Goal: Task Accomplishment & Management: Manage account settings

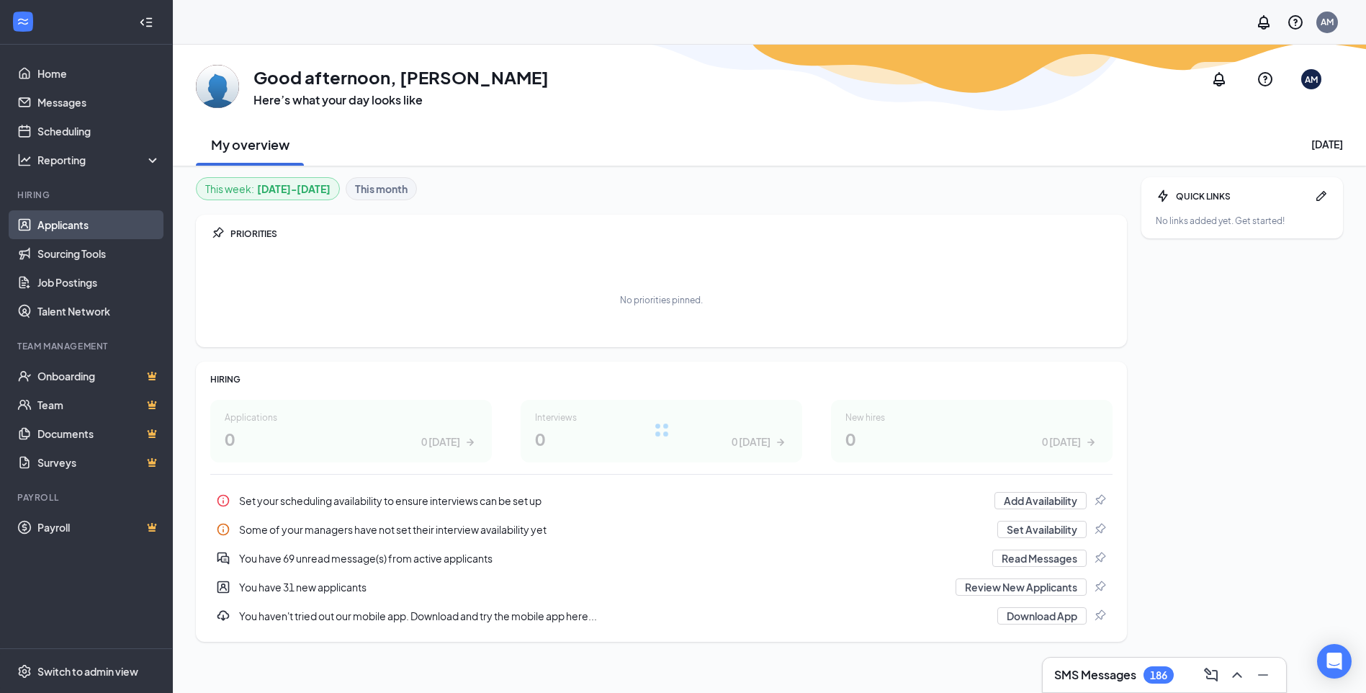
click at [86, 228] on link "Applicants" at bounding box center [98, 224] width 123 height 29
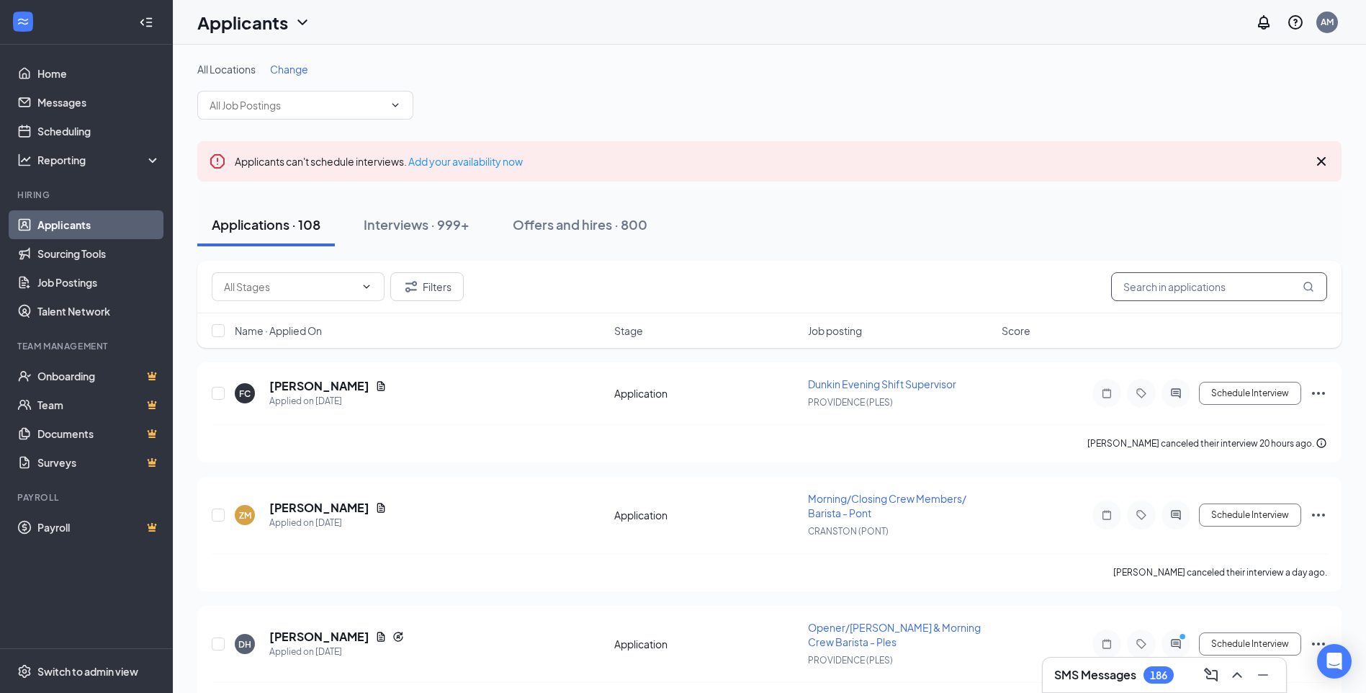
click at [1155, 290] on input "text" at bounding box center [1219, 286] width 216 height 29
type input "wendi"
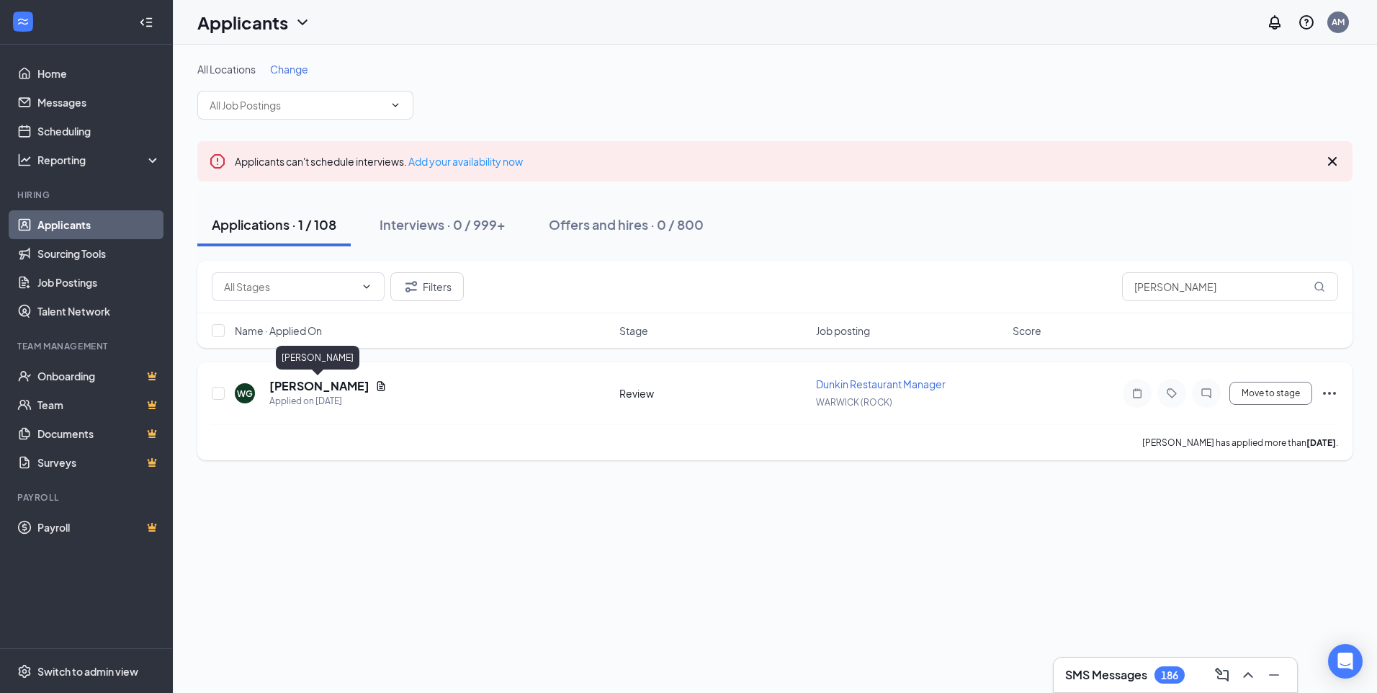
click at [328, 387] on h5 "[PERSON_NAME]" at bounding box center [319, 386] width 100 height 16
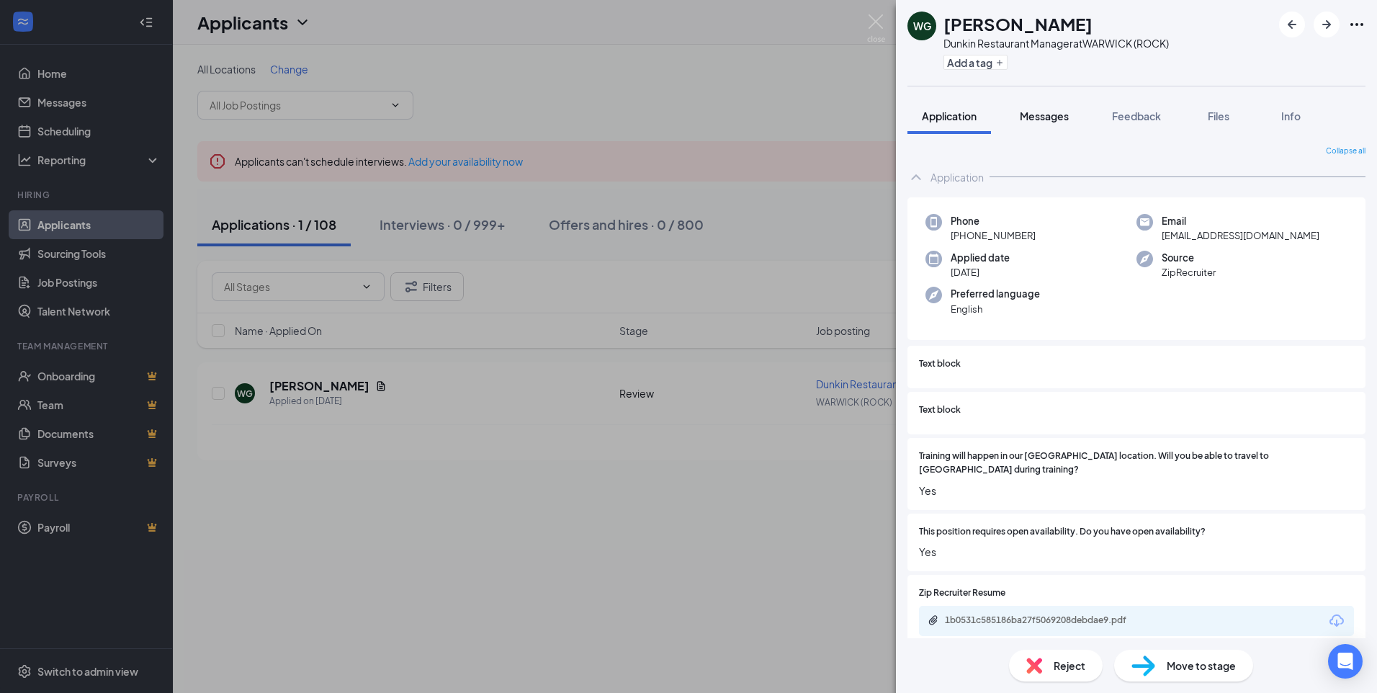
click at [1041, 121] on span "Messages" at bounding box center [1044, 115] width 49 height 13
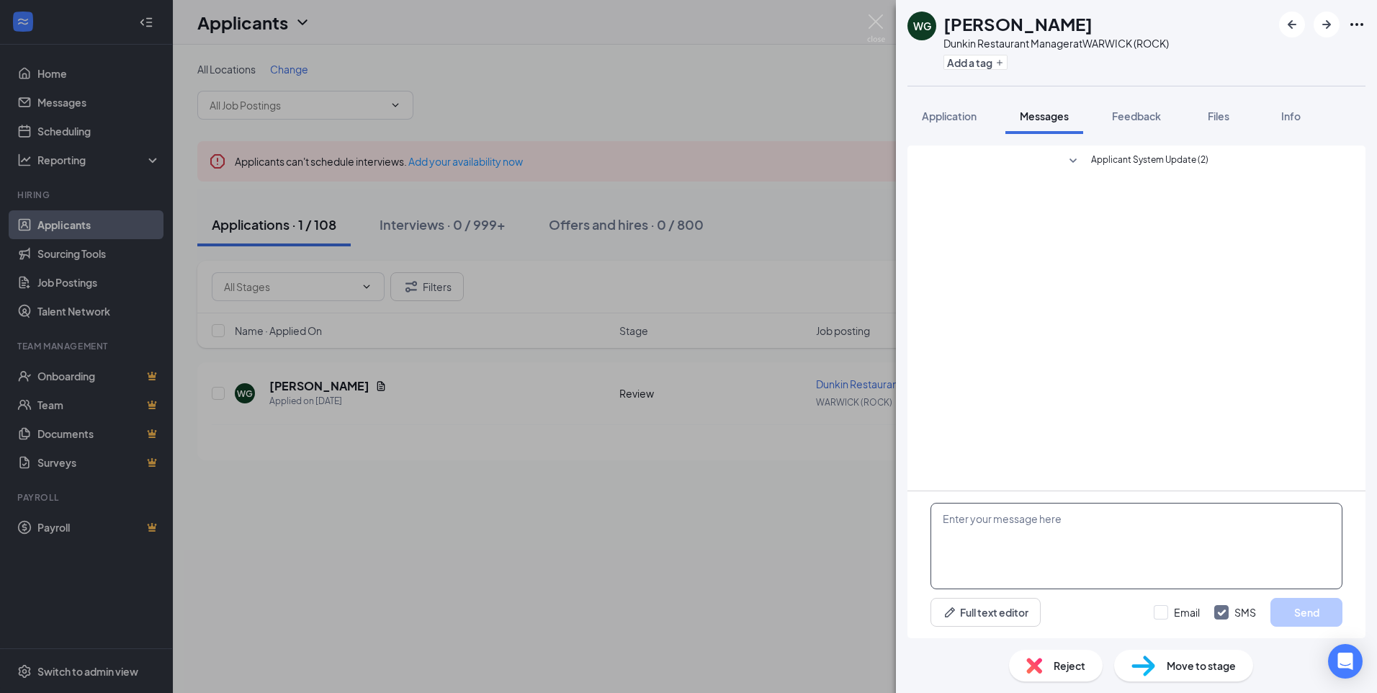
click at [1151, 522] on textarea at bounding box center [1137, 546] width 412 height 86
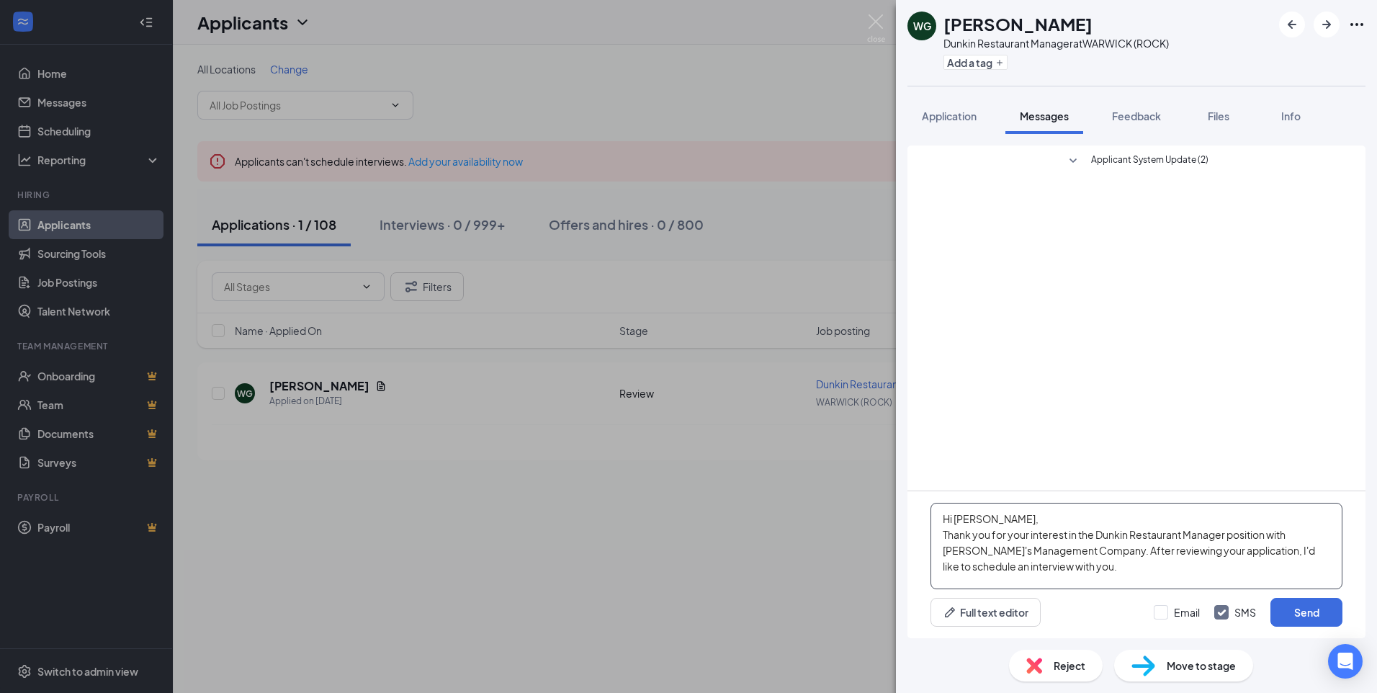
click at [1170, 566] on textarea "Hi Wendi, Thank you for your interest in the Dunkin Restaurant Manager position…" at bounding box center [1137, 546] width 412 height 86
type textarea "Hi [PERSON_NAME], Thank you for your interest in the Dunkin Restaurant Manager …"
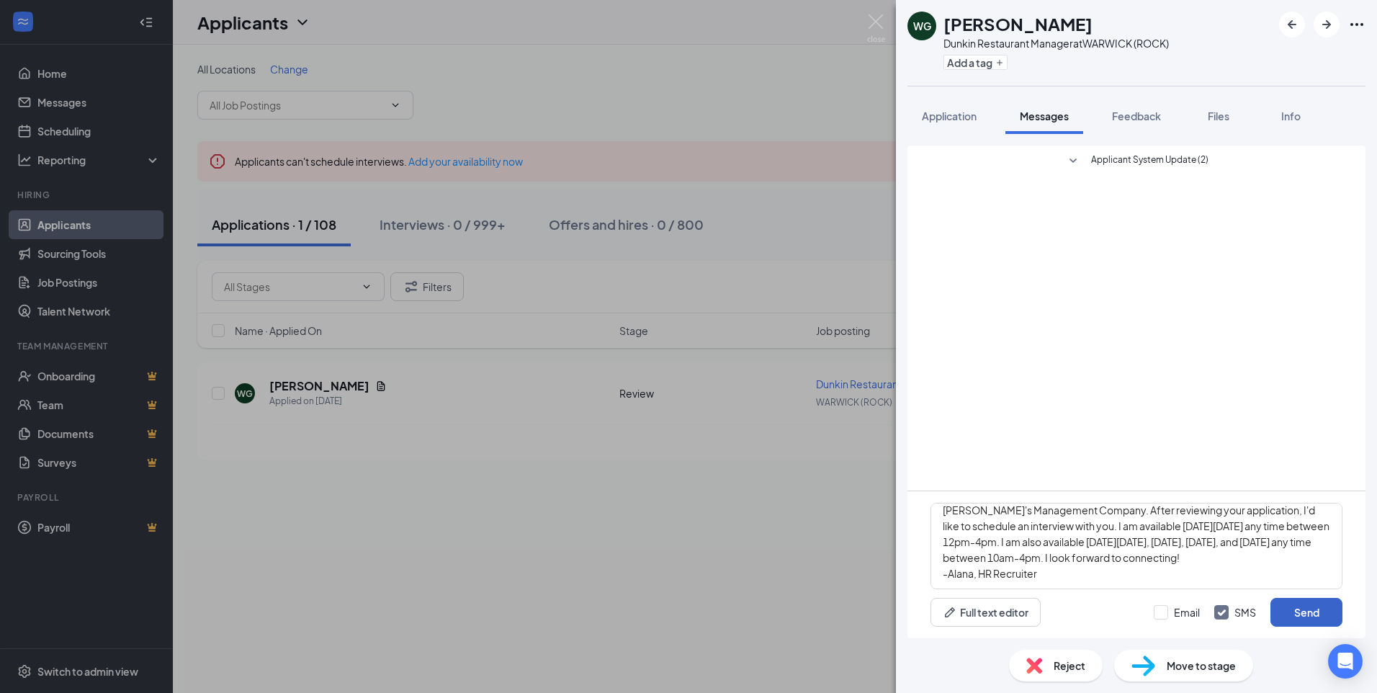
click at [1296, 614] on button "Send" at bounding box center [1307, 612] width 72 height 29
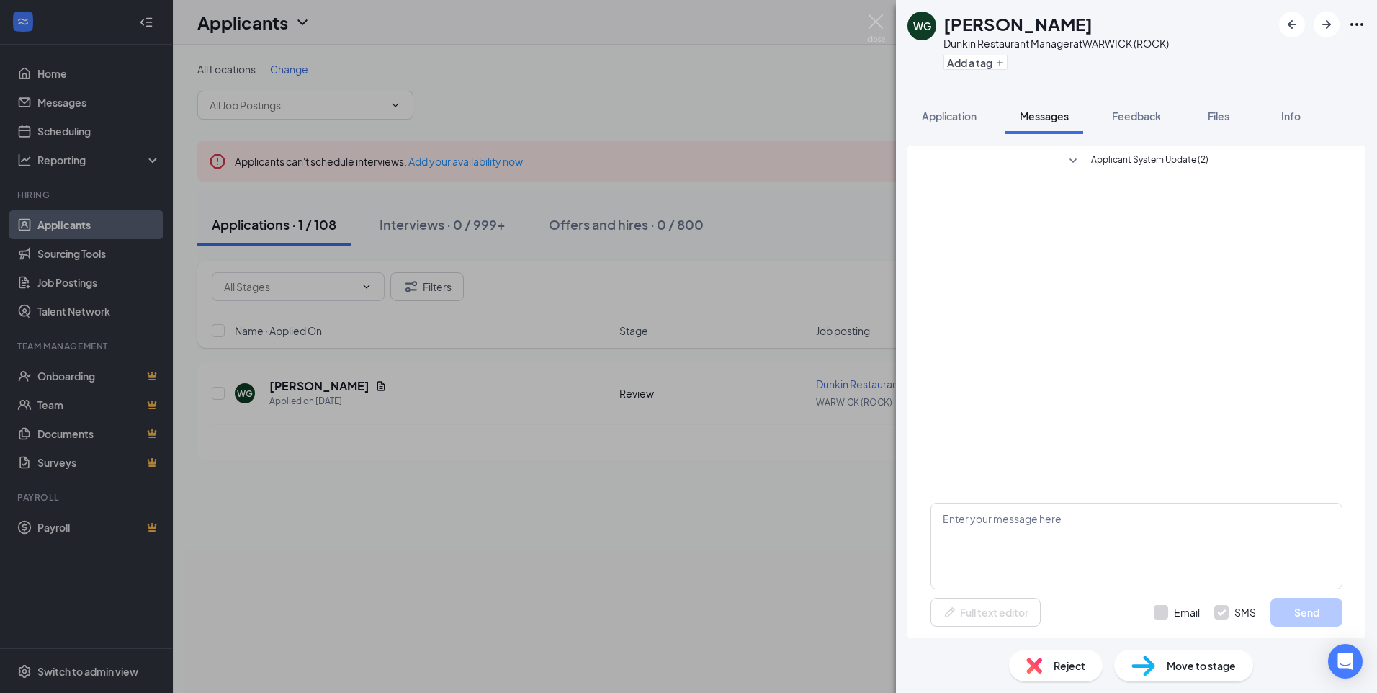
scroll to position [0, 0]
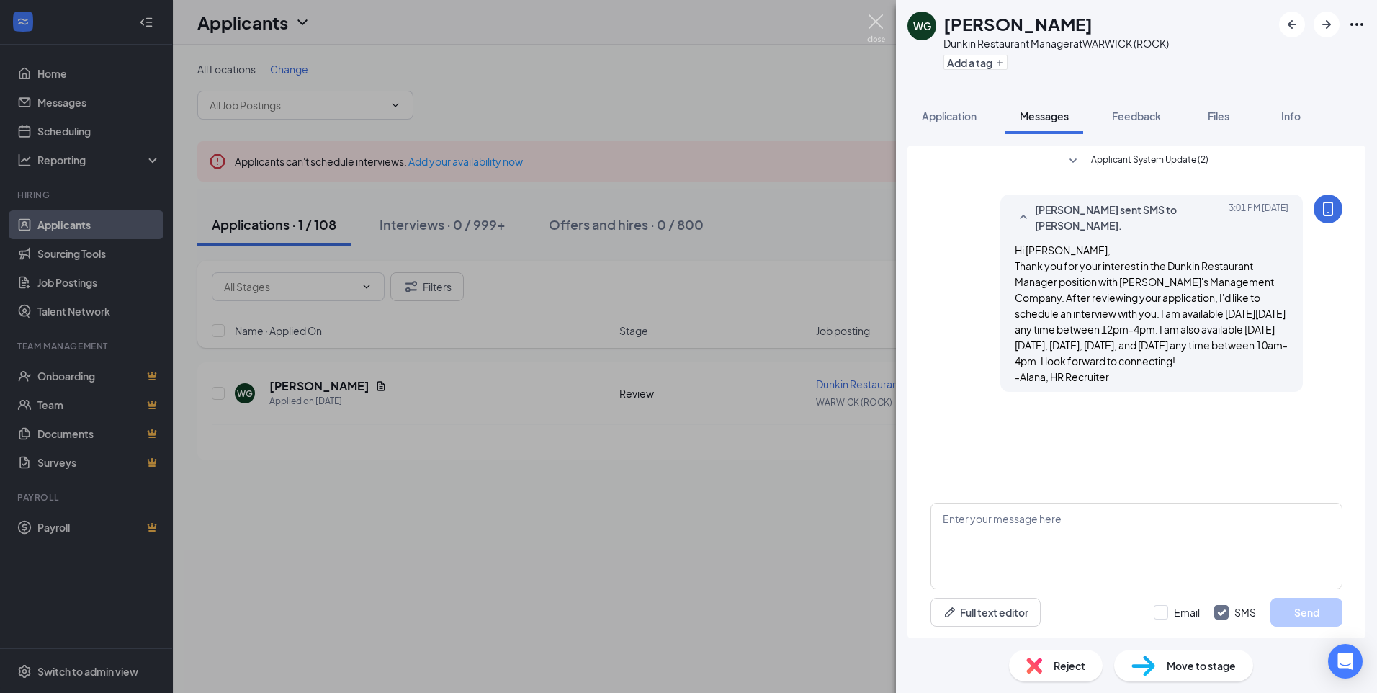
click at [883, 27] on img at bounding box center [876, 28] width 18 height 28
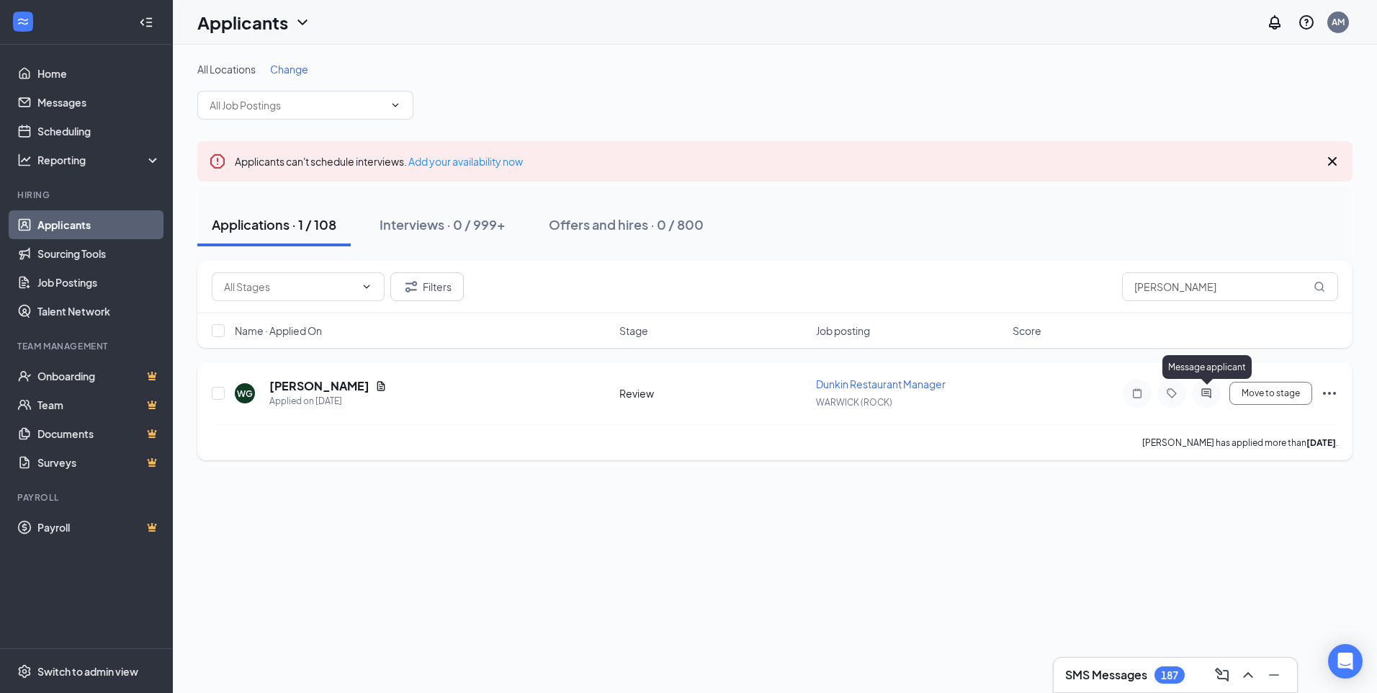
click at [1207, 395] on icon "ActiveChat" at bounding box center [1206, 393] width 17 height 12
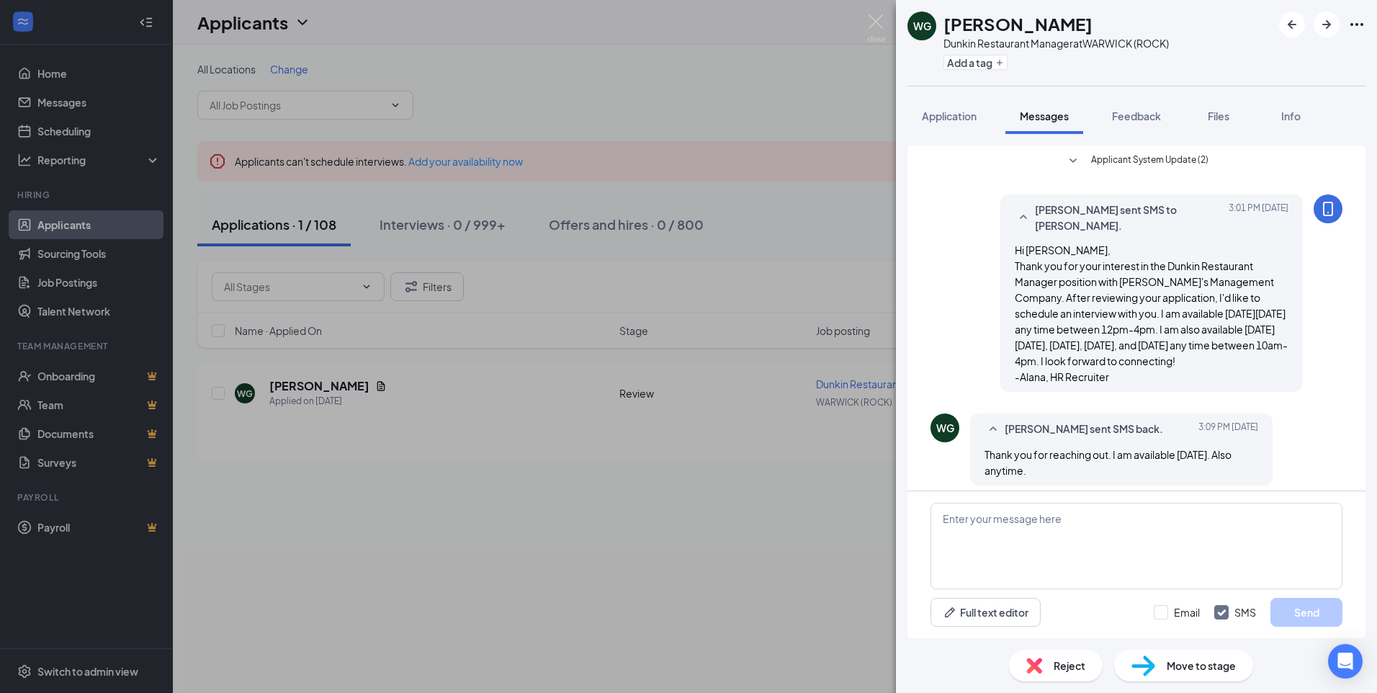
scroll to position [25, 0]
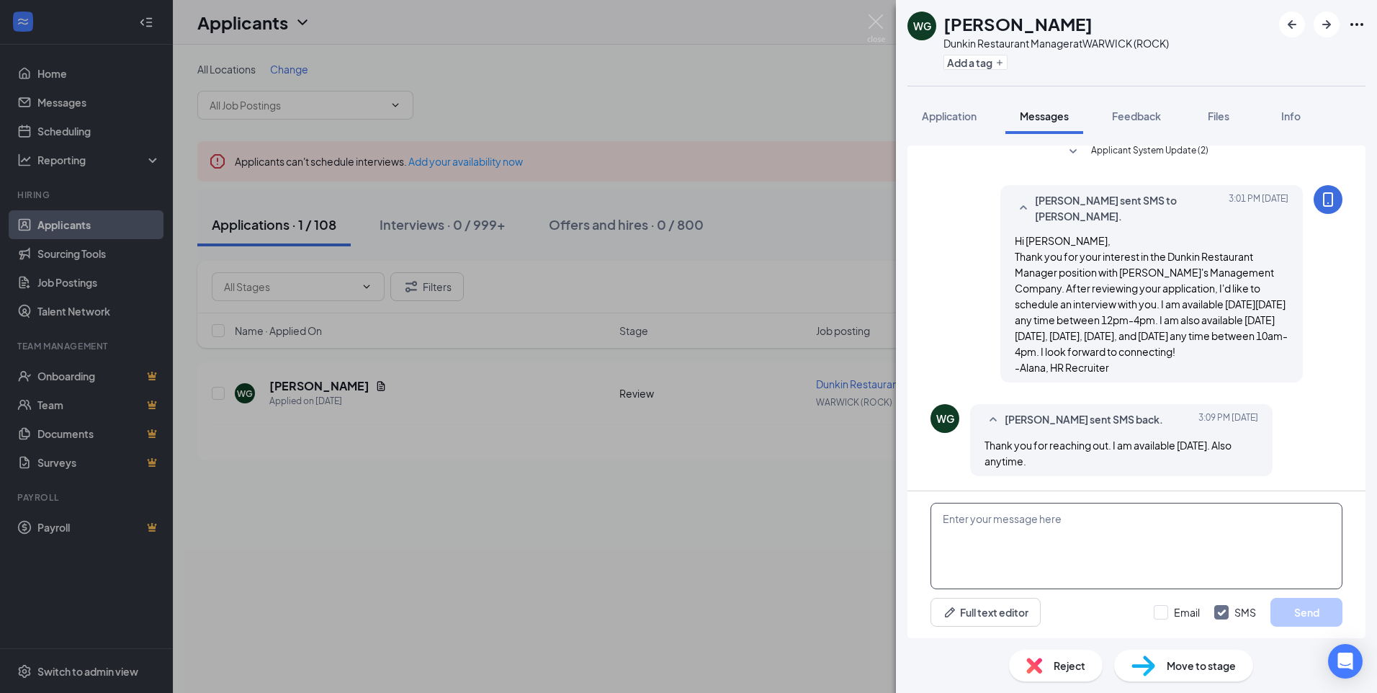
click at [1288, 534] on textarea at bounding box center [1137, 546] width 412 height 86
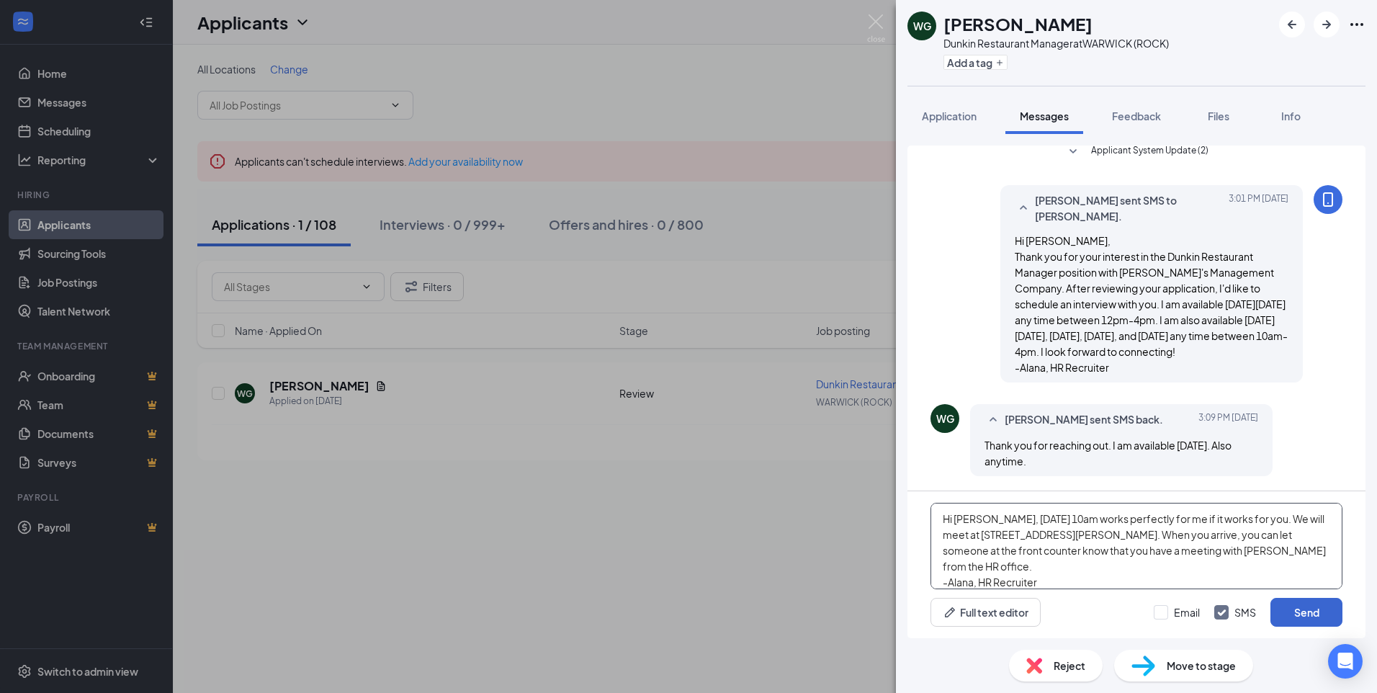
type textarea "Hi [PERSON_NAME], [DATE] 10am works perfectly for me if it works for you. We wi…"
click at [1325, 615] on button "Send" at bounding box center [1307, 612] width 72 height 29
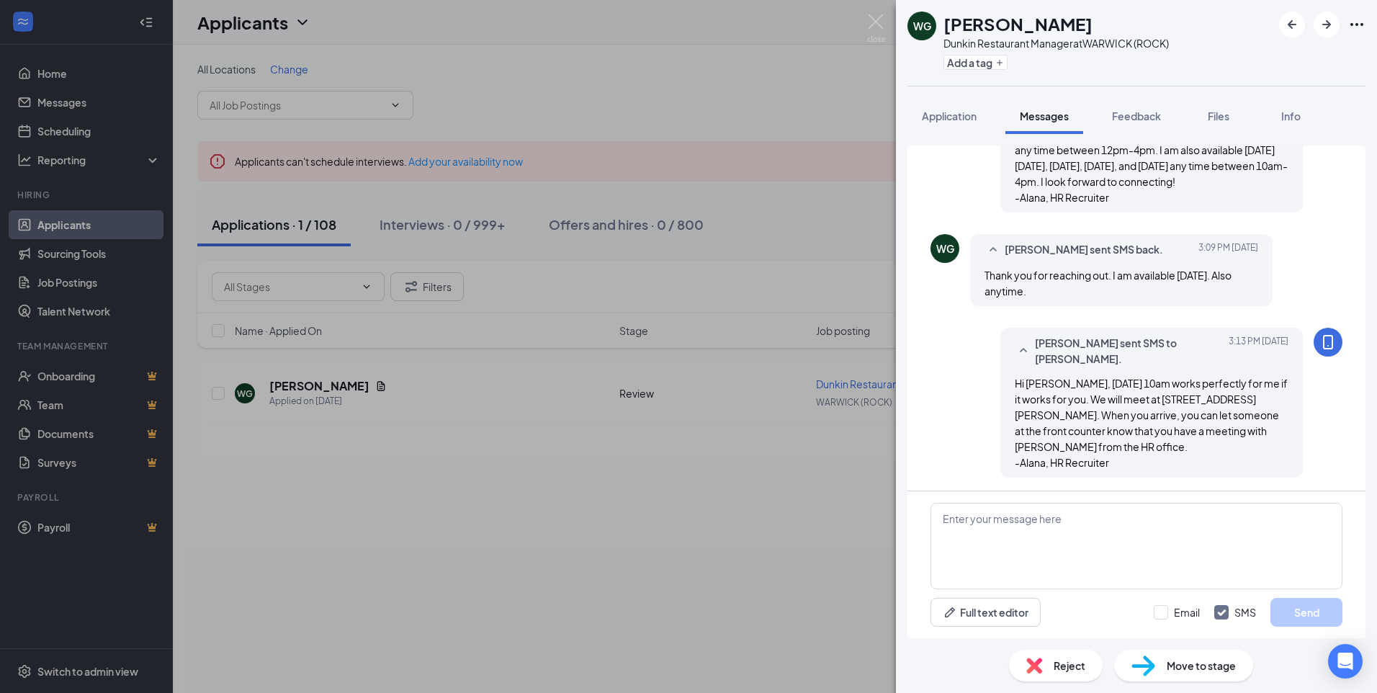
scroll to position [197, 0]
click at [1232, 525] on textarea at bounding box center [1137, 546] width 412 height 86
type textarea "So sorry for the misspell [PERSON_NAME]!"
click at [1325, 614] on button "Send" at bounding box center [1307, 612] width 72 height 29
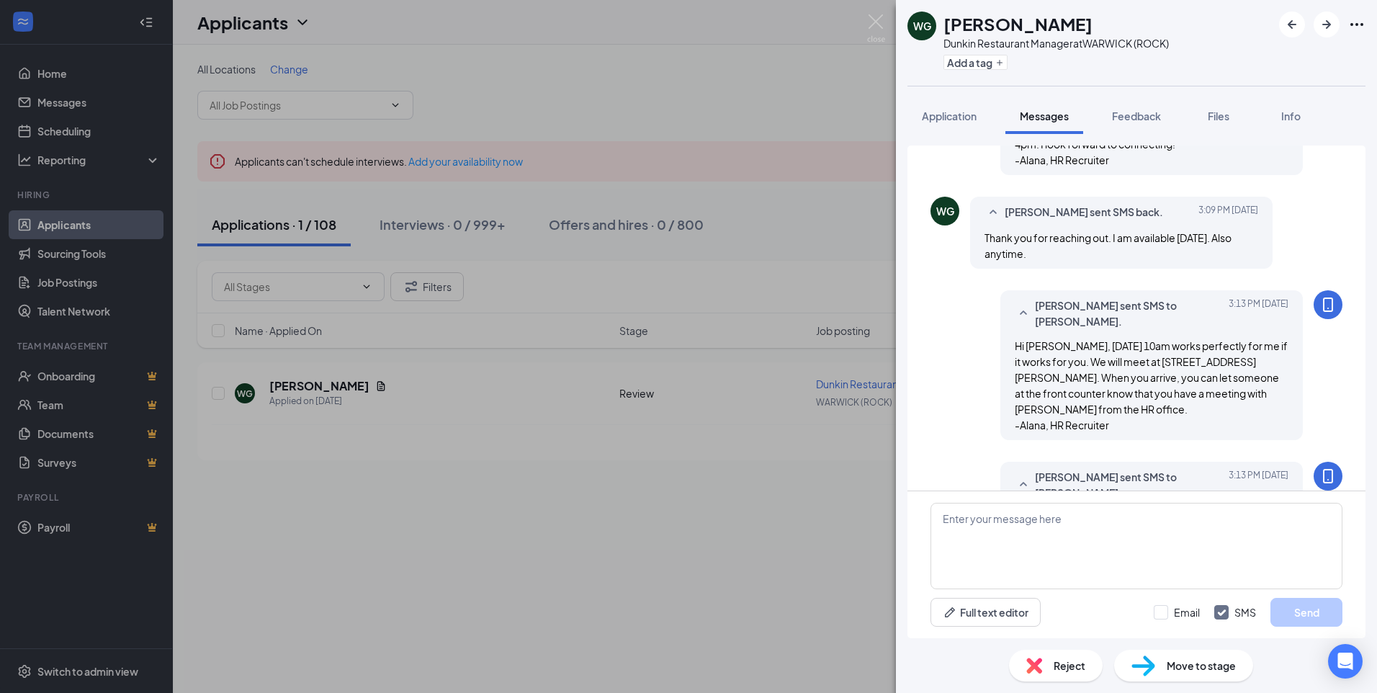
scroll to position [289, 0]
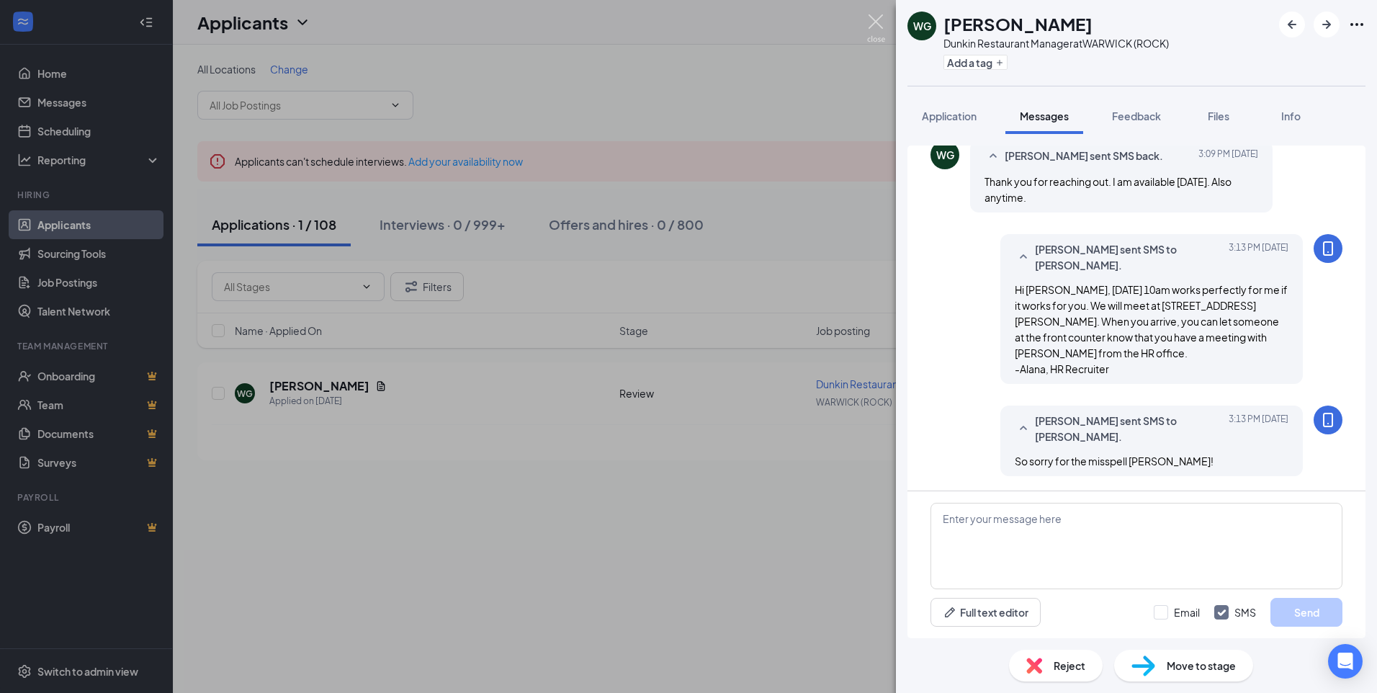
click at [881, 24] on img at bounding box center [876, 28] width 18 height 28
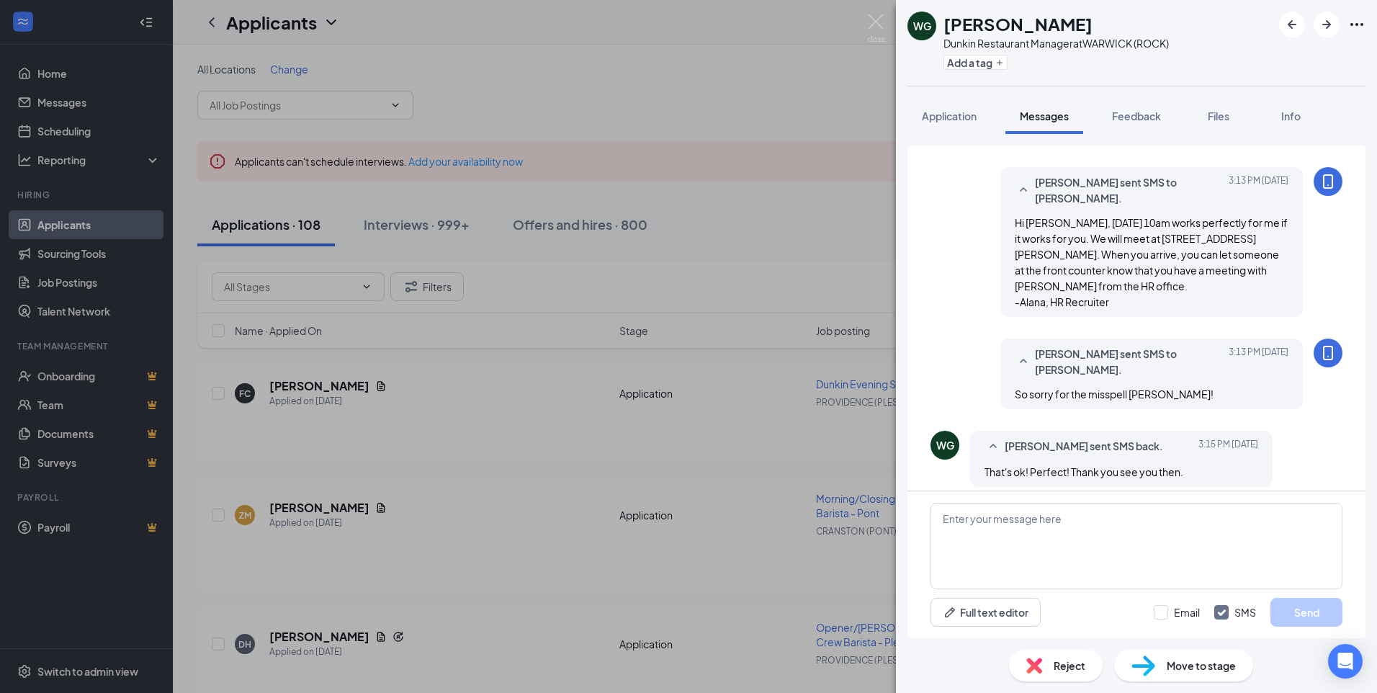
scroll to position [367, 0]
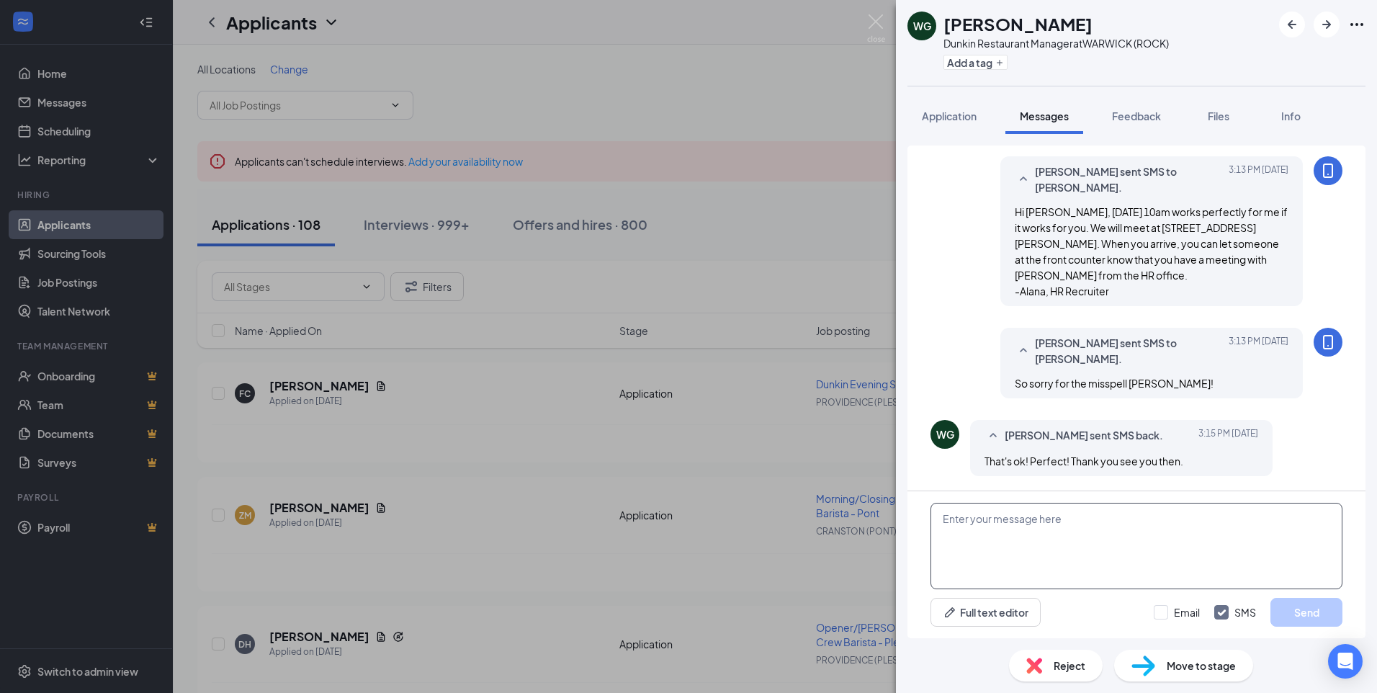
click at [1119, 524] on textarea at bounding box center [1137, 546] width 412 height 86
type textarea "Yes, I'll see you then, thank you!"
click at [1293, 607] on button "Send" at bounding box center [1307, 612] width 72 height 29
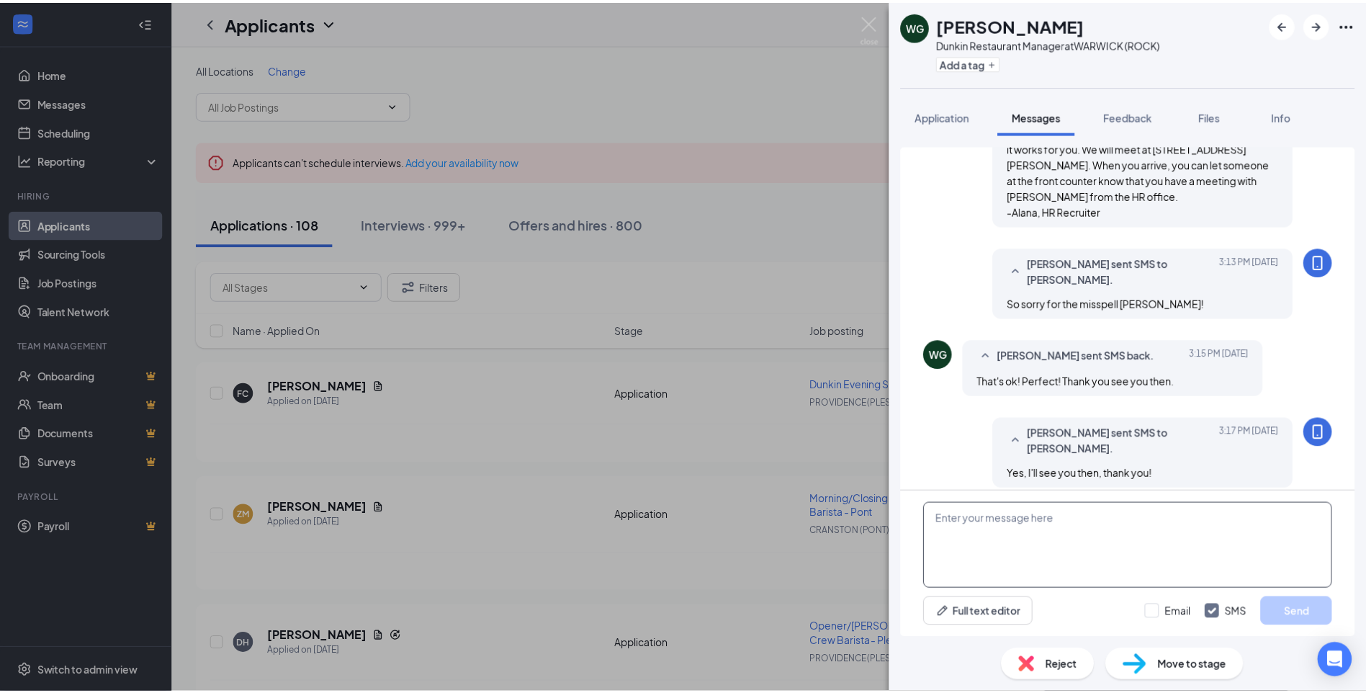
scroll to position [459, 0]
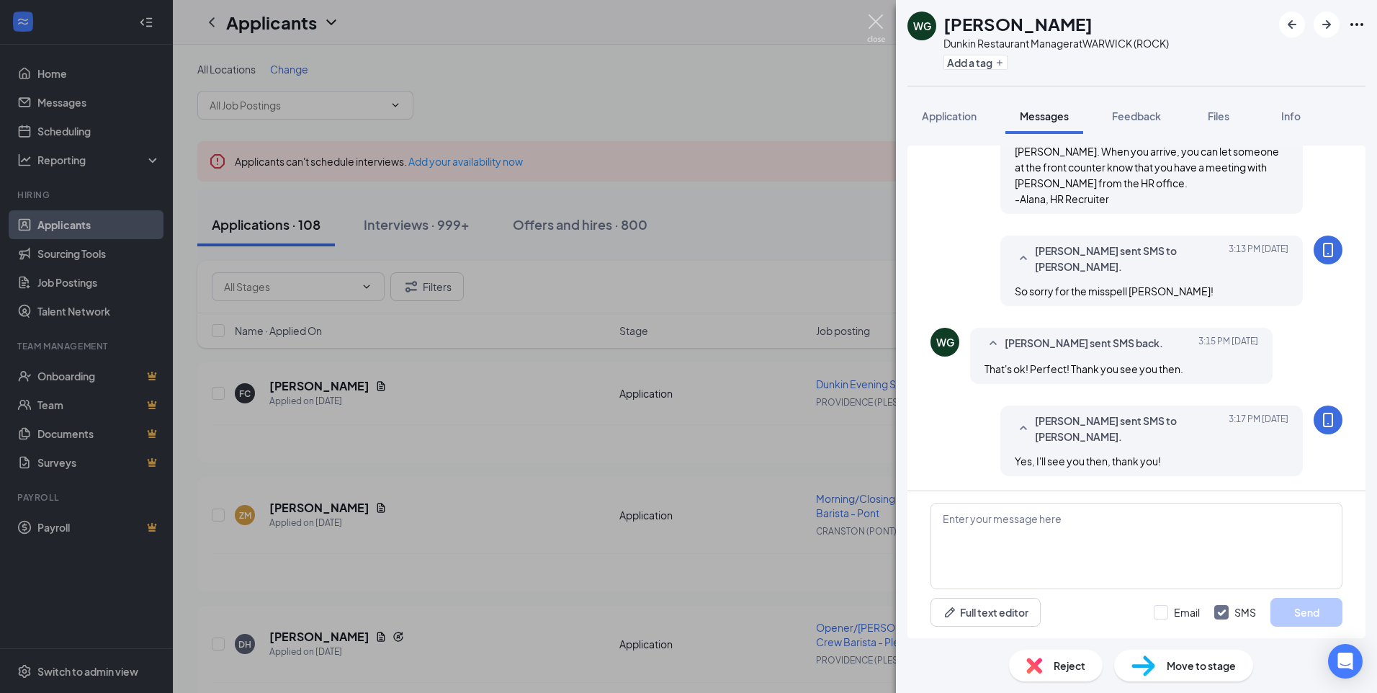
click at [875, 27] on img at bounding box center [876, 28] width 18 height 28
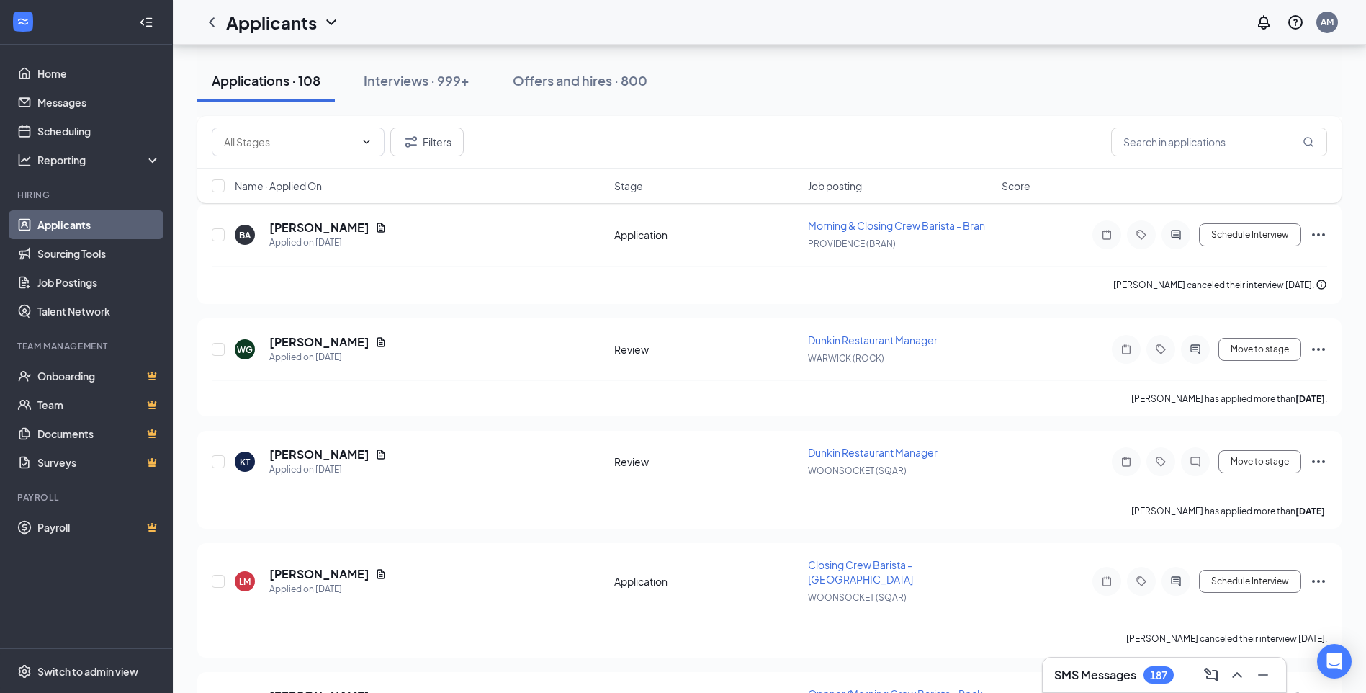
scroll to position [1008, 0]
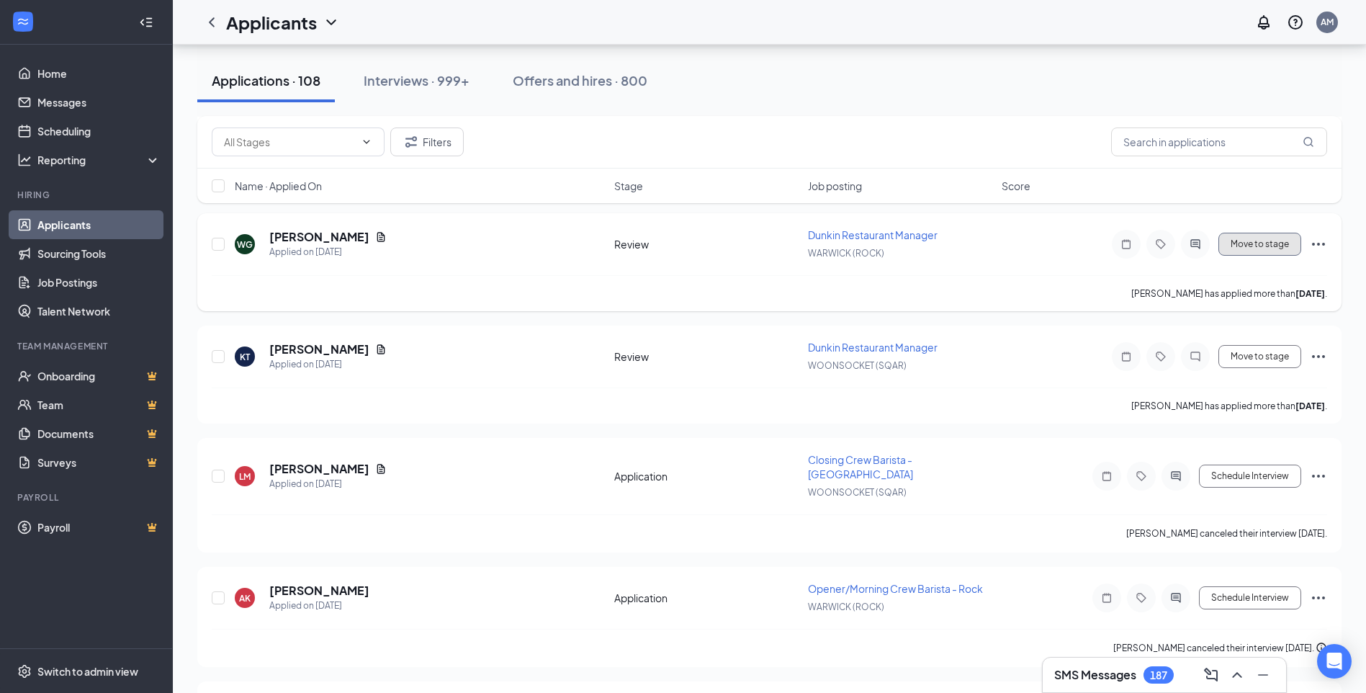
click at [1242, 254] on button "Move to stage" at bounding box center [1260, 244] width 83 height 23
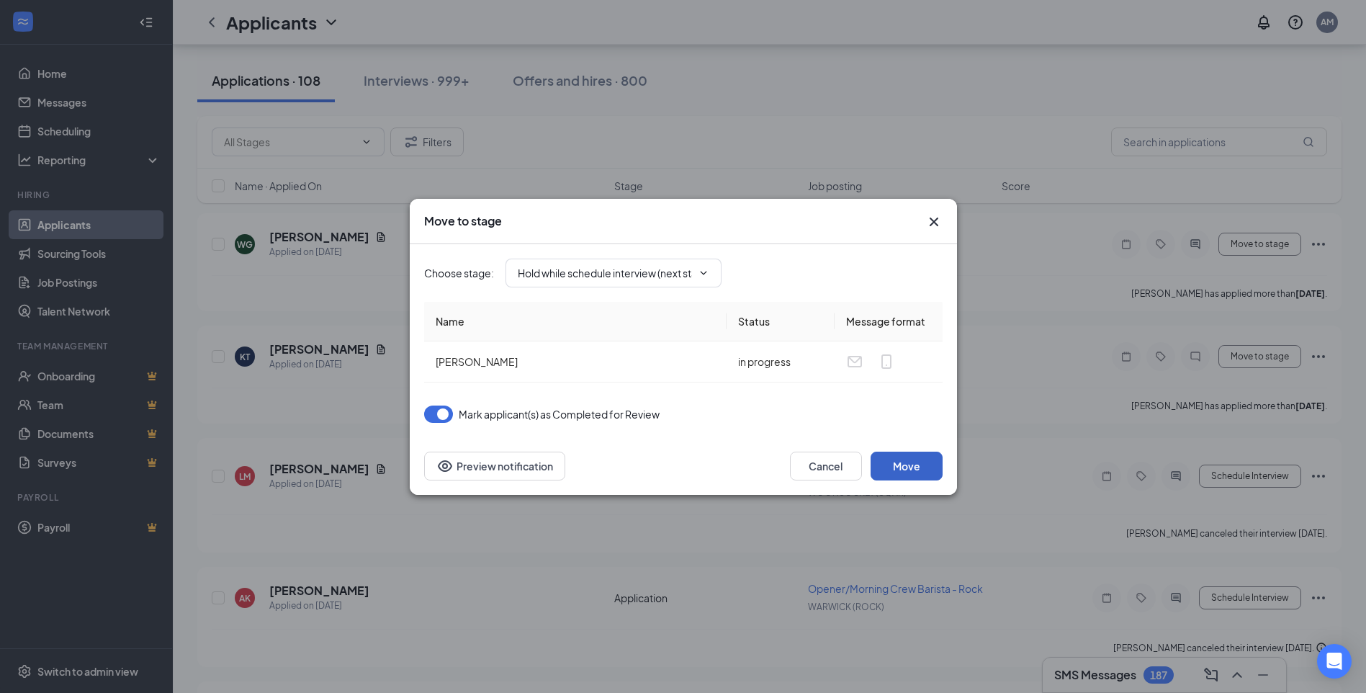
click at [902, 462] on button "Move" at bounding box center [907, 466] width 72 height 29
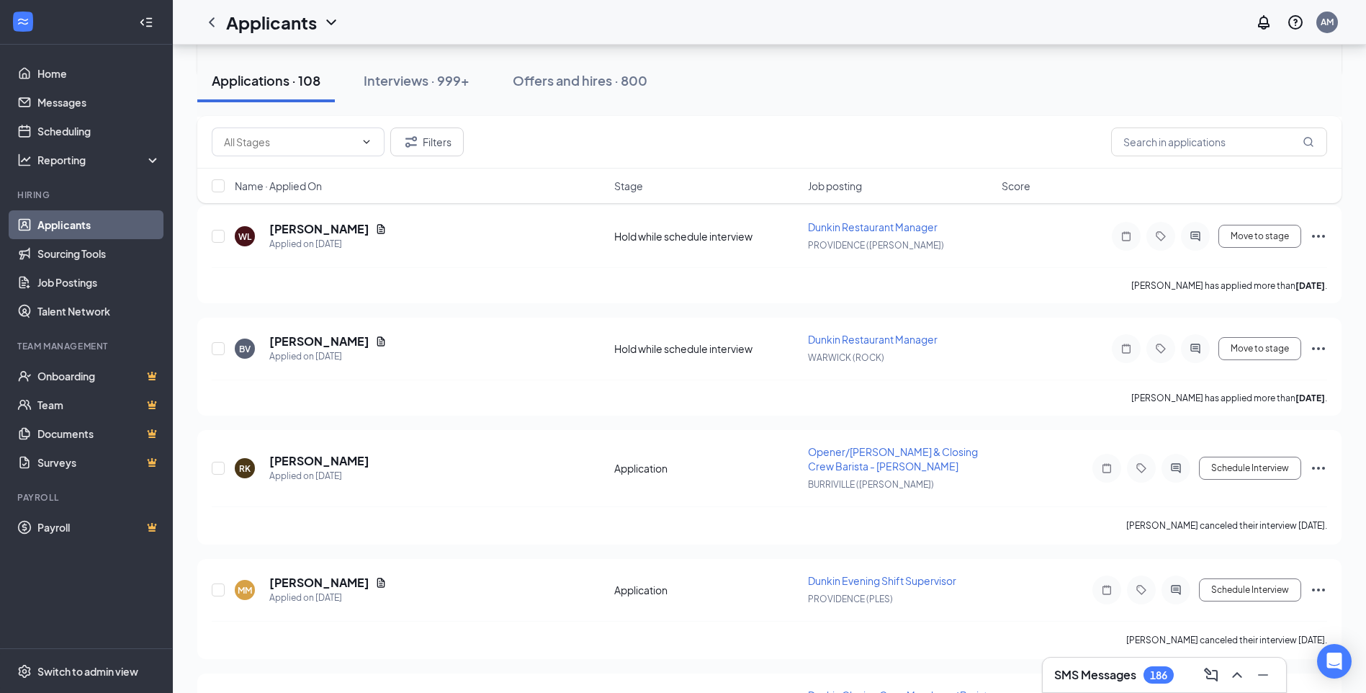
scroll to position [2953, 0]
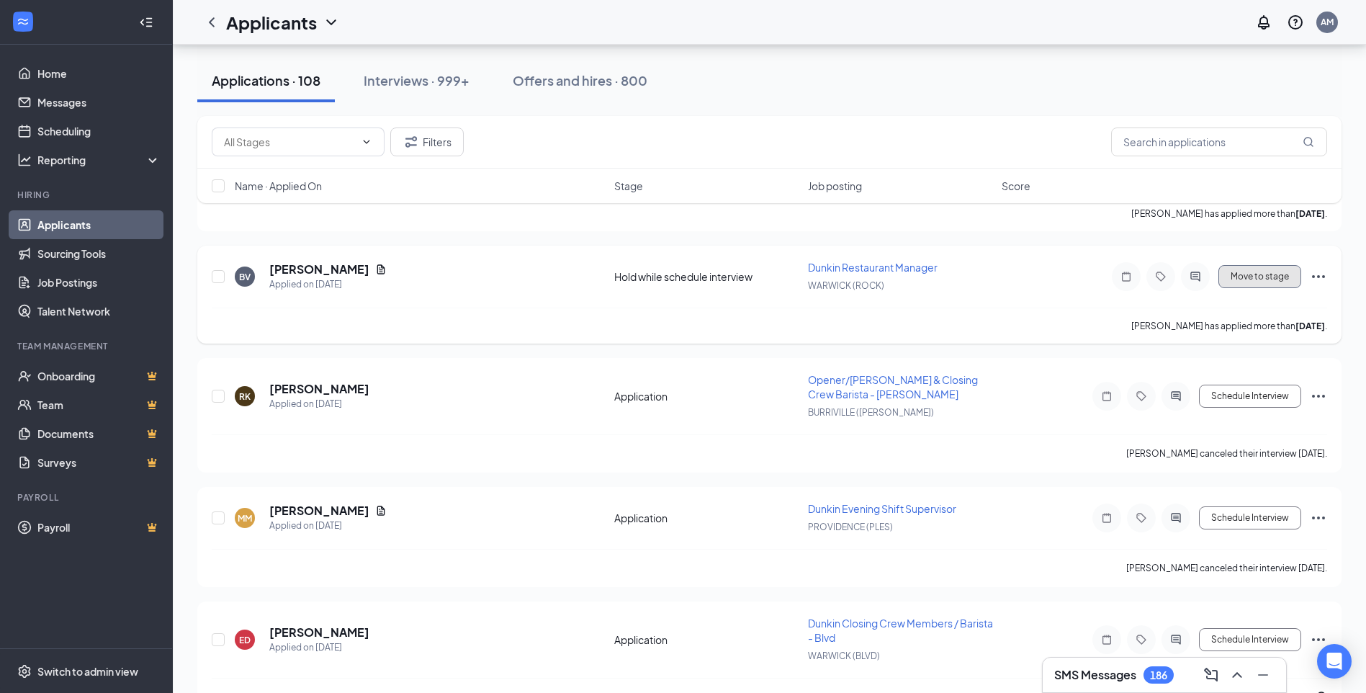
click at [1268, 288] on button "Move to stage" at bounding box center [1260, 276] width 83 height 23
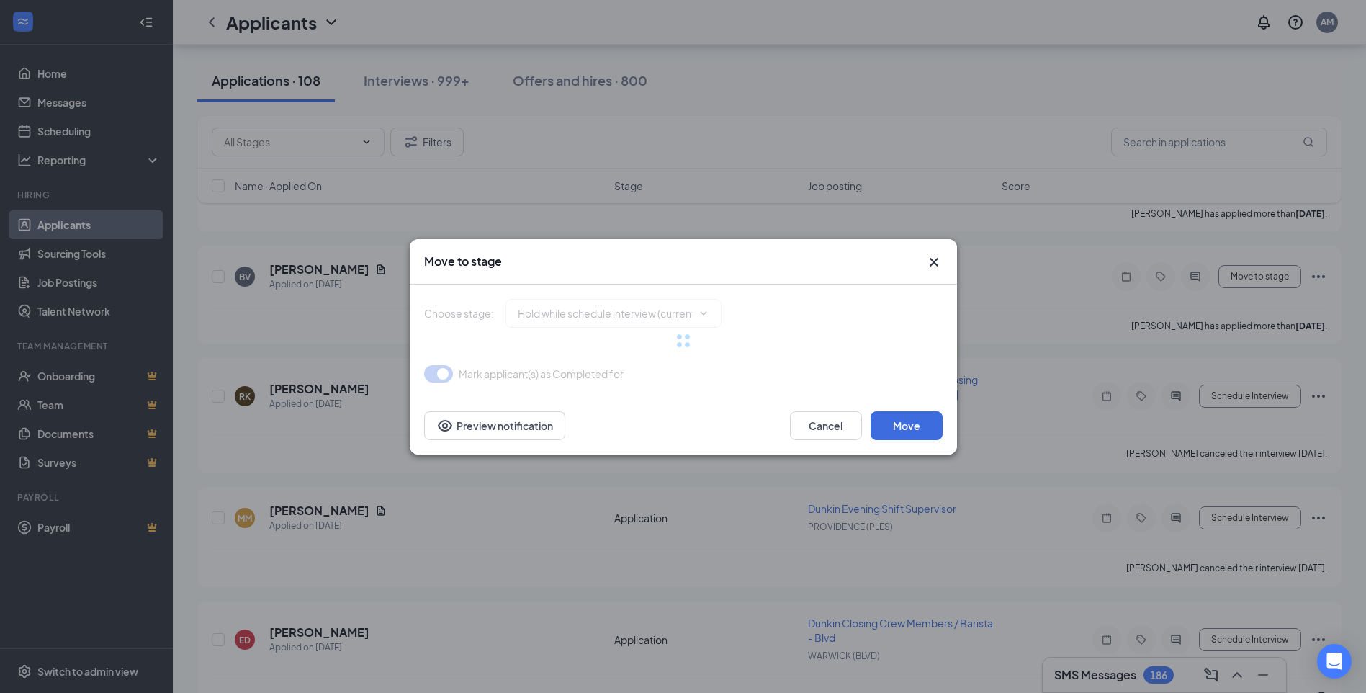
type input "Hiring Complete (final stage)"
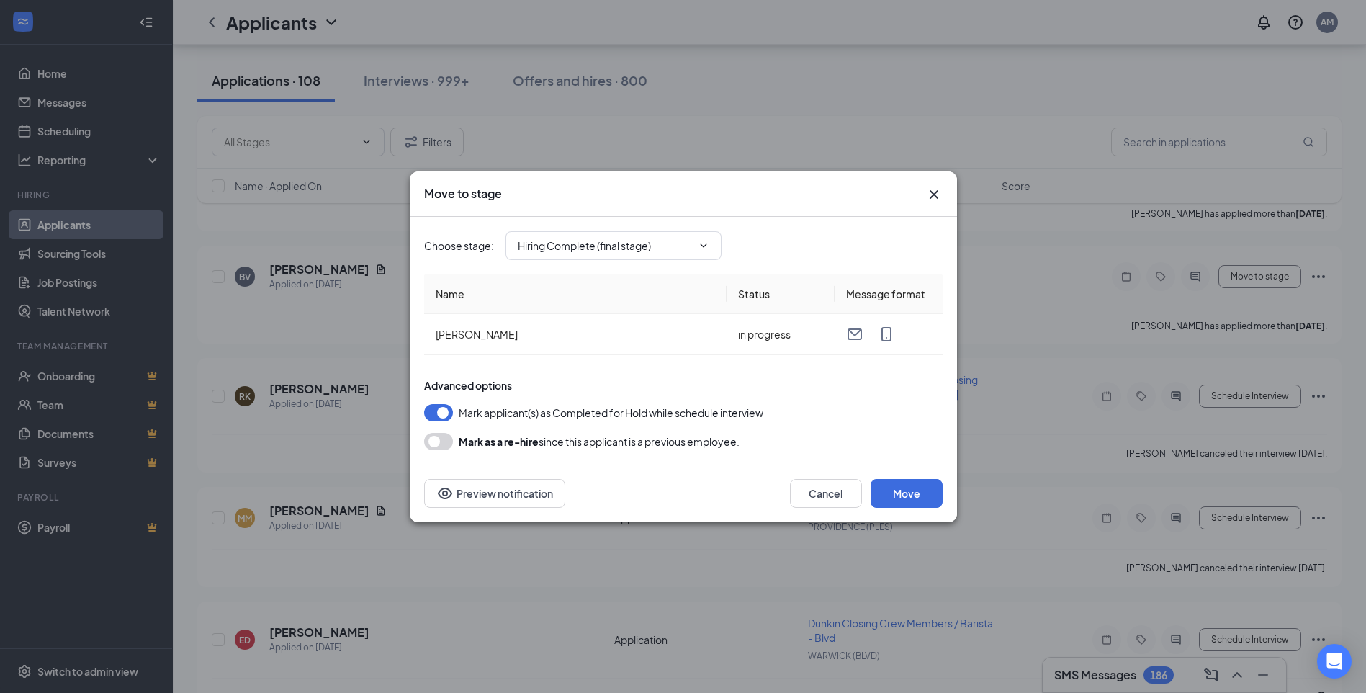
click at [939, 196] on icon "Cross" at bounding box center [934, 194] width 17 height 17
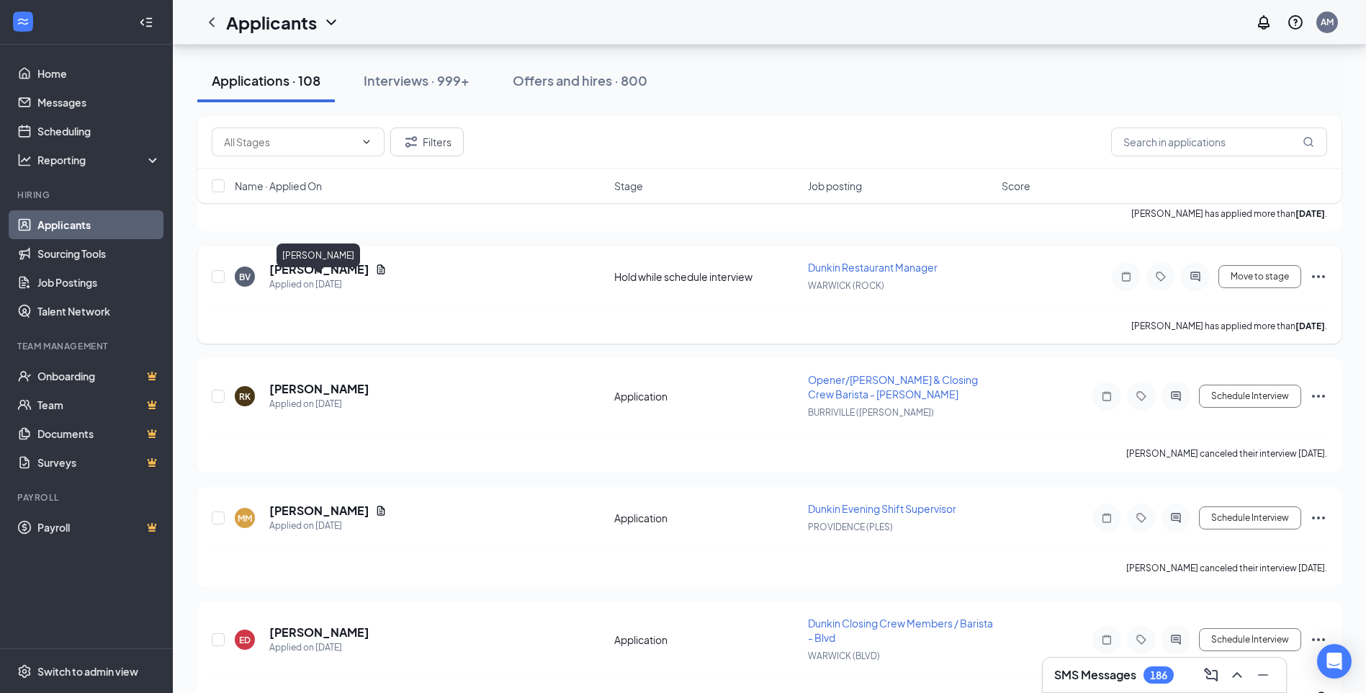
click at [326, 277] on h5 "[PERSON_NAME]" at bounding box center [319, 269] width 100 height 16
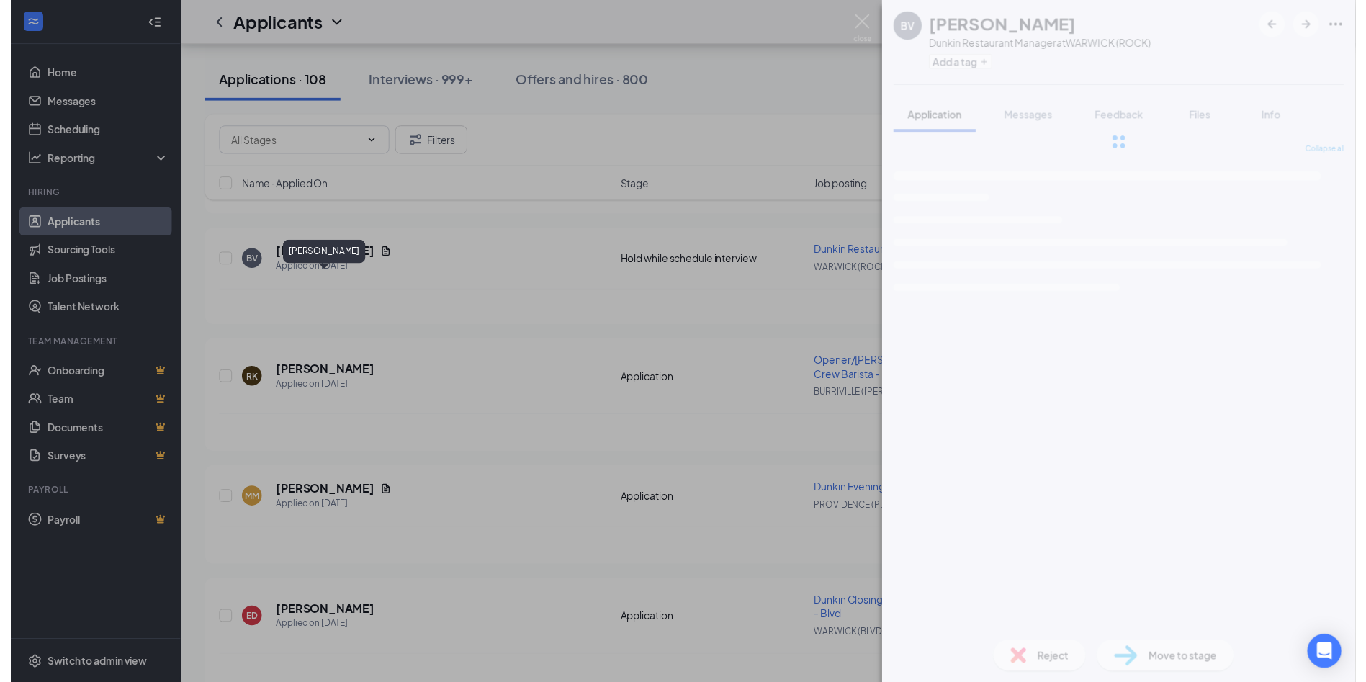
scroll to position [2910, 0]
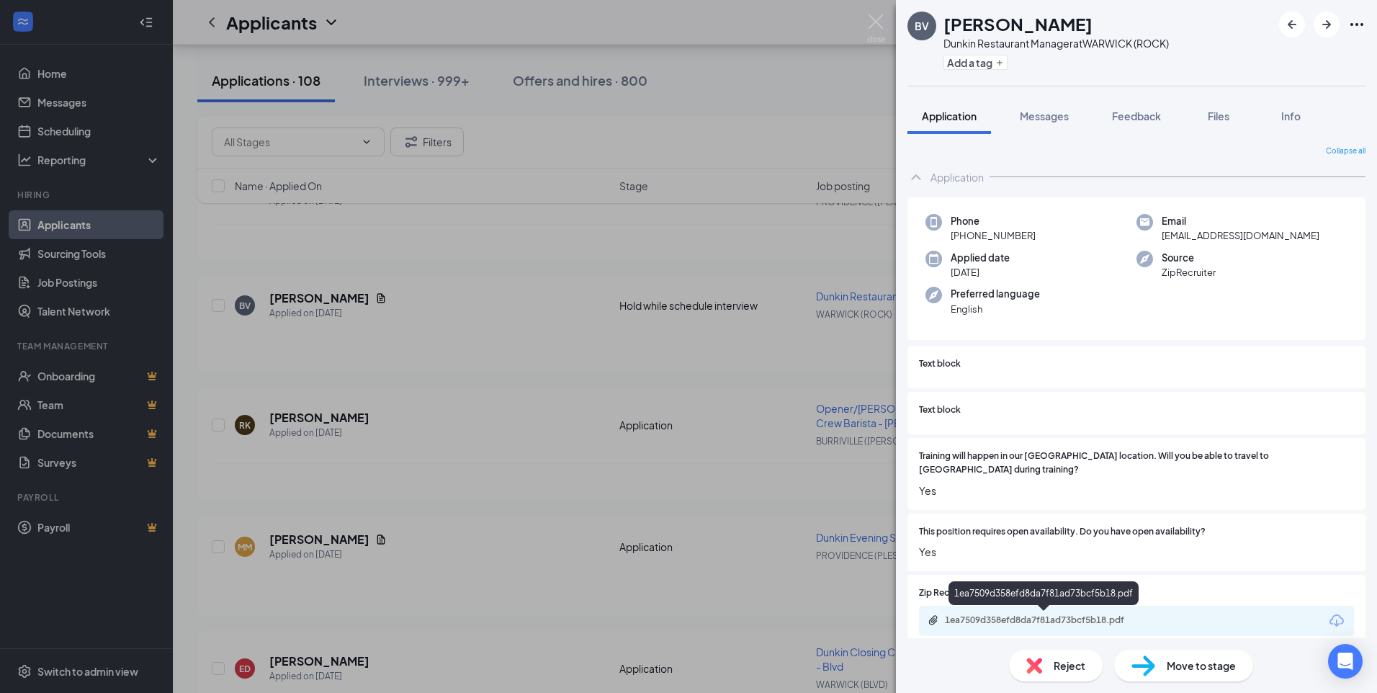
click at [1066, 625] on div "1ea7509d358efd8da7f81ad73bcf5b18.pdf" at bounding box center [1046, 620] width 202 height 12
click at [1039, 668] on img at bounding box center [1034, 666] width 16 height 16
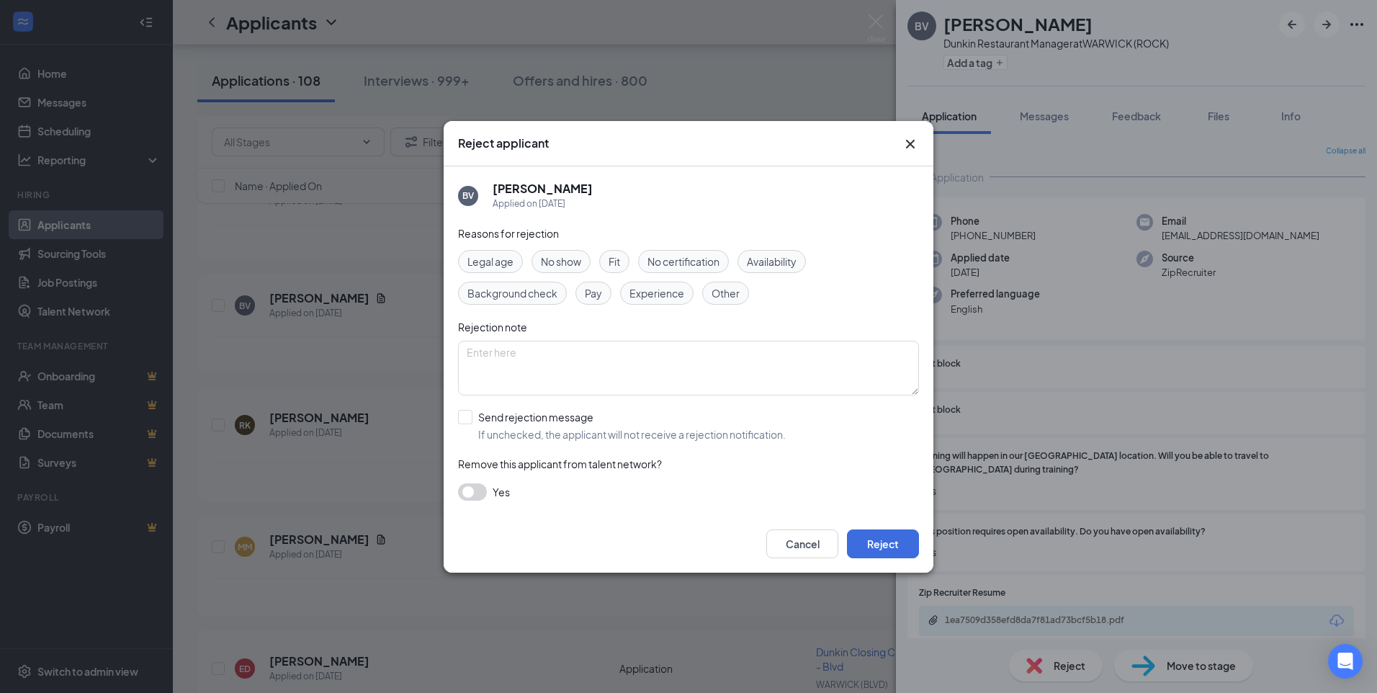
click at [715, 297] on span "Other" at bounding box center [726, 293] width 28 height 16
click at [595, 292] on span "Pay" at bounding box center [593, 293] width 17 height 16
click at [729, 297] on span "Other" at bounding box center [726, 293] width 28 height 16
click at [727, 294] on span "Other" at bounding box center [726, 293] width 28 height 16
click at [716, 295] on span "Other" at bounding box center [726, 293] width 28 height 16
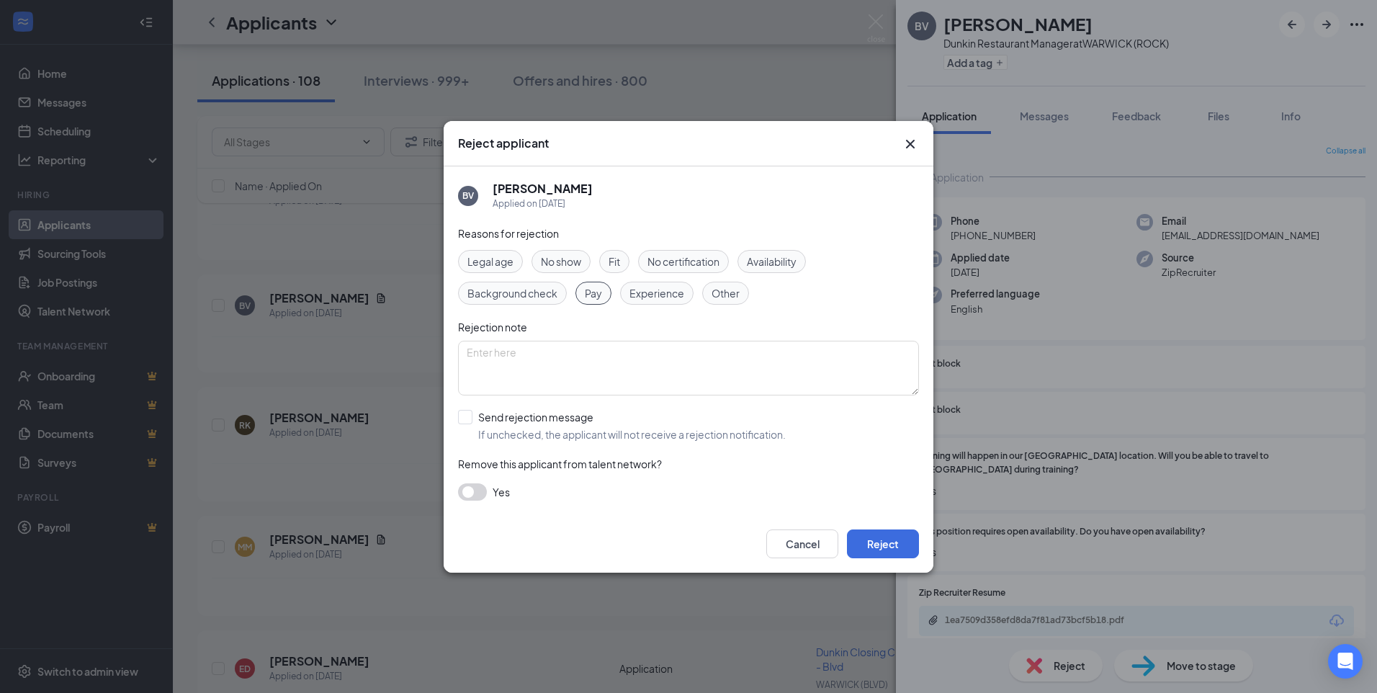
click at [597, 297] on span "Pay" at bounding box center [593, 293] width 17 height 16
click at [731, 296] on span "Other" at bounding box center [726, 293] width 28 height 16
click at [901, 541] on button "Reject" at bounding box center [883, 543] width 72 height 29
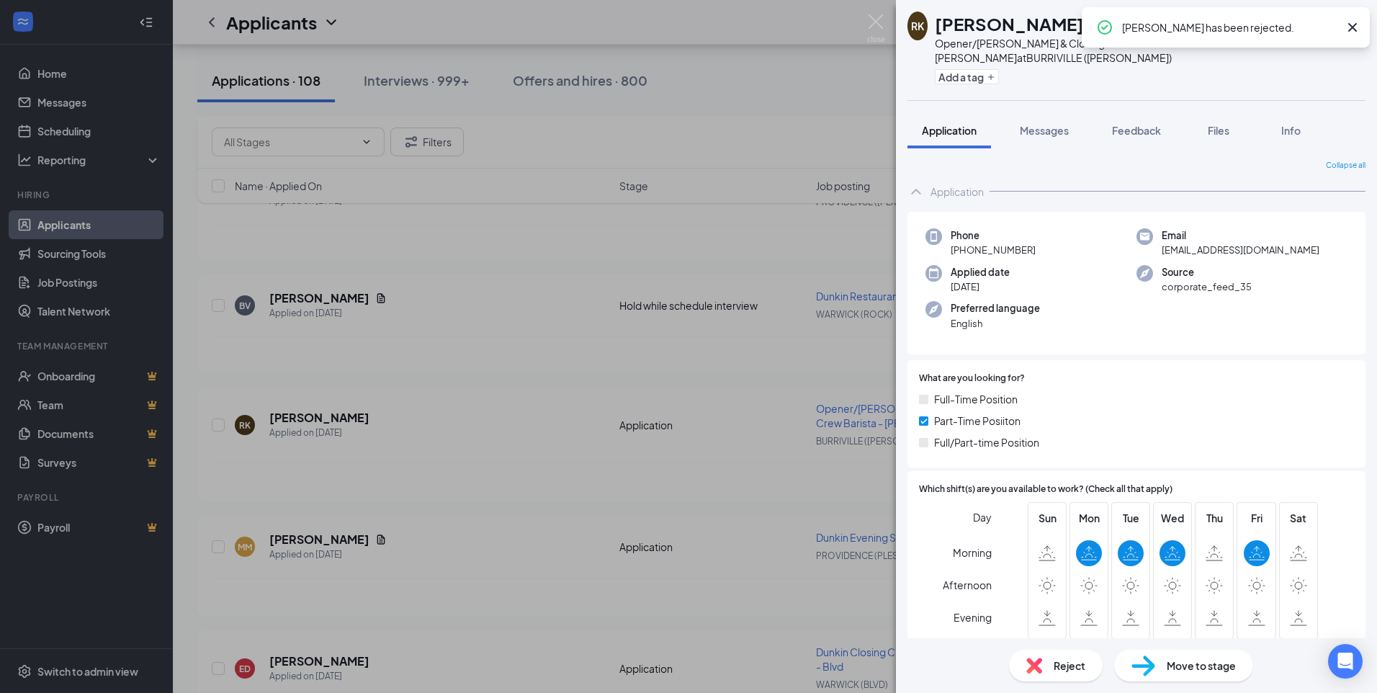
click at [887, 28] on div "RK [PERSON_NAME] Opener/[PERSON_NAME] & Closing Crew Barista - [PERSON_NAME] at…" at bounding box center [688, 346] width 1377 height 693
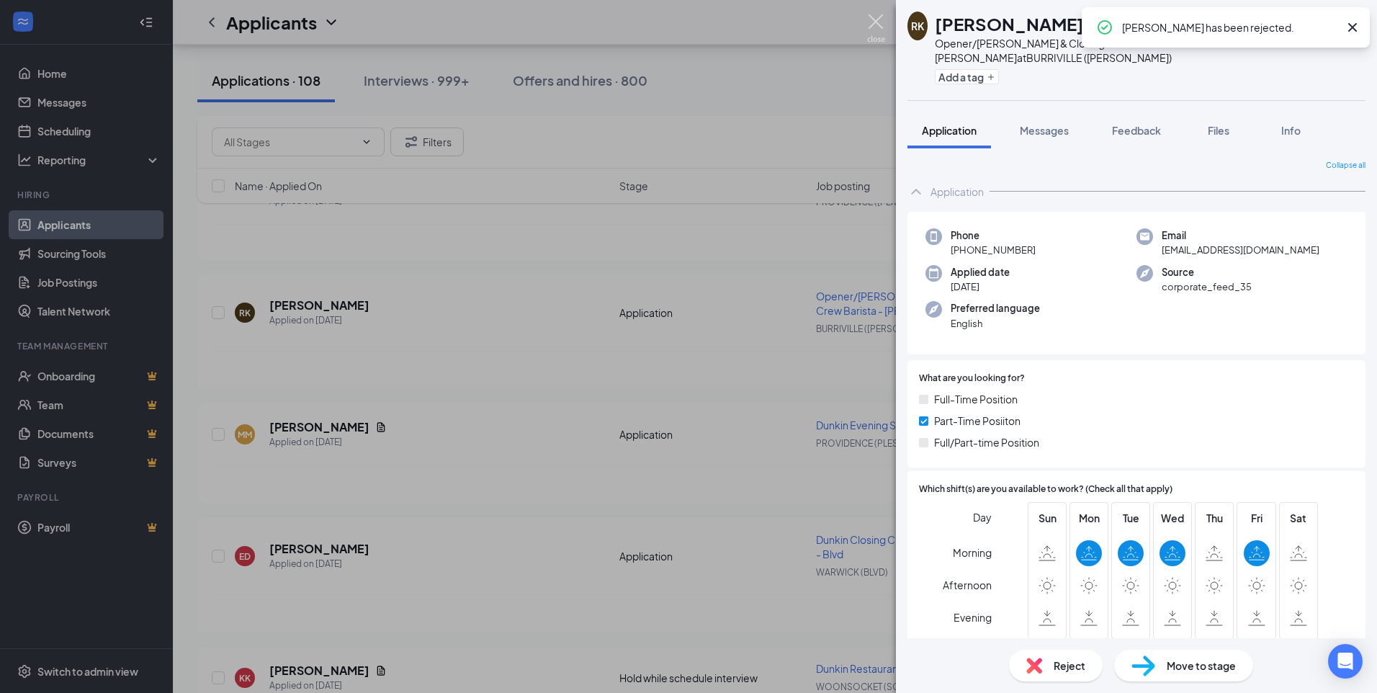
click at [871, 28] on img at bounding box center [876, 28] width 18 height 28
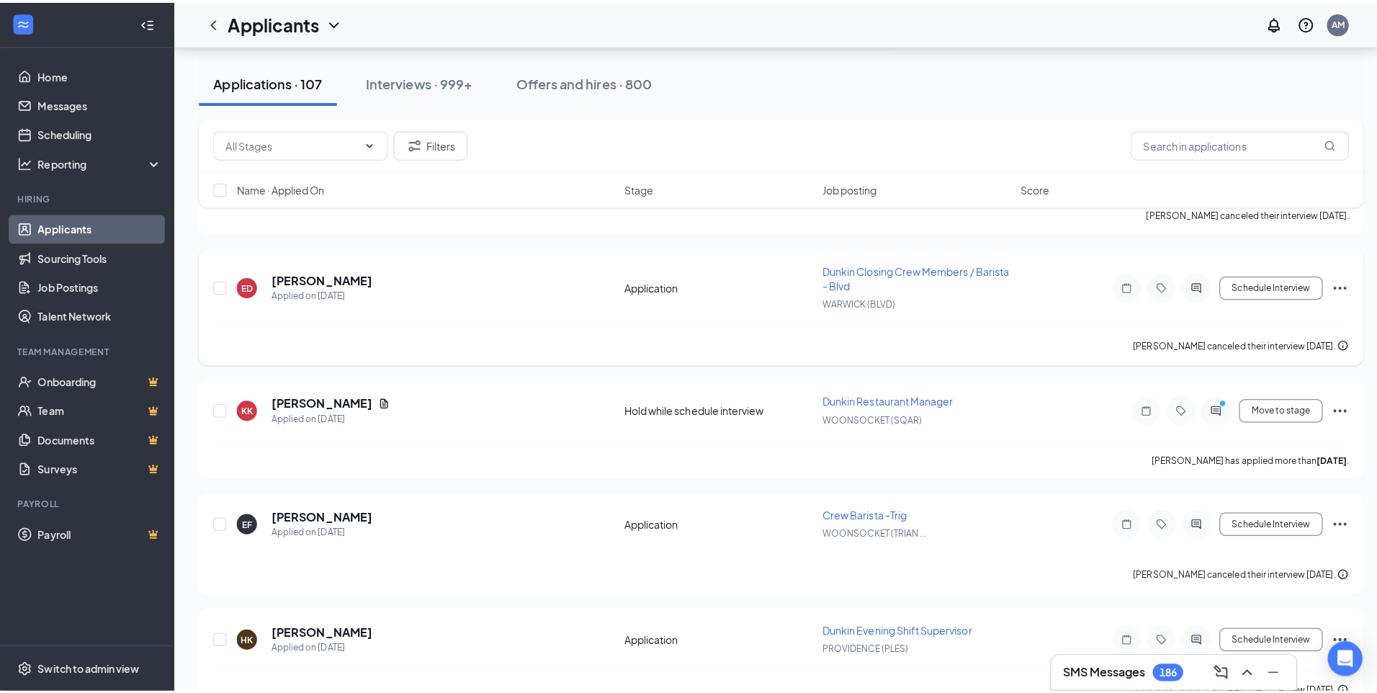
scroll to position [3198, 0]
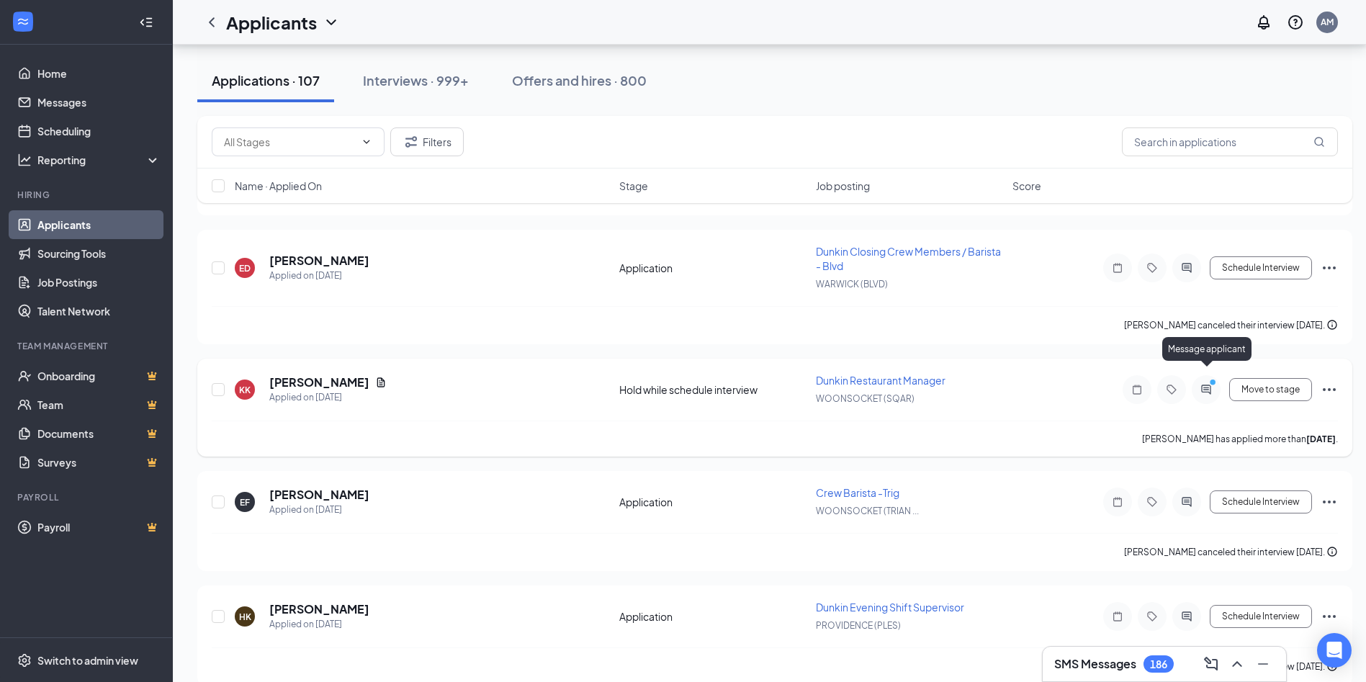
click at [1209, 385] on icon "ActiveChat" at bounding box center [1205, 389] width 9 height 9
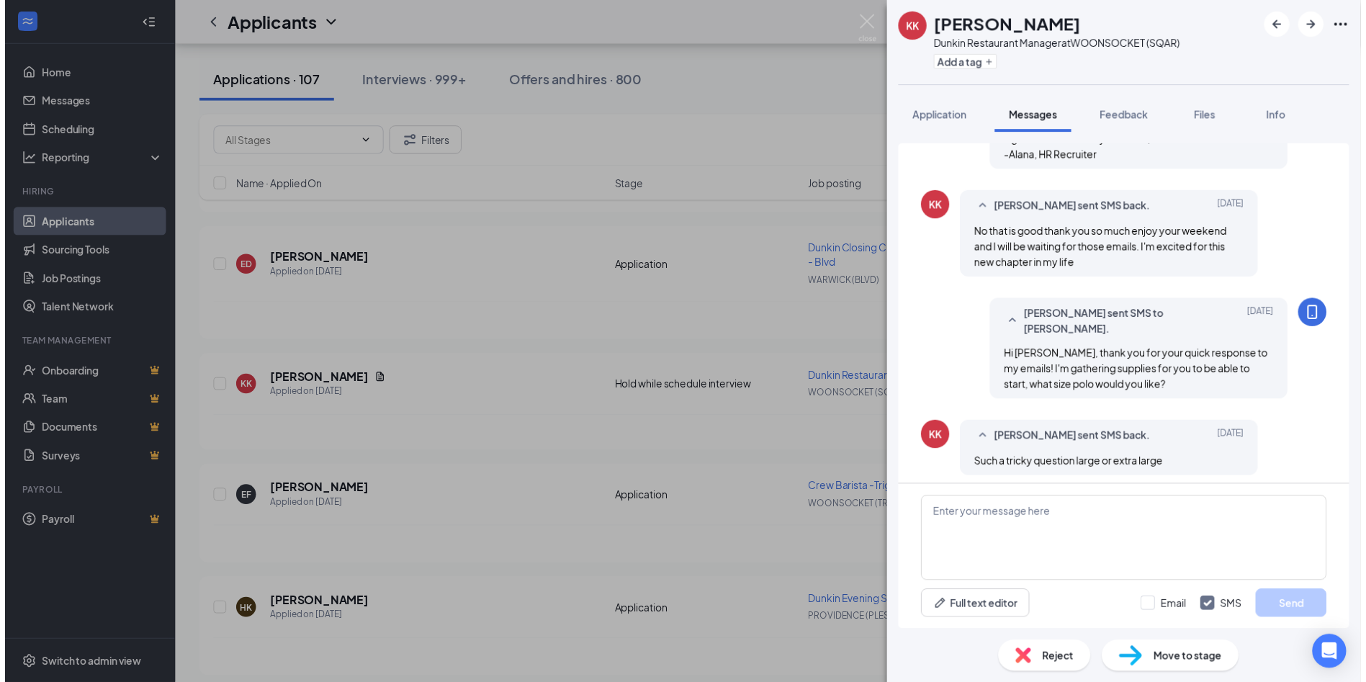
scroll to position [995, 0]
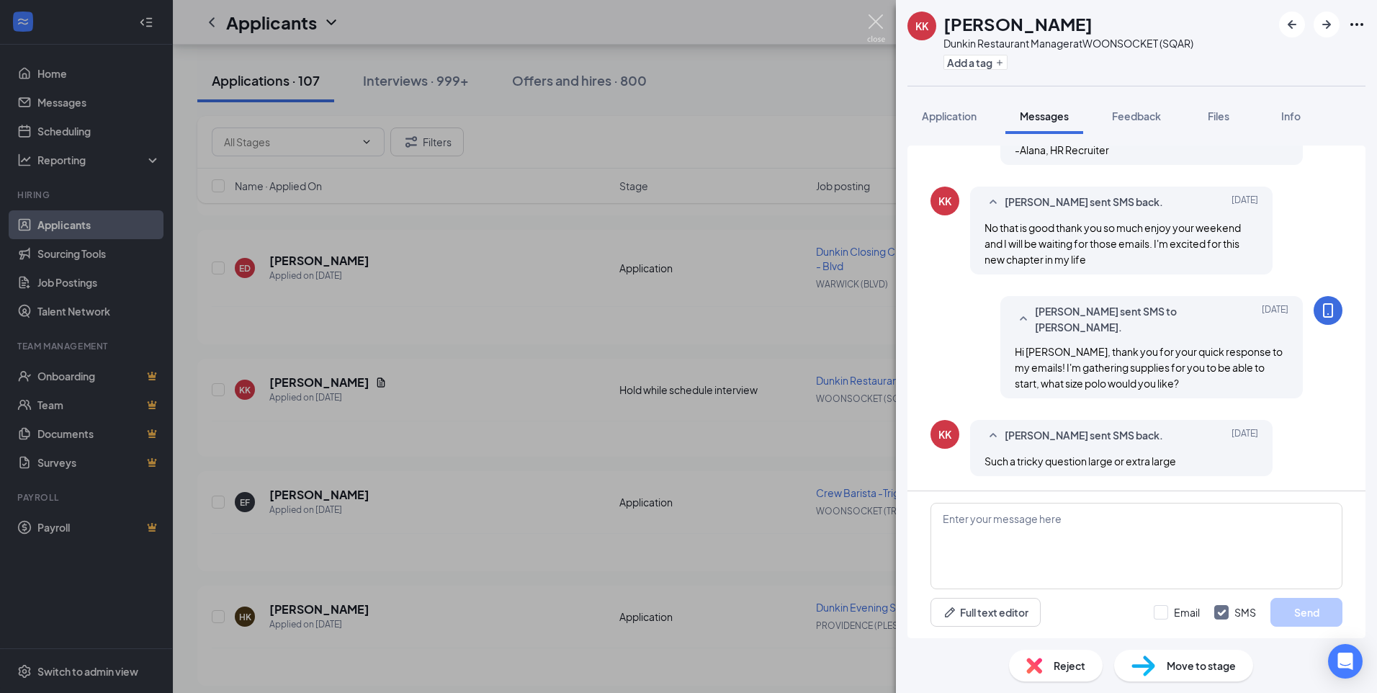
click at [871, 25] on img at bounding box center [876, 28] width 18 height 28
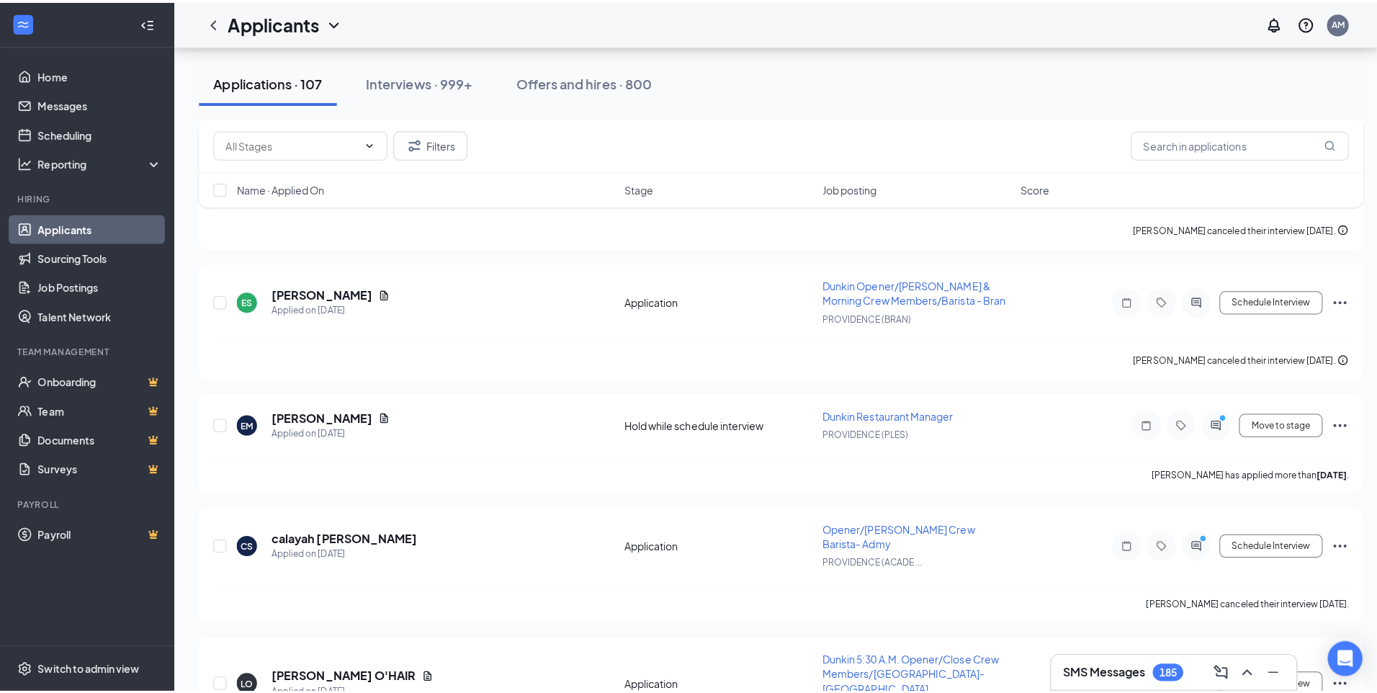
scroll to position [5503, 0]
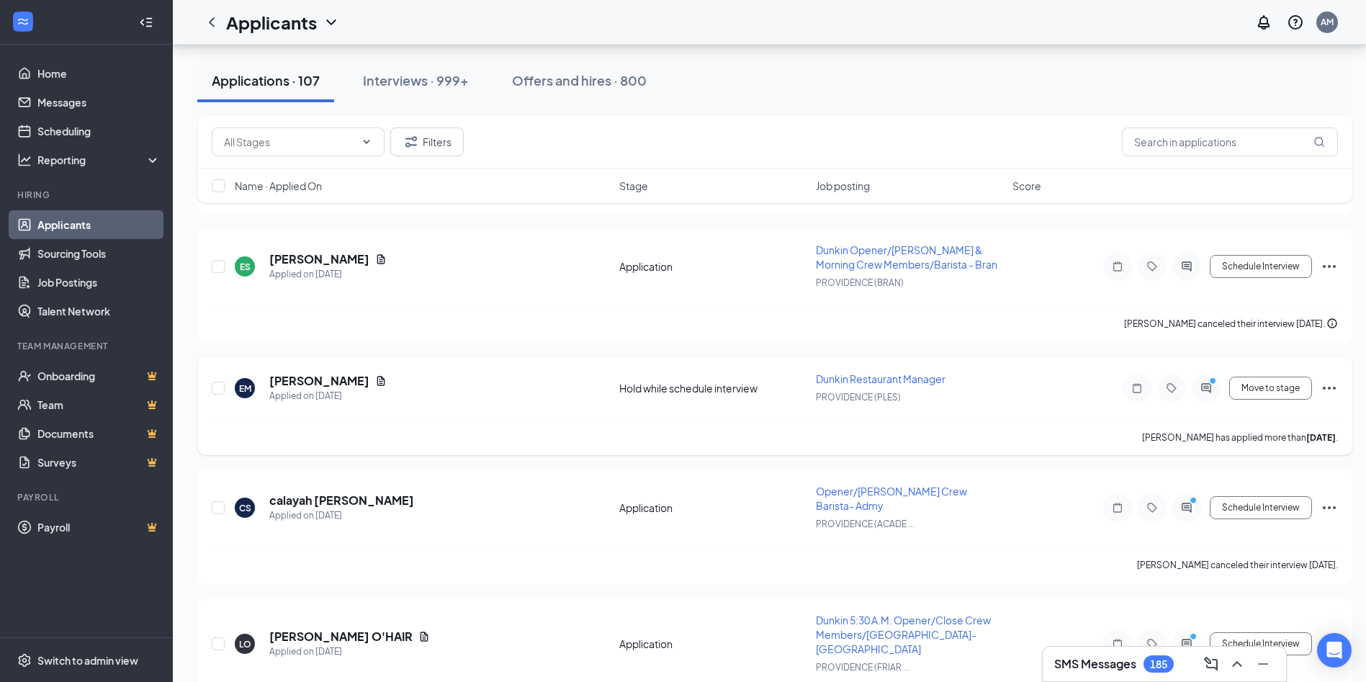
click at [1208, 382] on icon "ActiveChat" at bounding box center [1206, 388] width 17 height 12
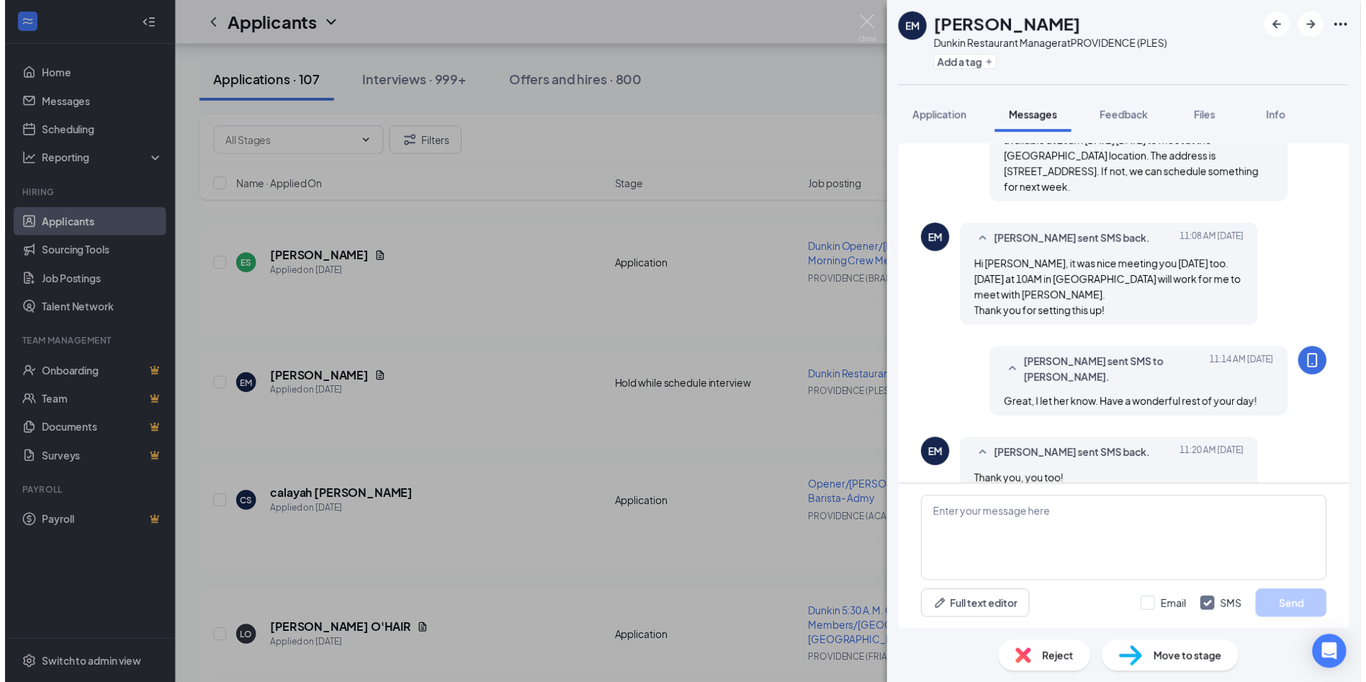
scroll to position [852, 0]
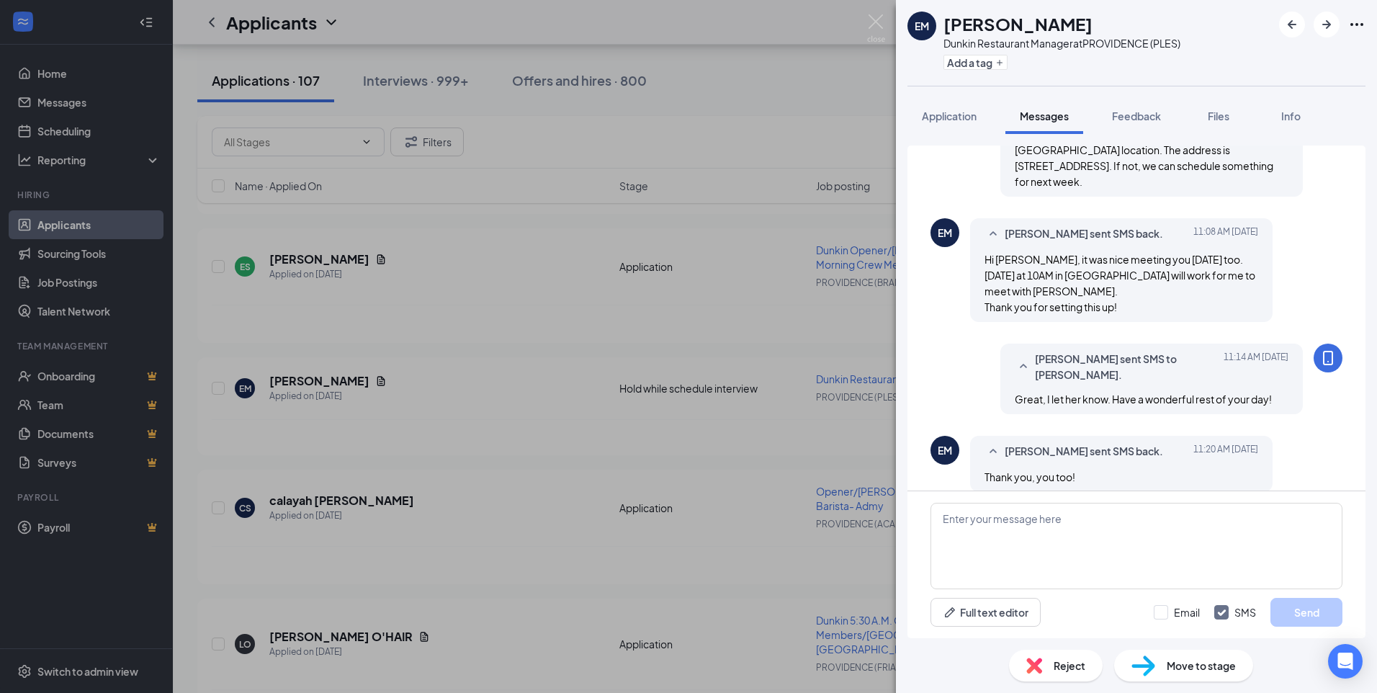
click at [864, 24] on div "EM [PERSON_NAME] Restaurant Manager at [GEOGRAPHIC_DATA] (PLES) Add a tag Appli…" at bounding box center [688, 346] width 1377 height 693
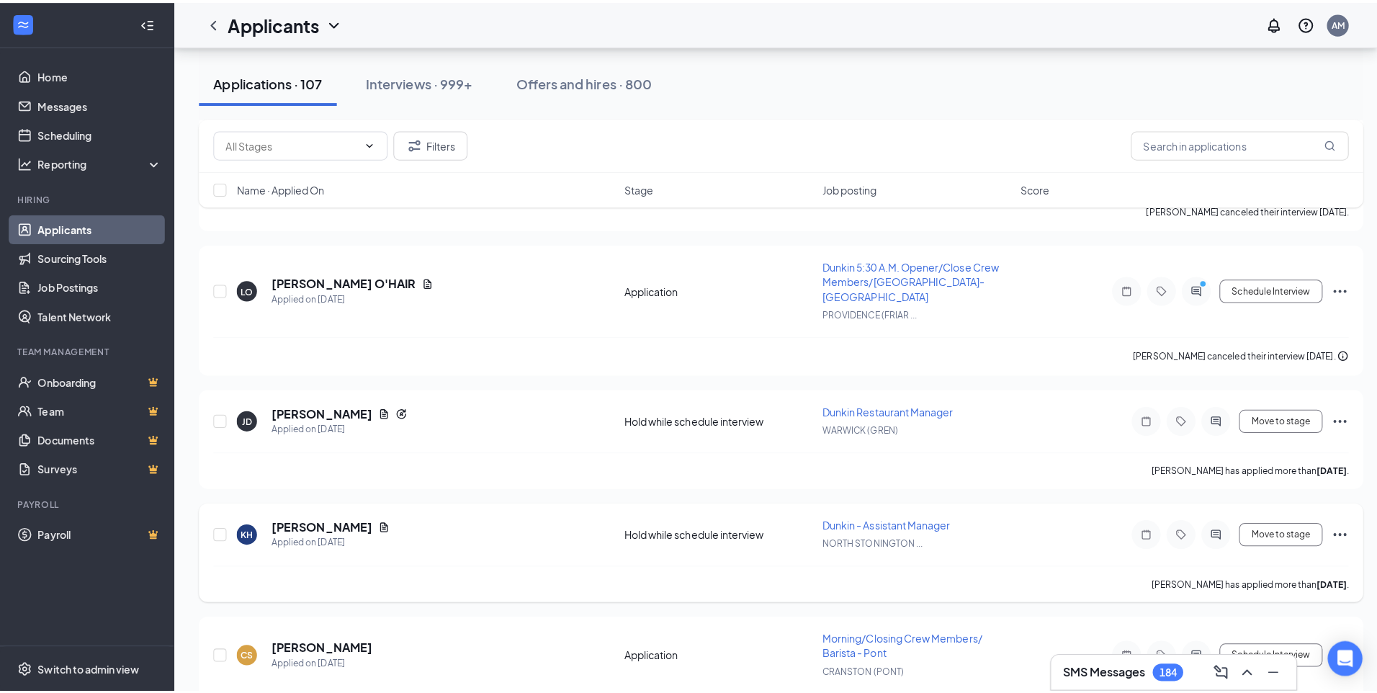
scroll to position [5863, 0]
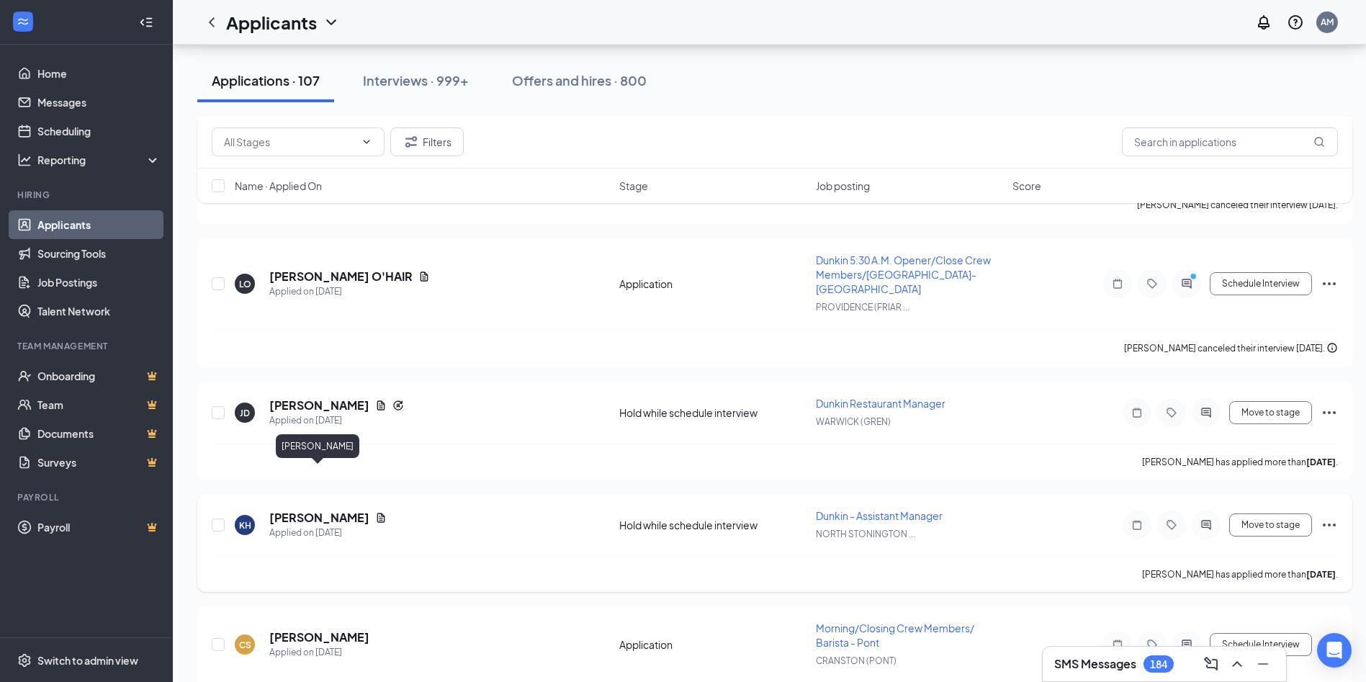
click at [326, 510] on h5 "[PERSON_NAME]" at bounding box center [319, 518] width 100 height 16
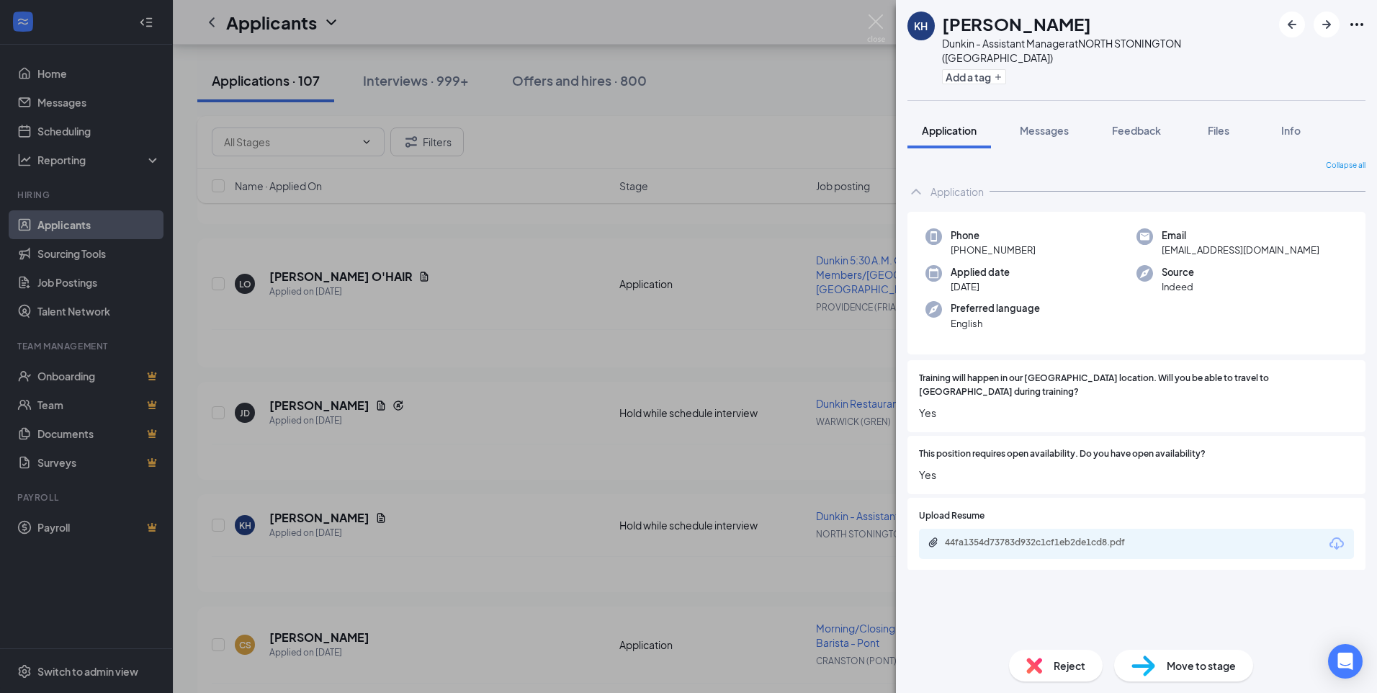
click at [1052, 656] on div "Reject" at bounding box center [1056, 666] width 94 height 32
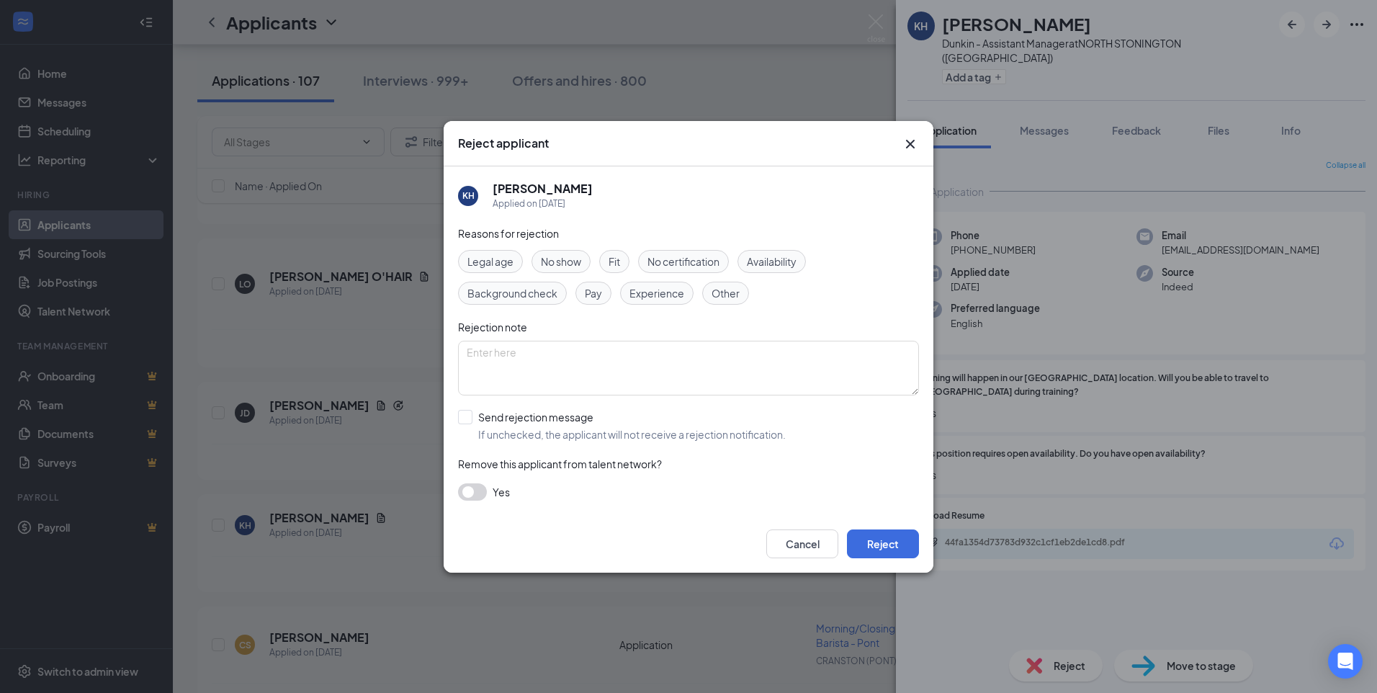
click at [740, 285] on div "Other" at bounding box center [725, 293] width 47 height 23
click at [905, 535] on button "Reject" at bounding box center [883, 543] width 72 height 29
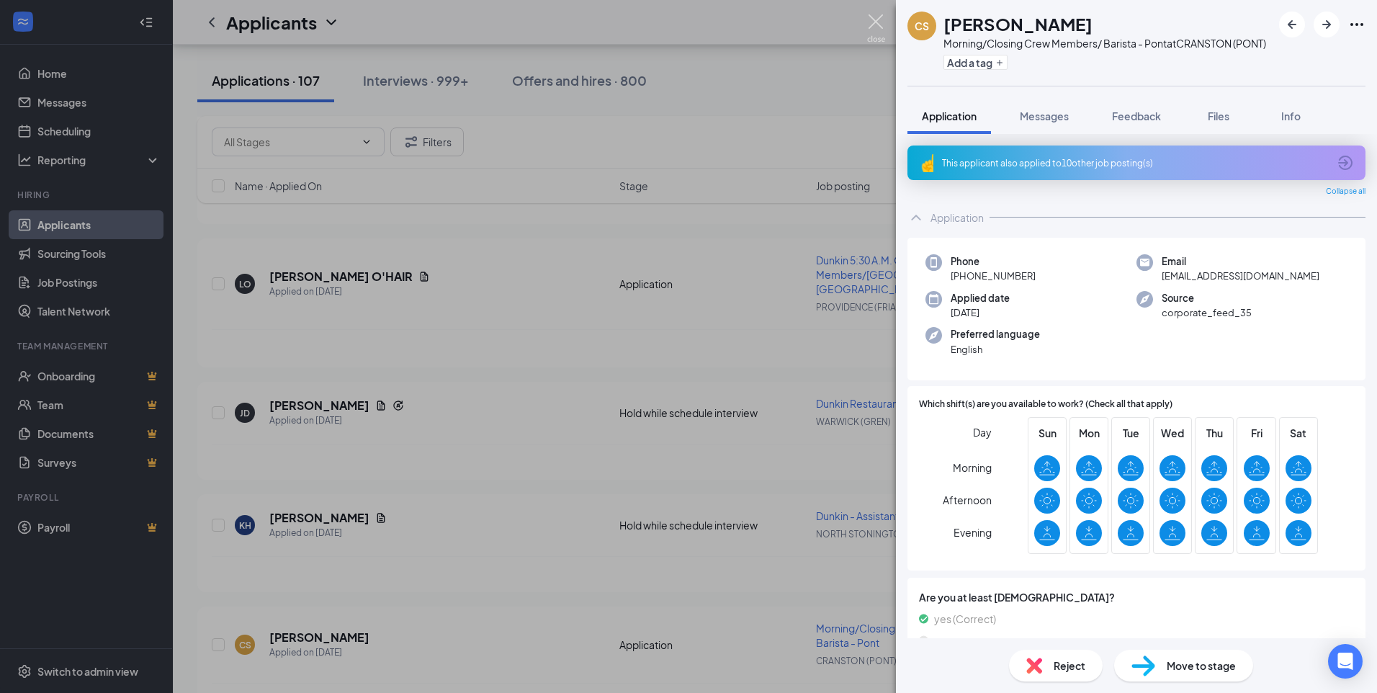
click at [879, 22] on img at bounding box center [876, 28] width 18 height 28
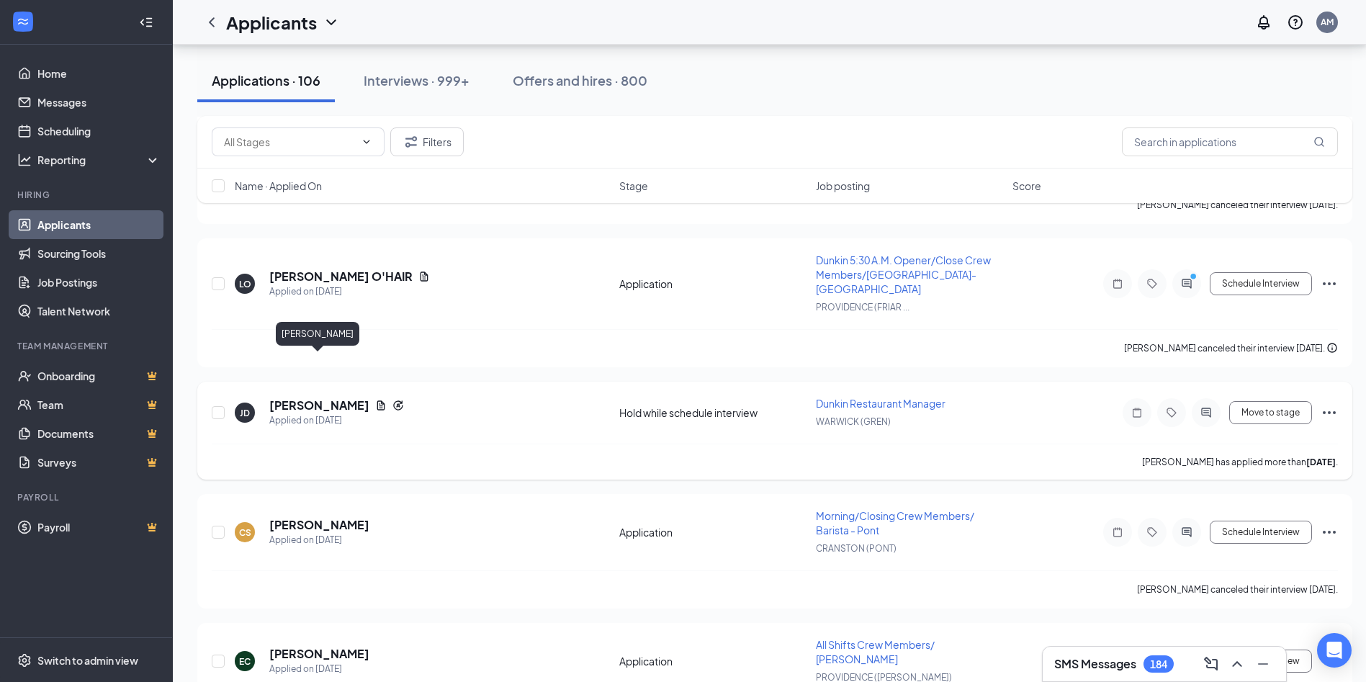
click at [315, 398] on h5 "[PERSON_NAME]" at bounding box center [319, 406] width 100 height 16
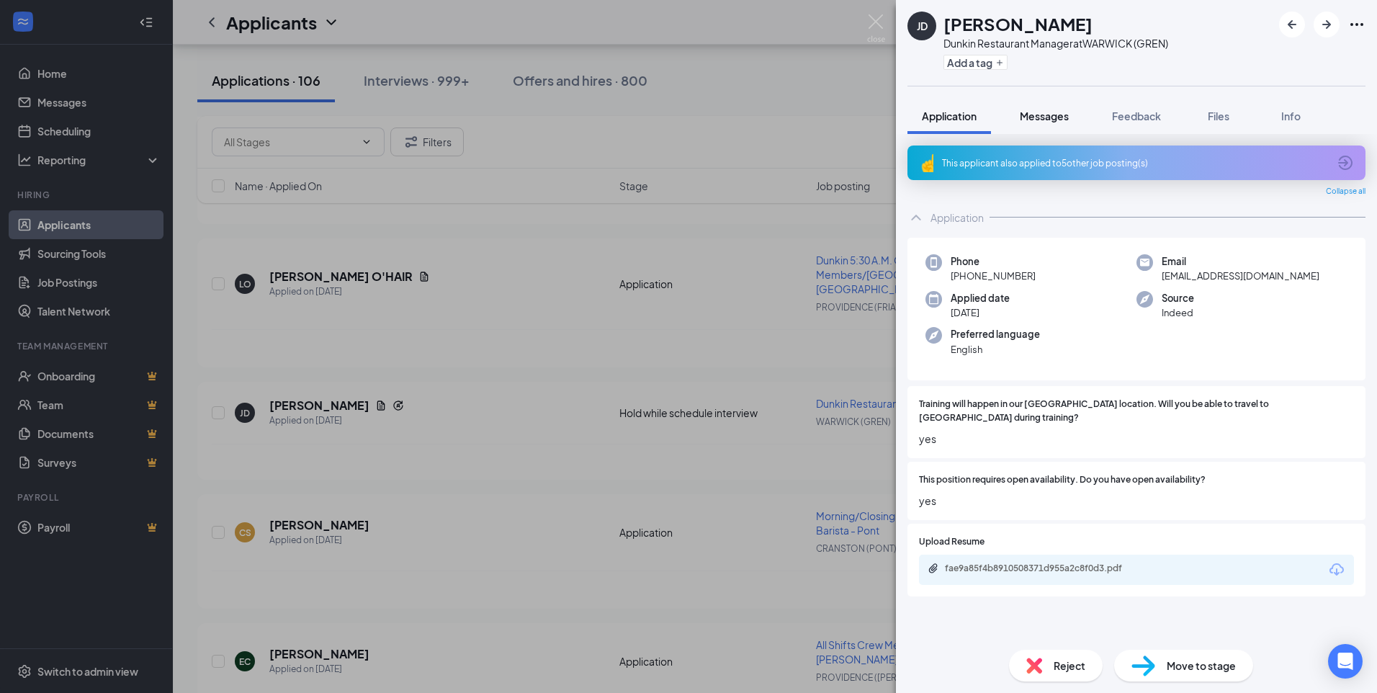
click at [1039, 104] on button "Messages" at bounding box center [1044, 116] width 78 height 36
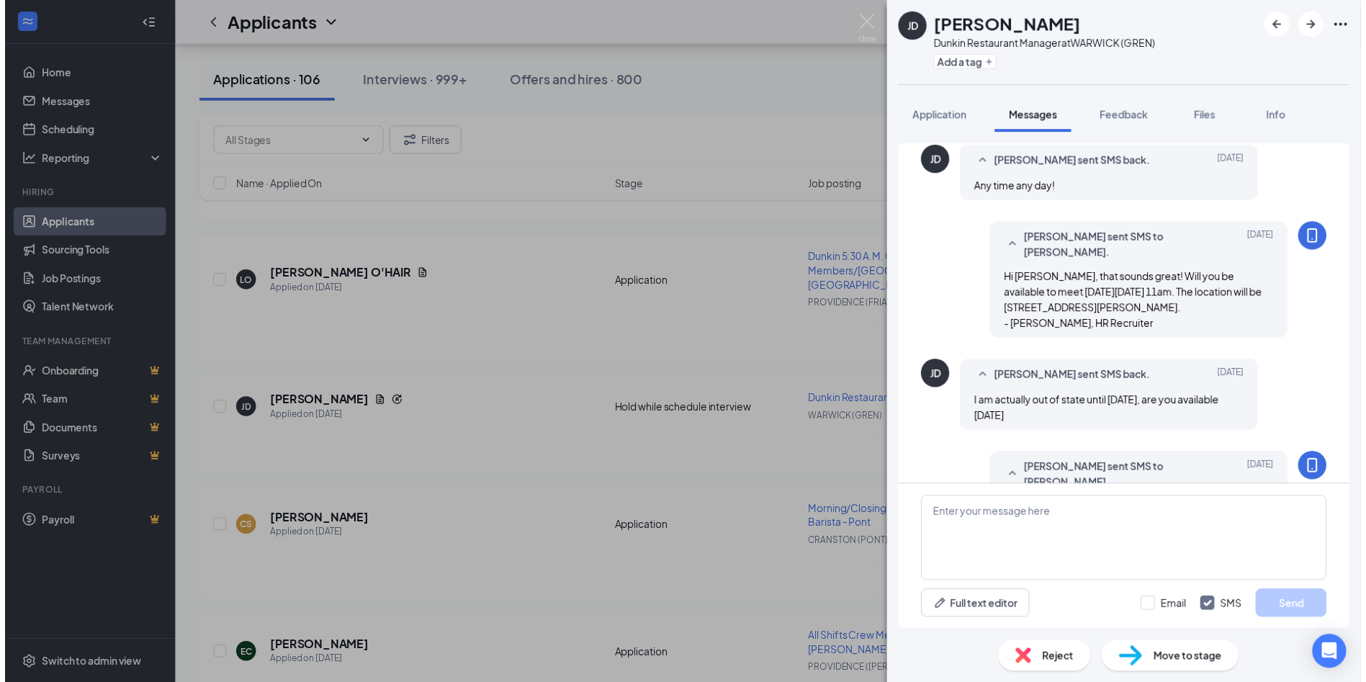
scroll to position [501, 0]
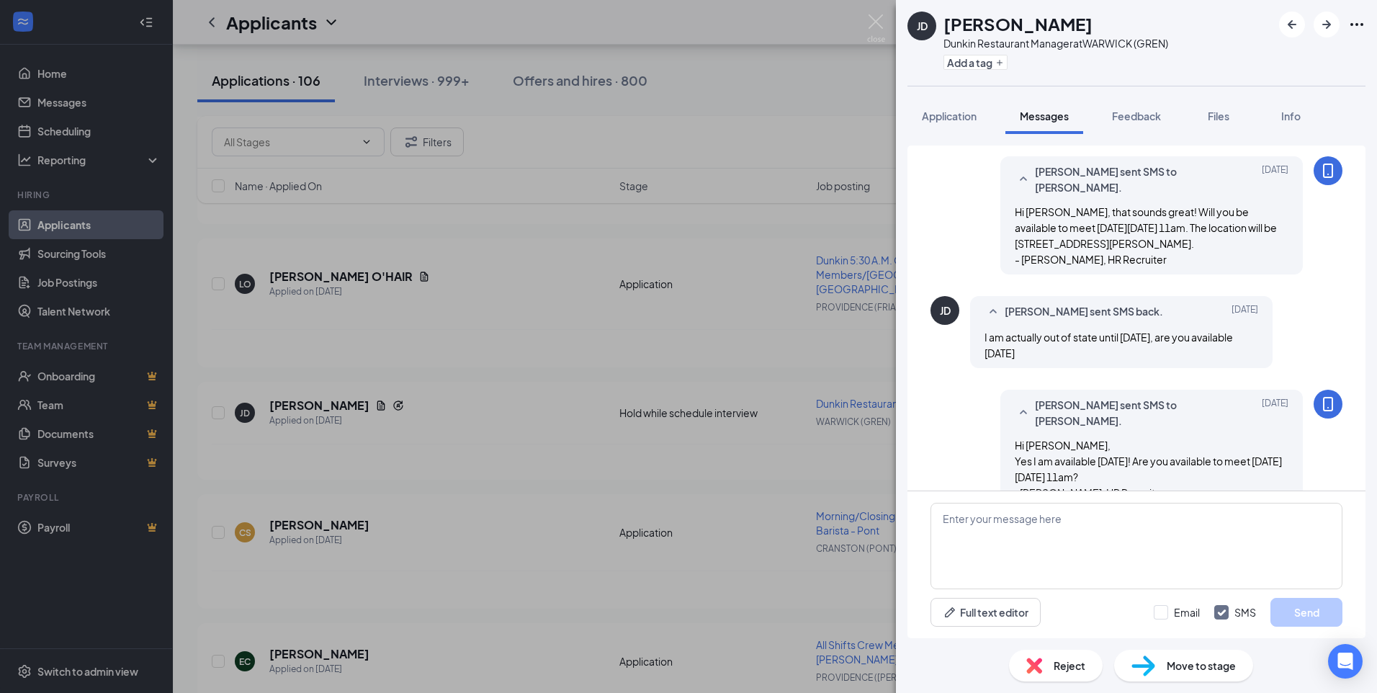
click at [1051, 668] on div "Reject" at bounding box center [1056, 666] width 94 height 32
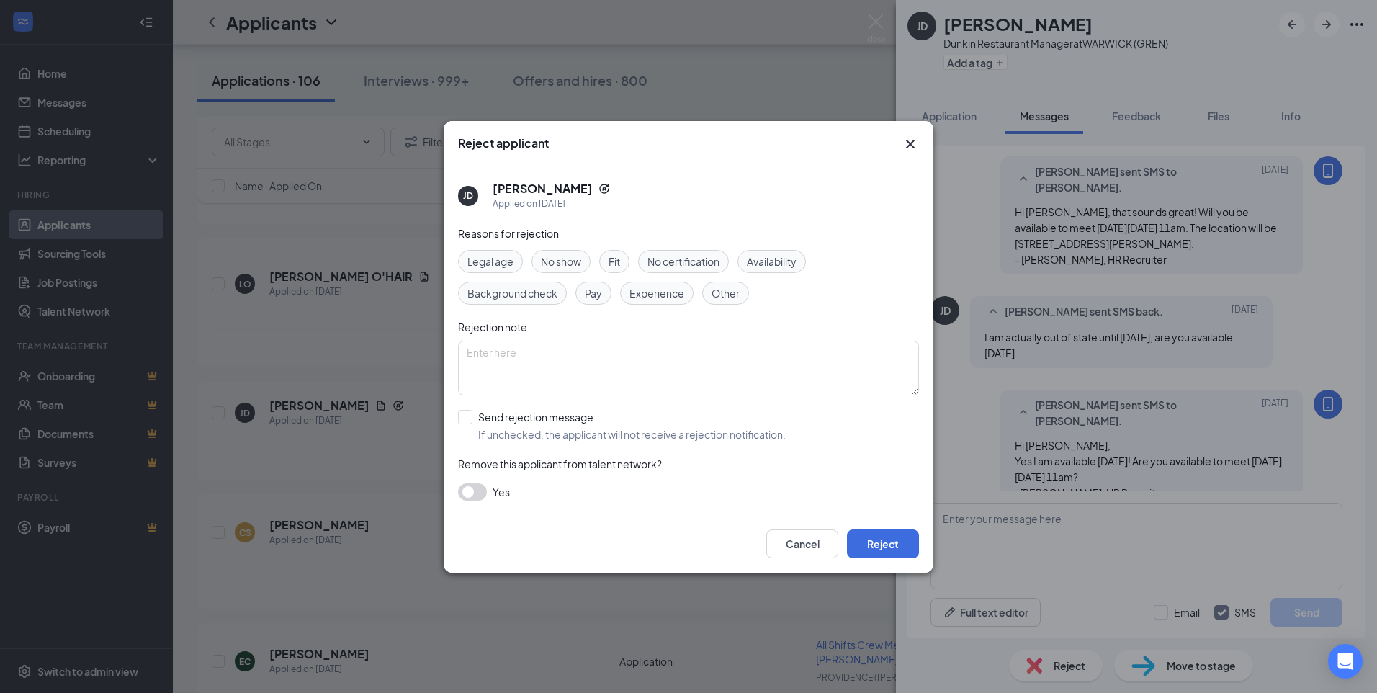
click at [730, 292] on span "Other" at bounding box center [726, 293] width 28 height 16
click at [885, 545] on button "Reject" at bounding box center [883, 543] width 72 height 29
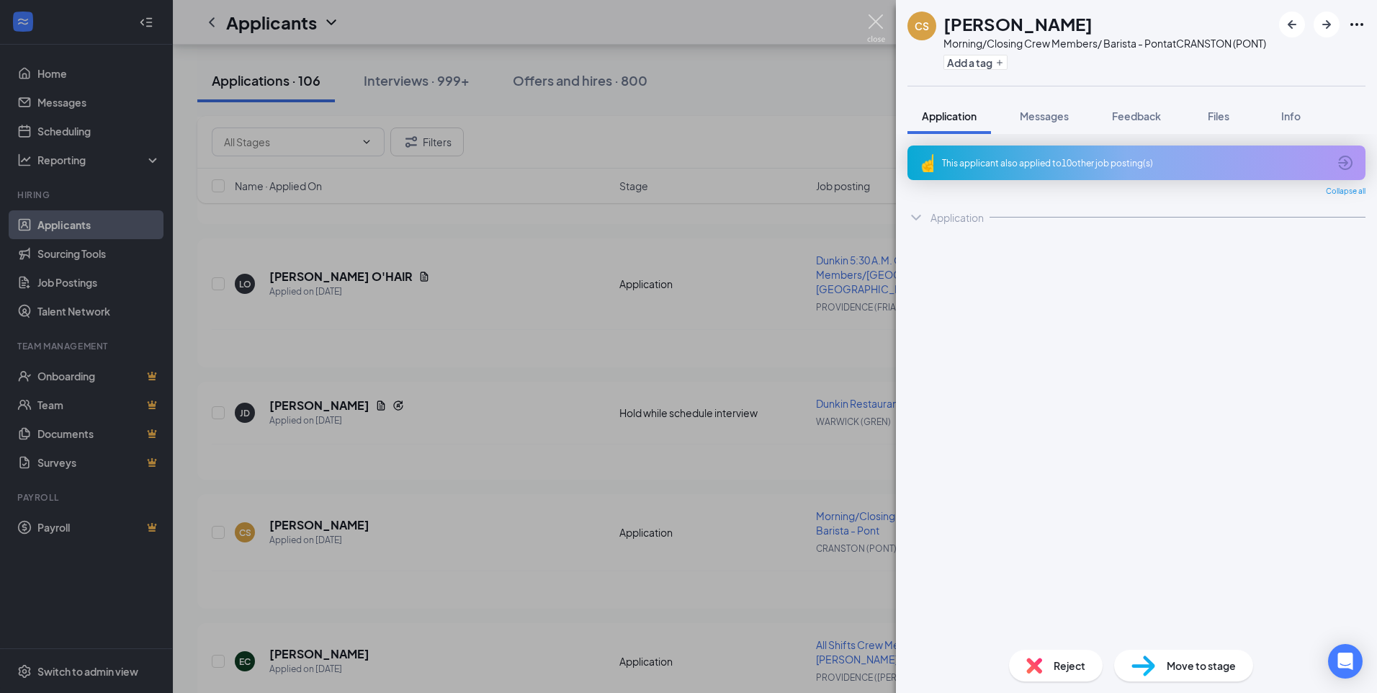
click at [875, 24] on img at bounding box center [876, 28] width 18 height 28
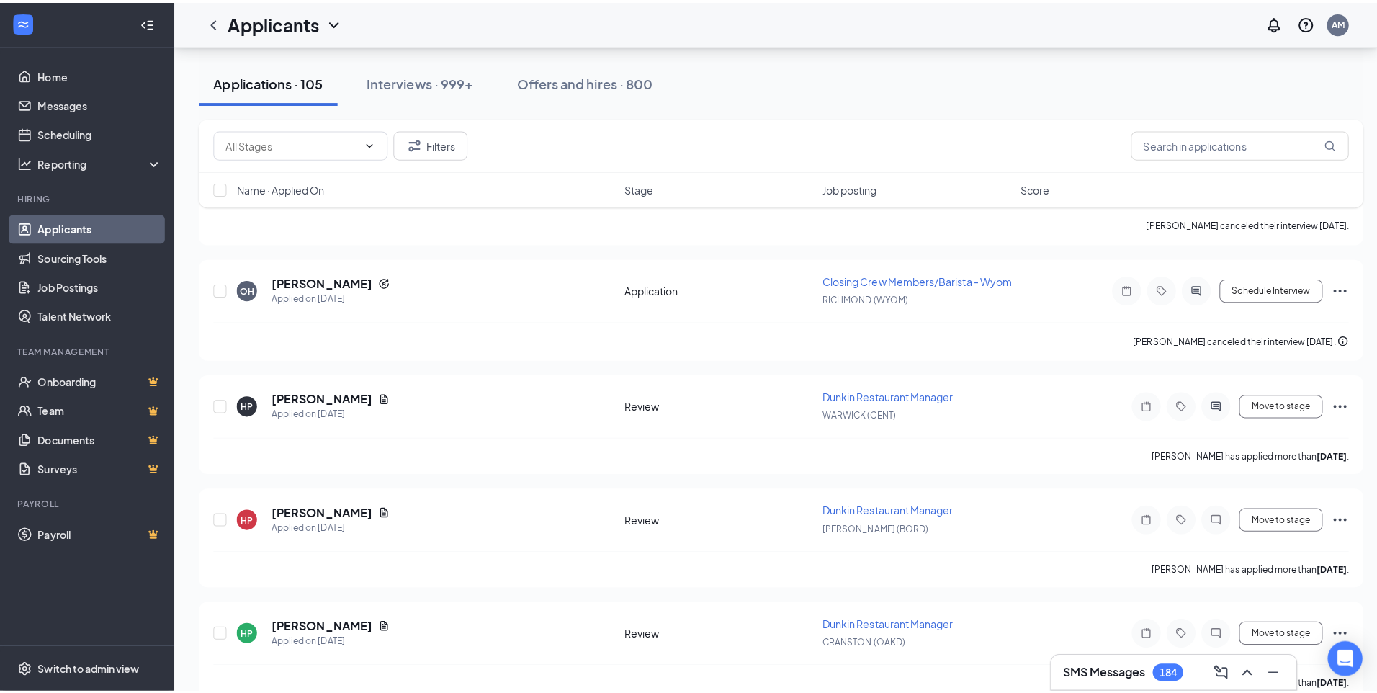
scroll to position [7015, 0]
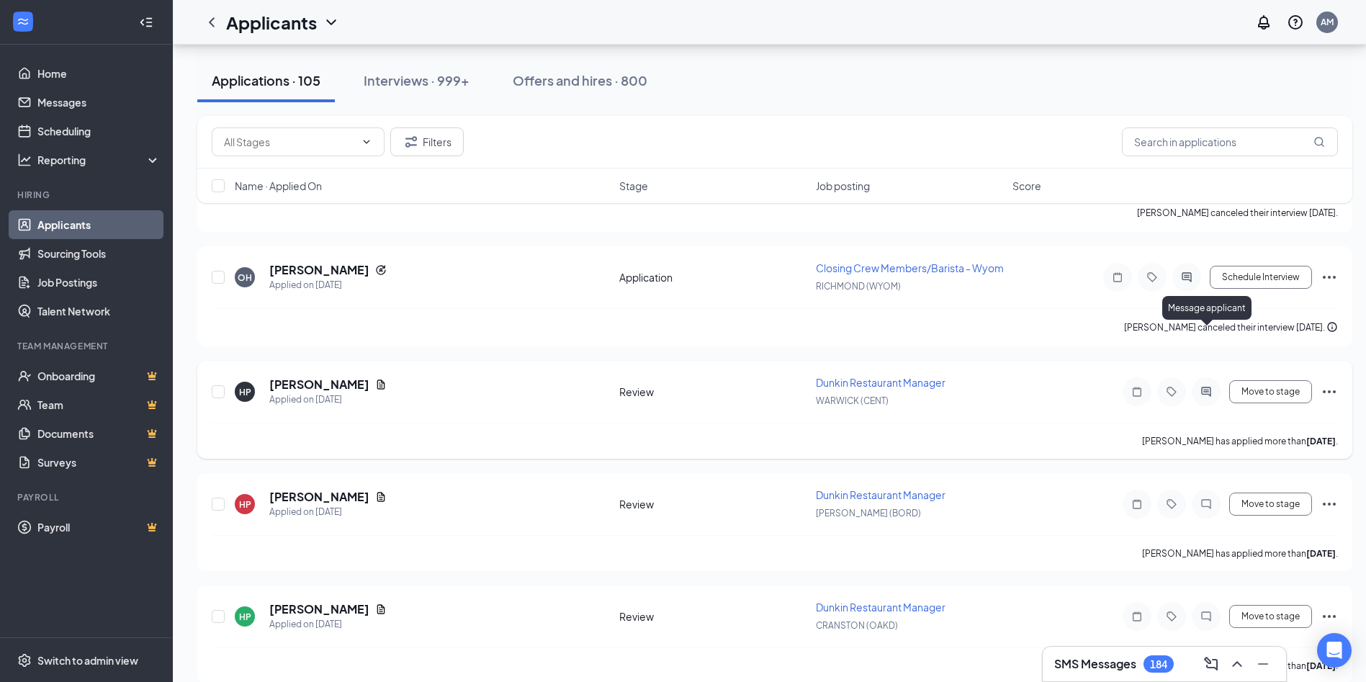
drag, startPoint x: 1202, startPoint y: 329, endPoint x: 1139, endPoint y: 345, distance: 65.3
click at [1202, 386] on icon "ActiveChat" at bounding box center [1206, 392] width 17 height 12
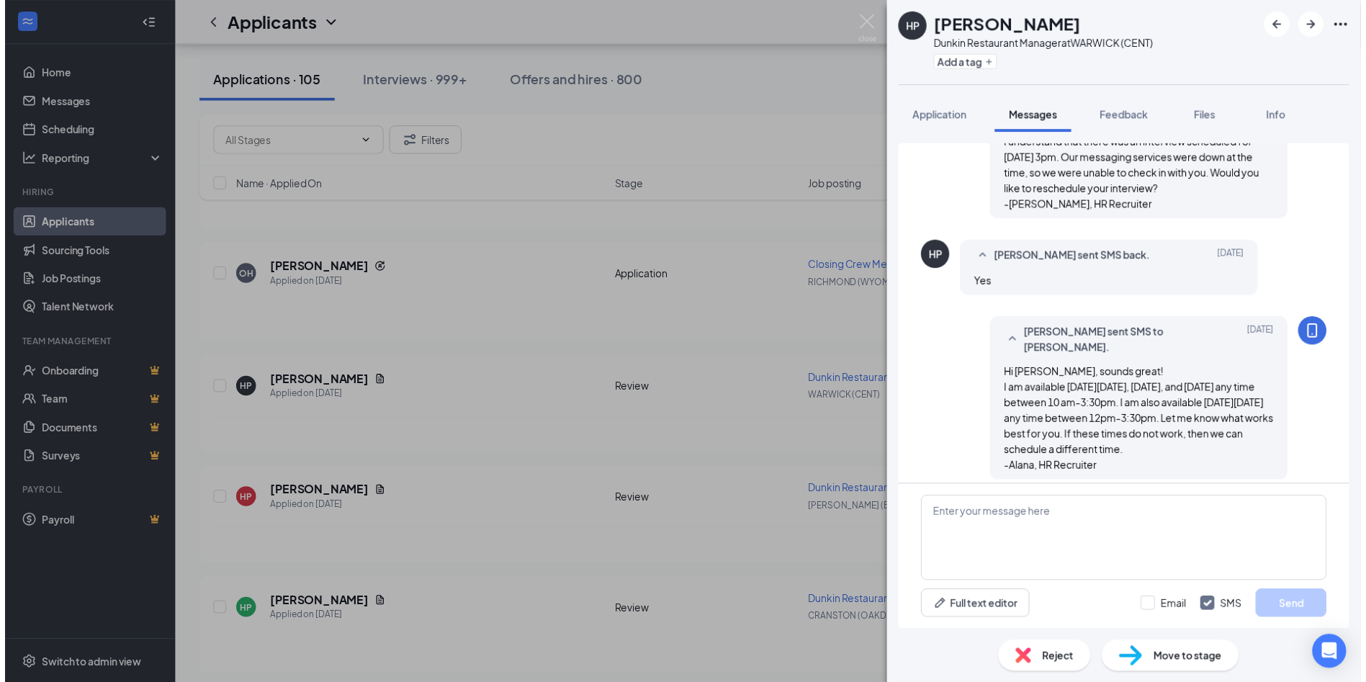
scroll to position [1028, 0]
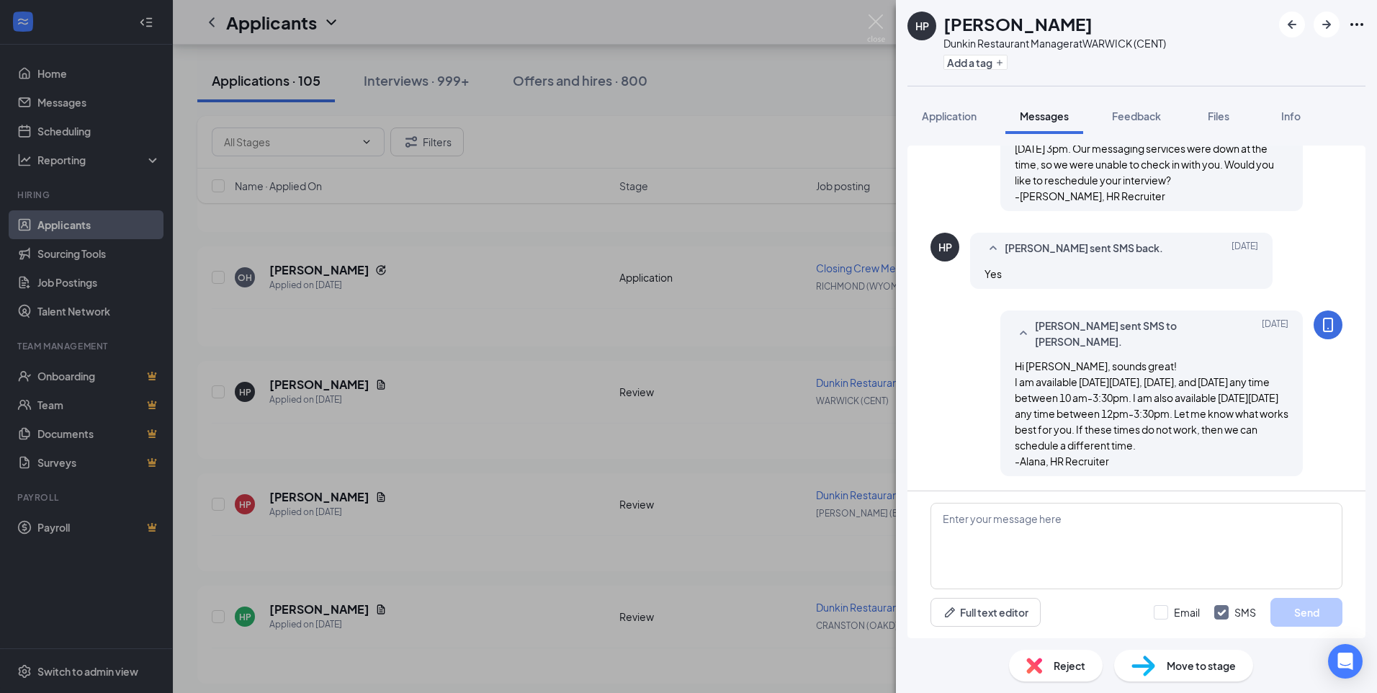
click at [1060, 668] on span "Reject" at bounding box center [1070, 666] width 32 height 16
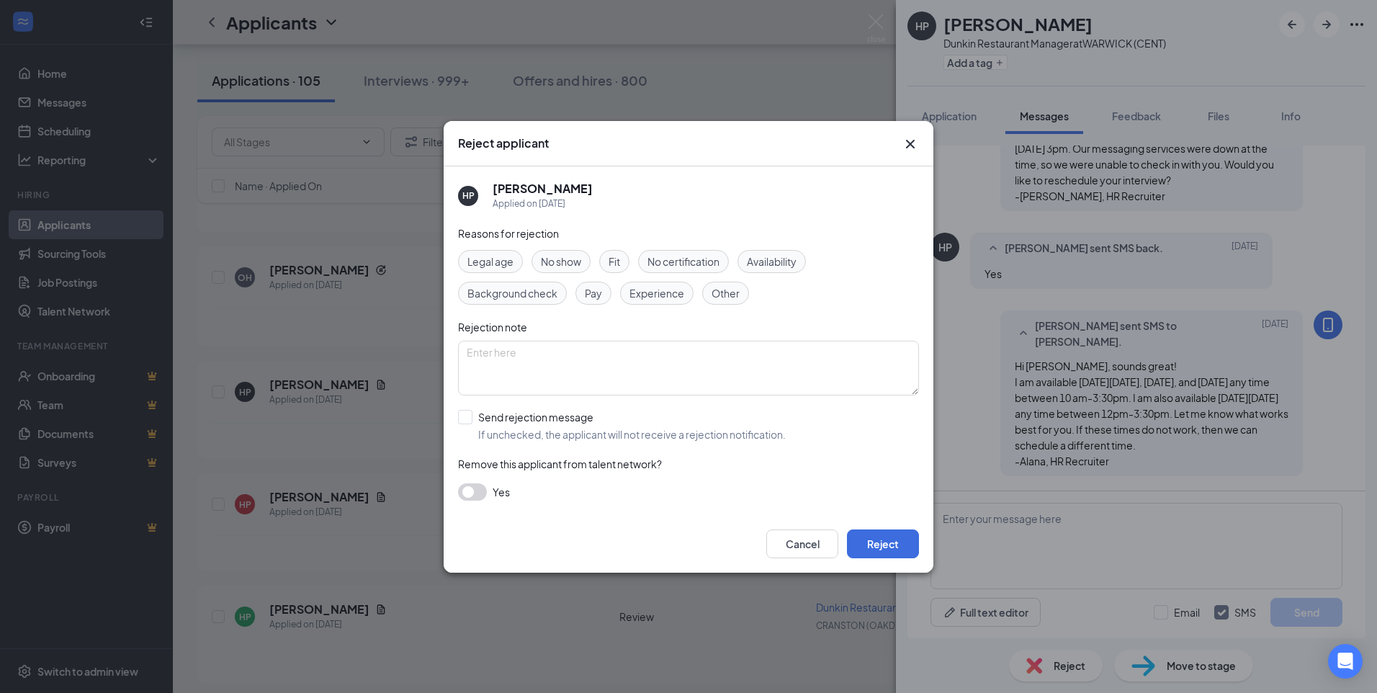
click at [728, 290] on span "Other" at bounding box center [726, 293] width 28 height 16
click at [903, 544] on button "Reject" at bounding box center [883, 543] width 72 height 29
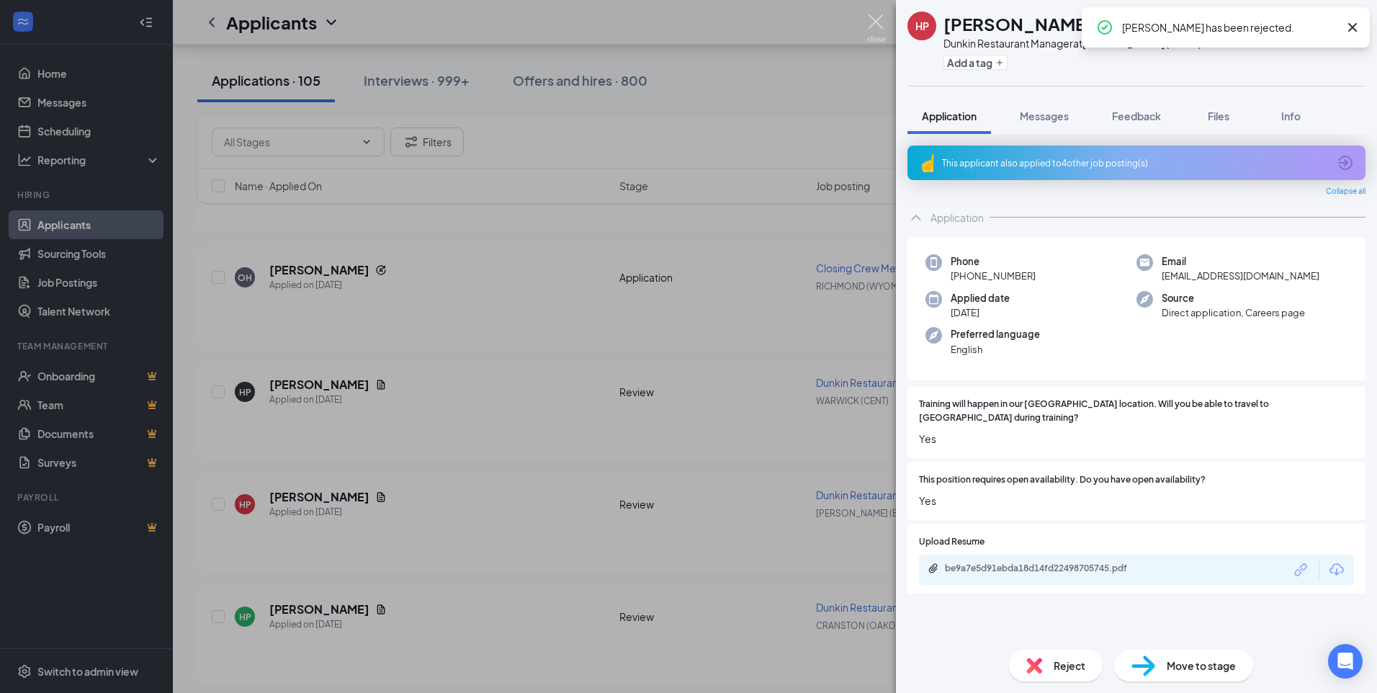
click at [873, 18] on img at bounding box center [876, 28] width 18 height 28
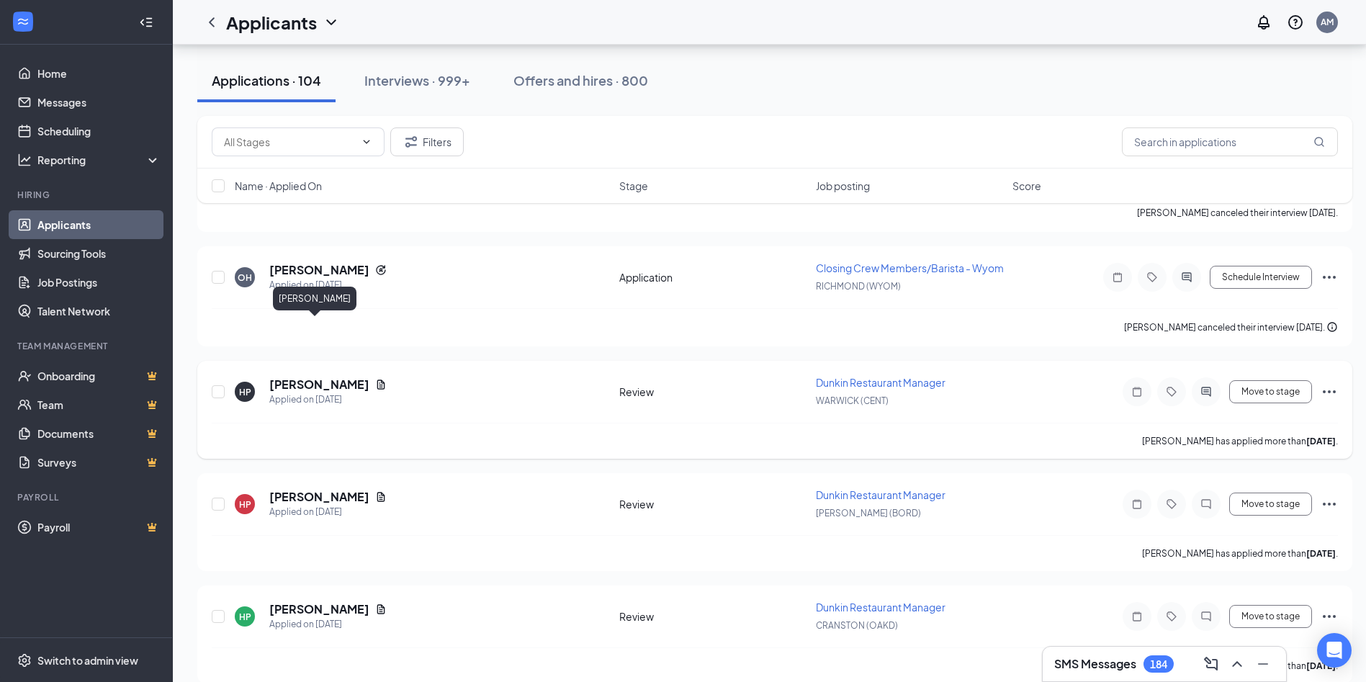
click at [283, 377] on h5 "[PERSON_NAME]" at bounding box center [319, 385] width 100 height 16
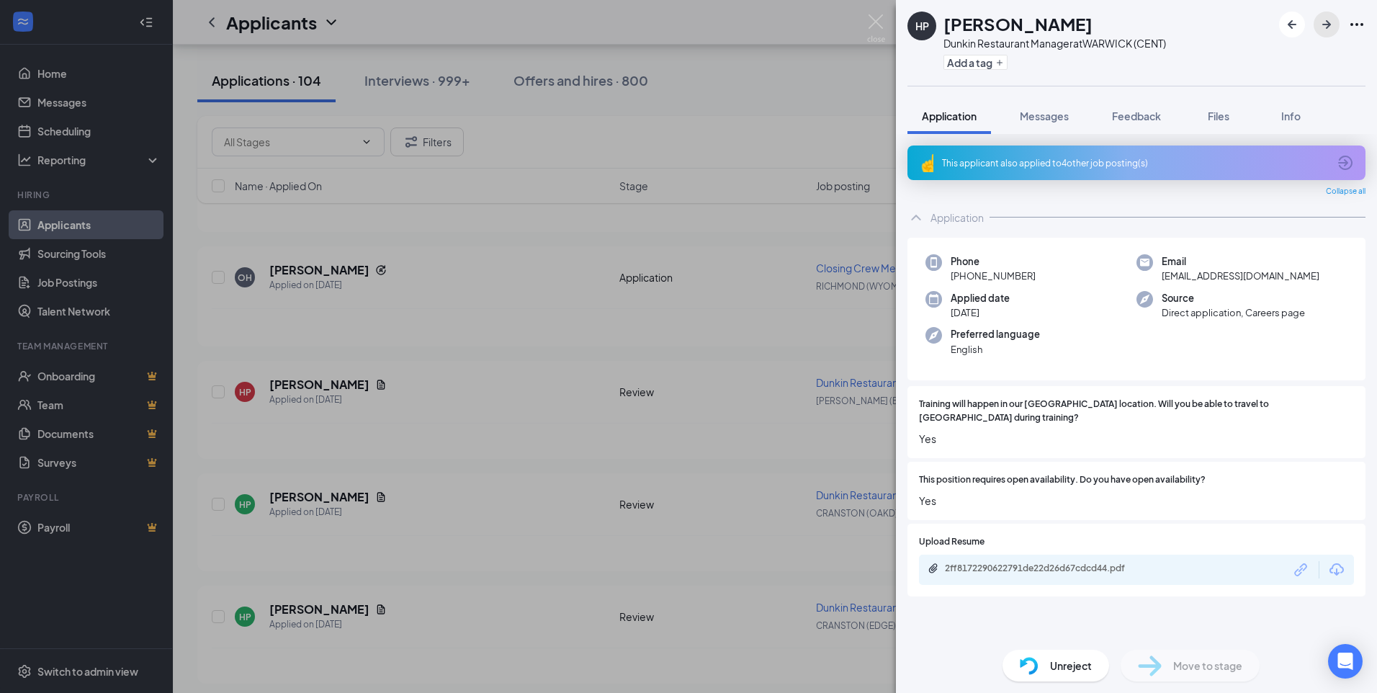
drag, startPoint x: 1327, startPoint y: 31, endPoint x: 1224, endPoint y: 555, distance: 534.4
click at [1327, 31] on icon "ArrowRight" at bounding box center [1326, 24] width 17 height 17
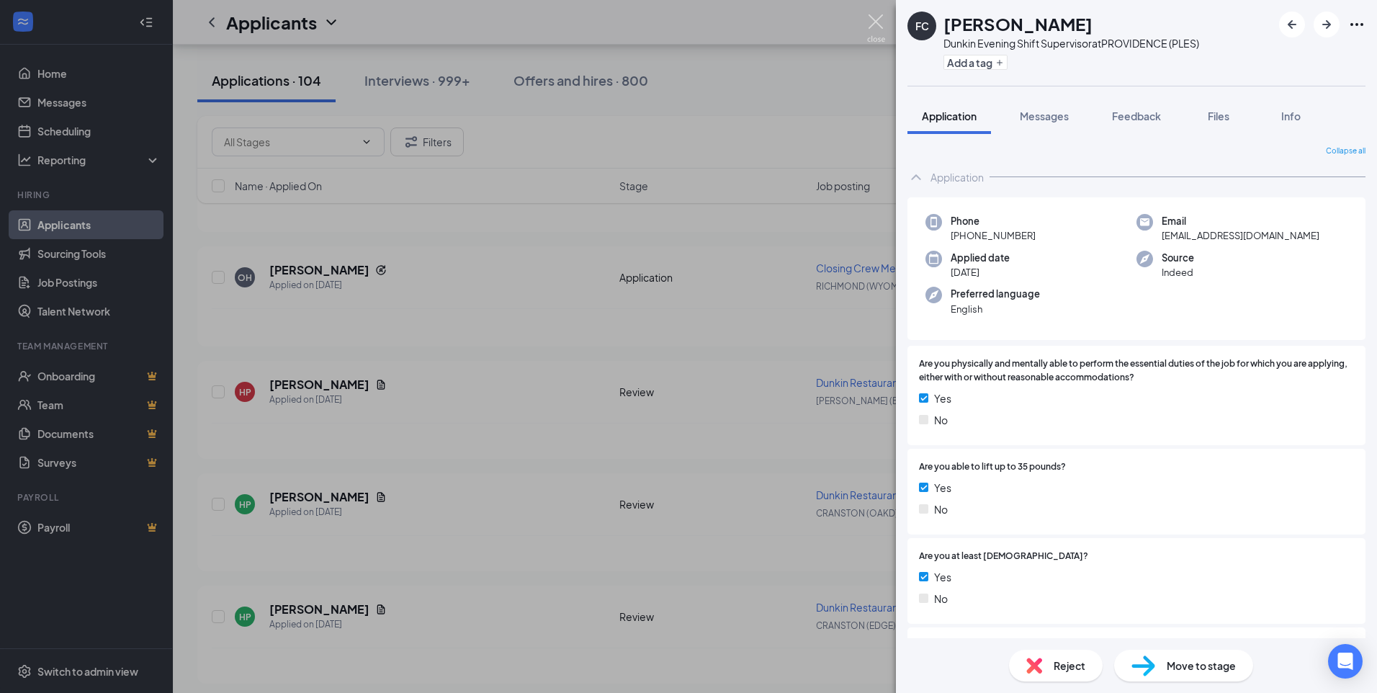
click at [875, 27] on img at bounding box center [876, 28] width 18 height 28
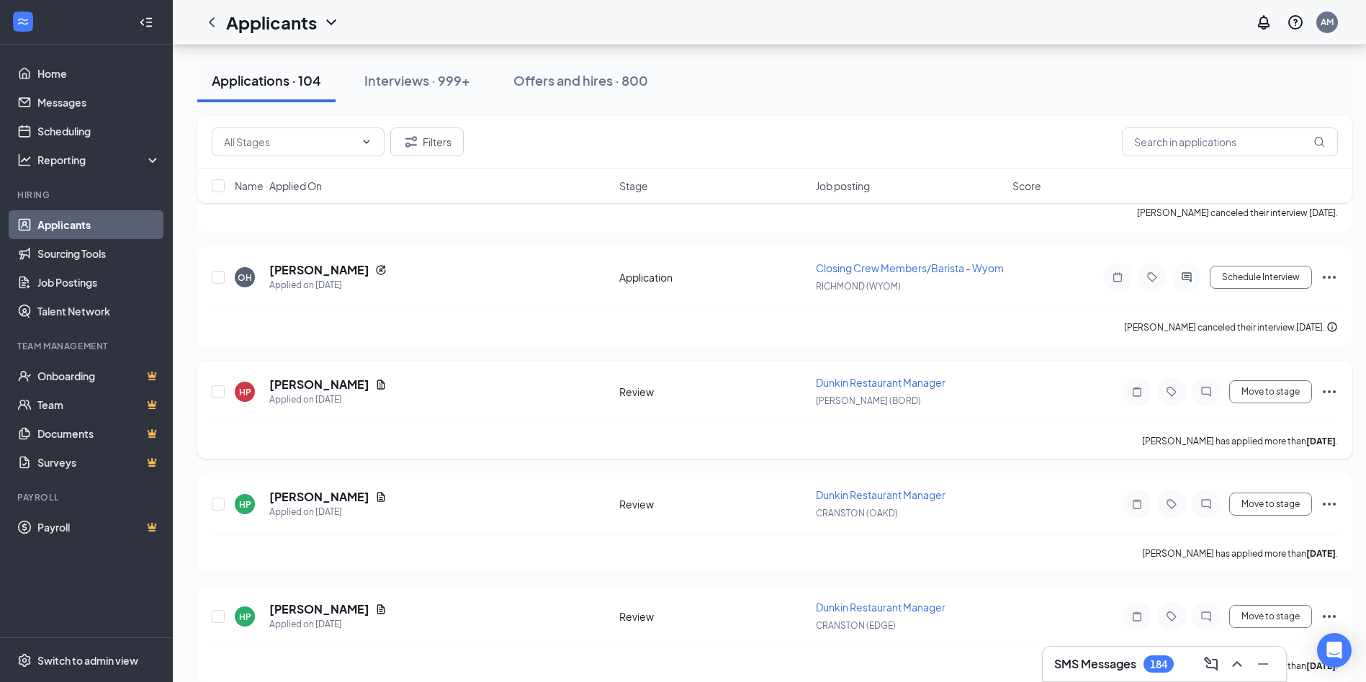
click at [285, 377] on h5 "[PERSON_NAME]" at bounding box center [319, 385] width 100 height 16
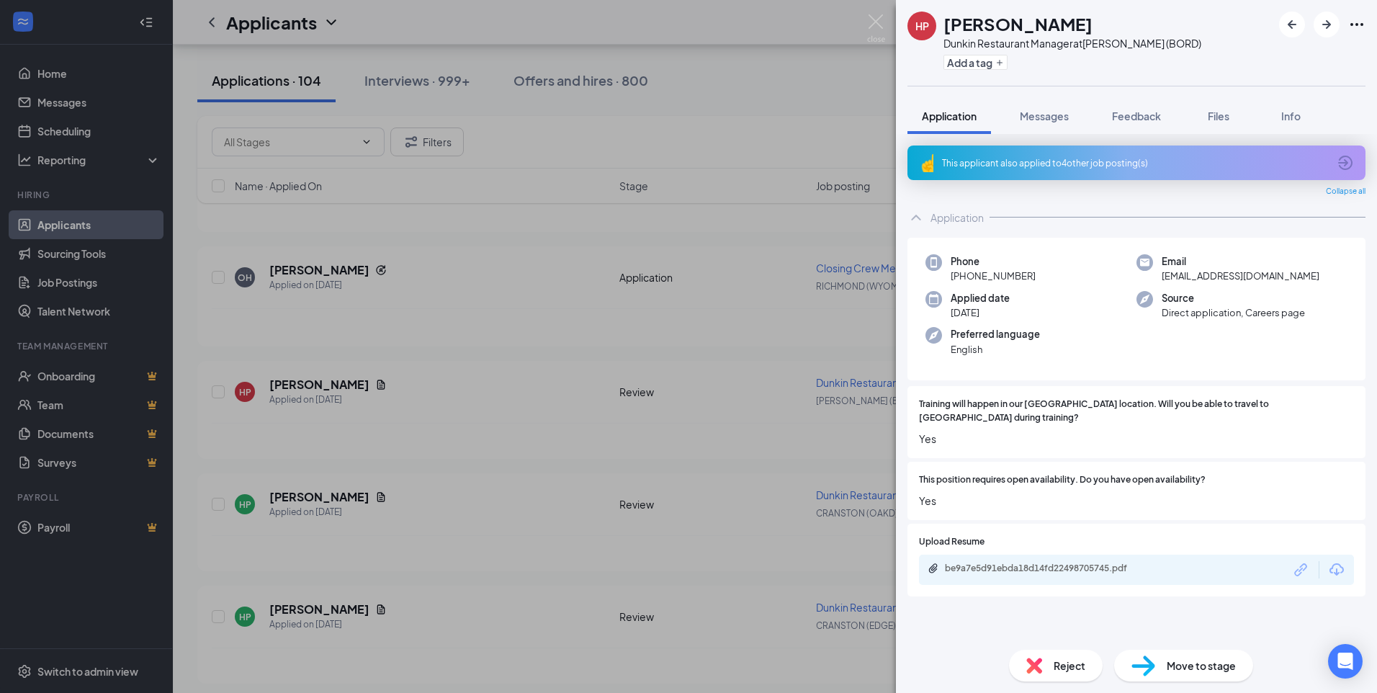
click at [1063, 672] on span "Reject" at bounding box center [1070, 666] width 32 height 16
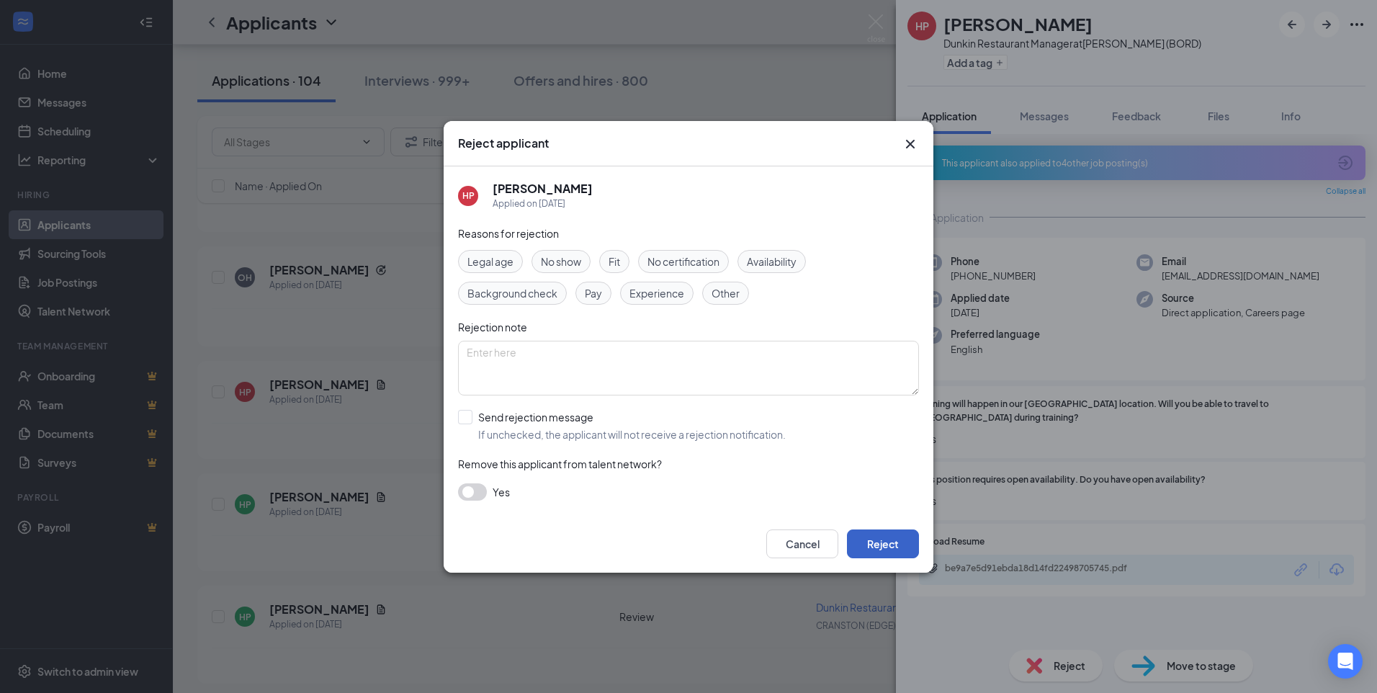
click at [895, 534] on button "Reject" at bounding box center [883, 543] width 72 height 29
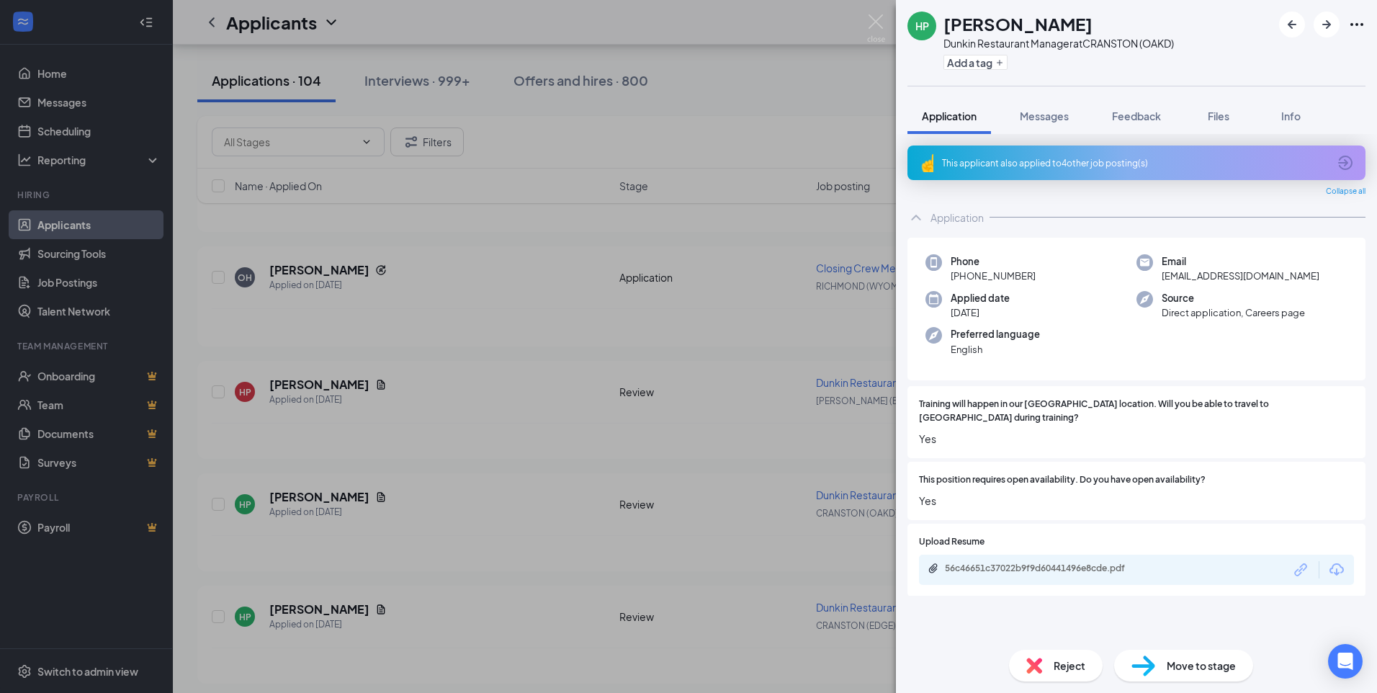
click at [1068, 662] on span "Reject" at bounding box center [1070, 666] width 32 height 16
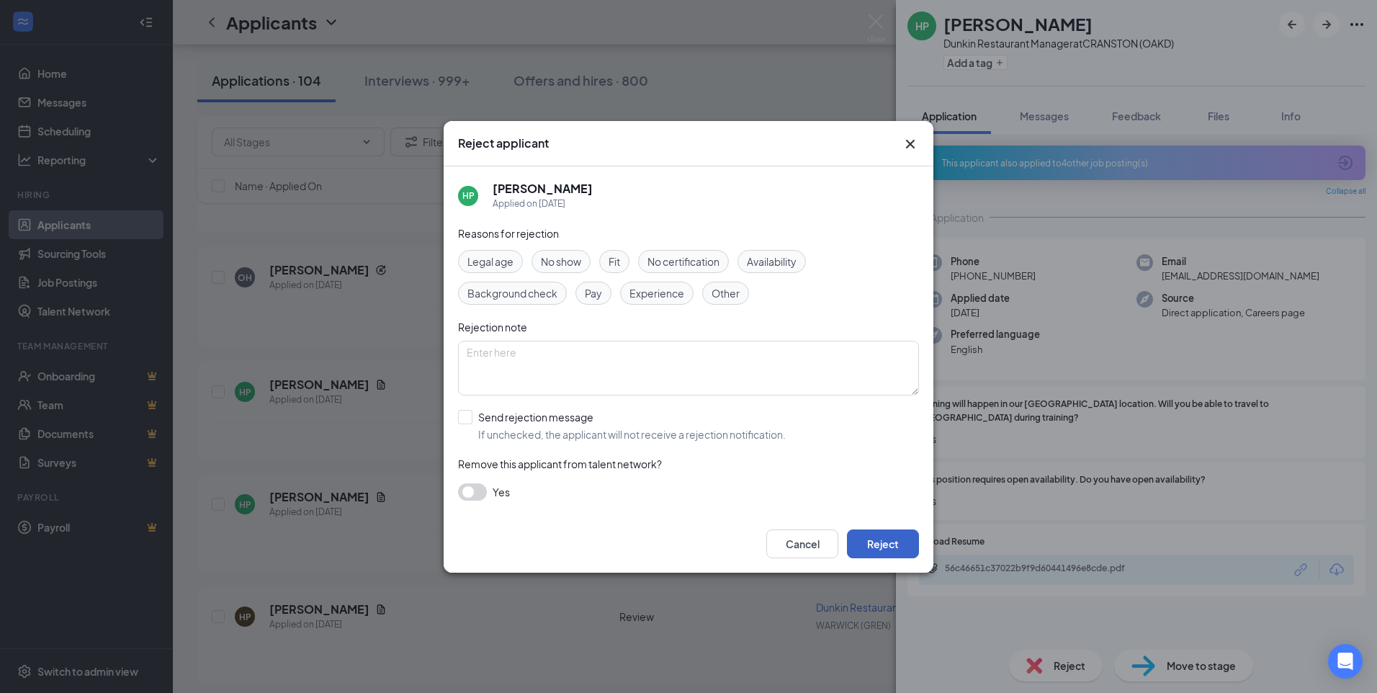
click at [886, 545] on button "Reject" at bounding box center [883, 543] width 72 height 29
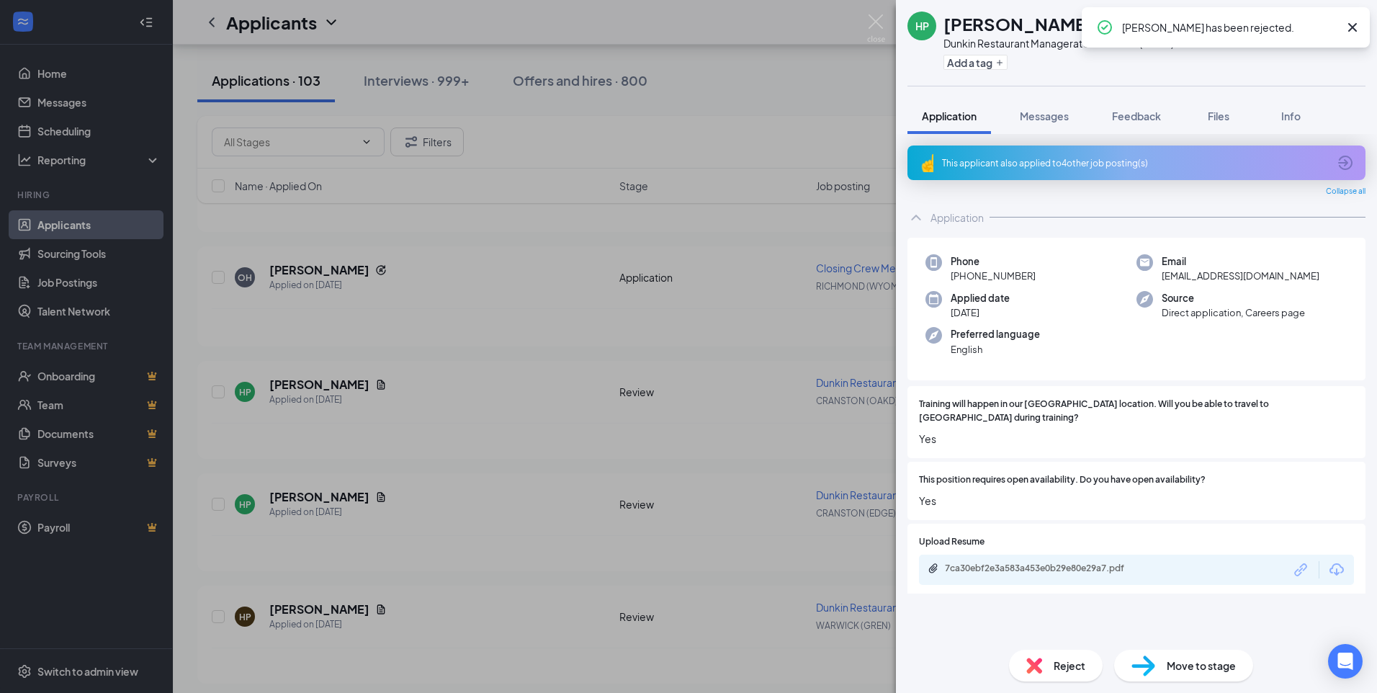
click at [1070, 656] on div "Reject" at bounding box center [1056, 666] width 94 height 32
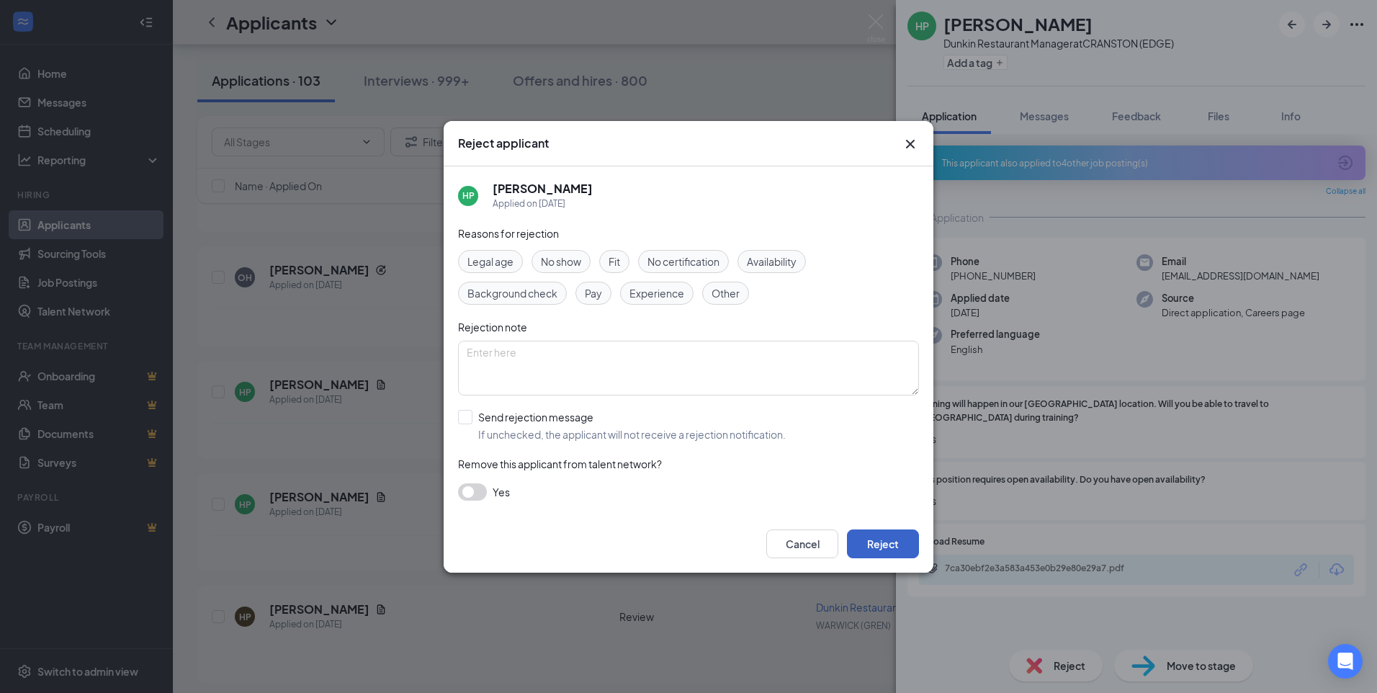
click at [892, 547] on button "Reject" at bounding box center [883, 543] width 72 height 29
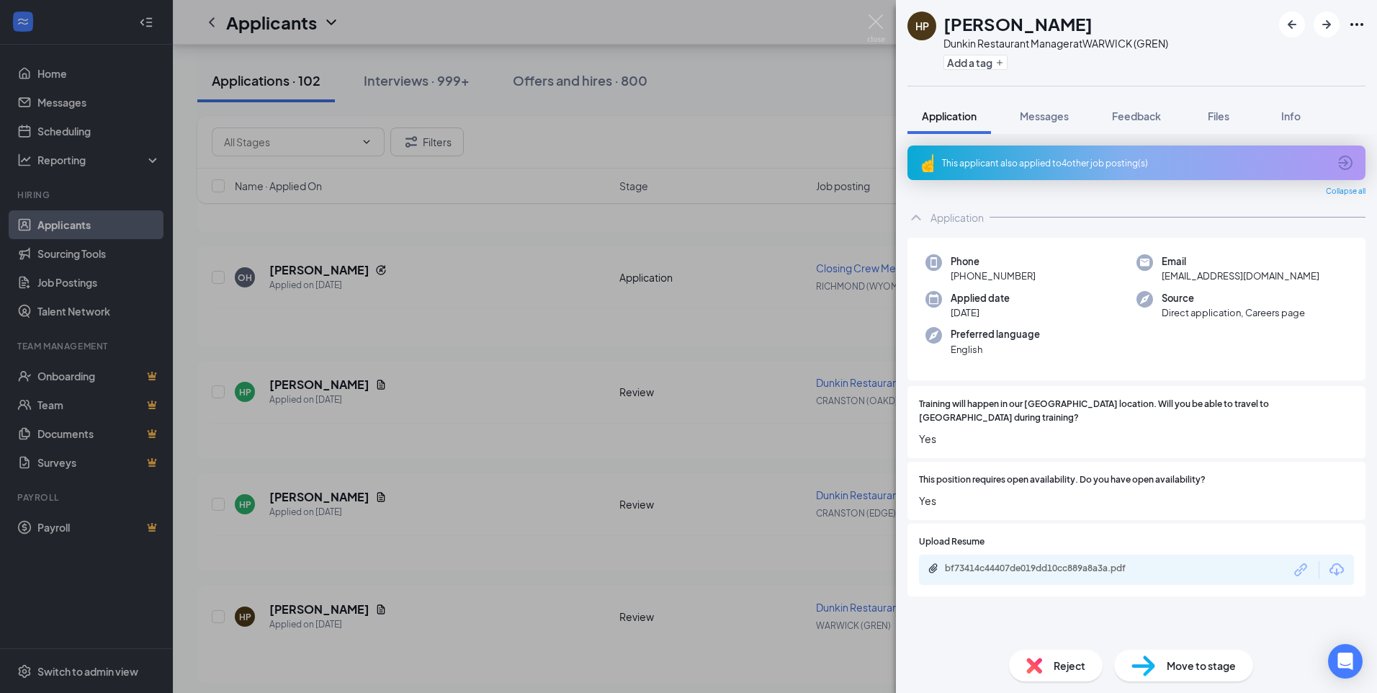
click at [1078, 658] on span "Reject" at bounding box center [1070, 666] width 32 height 16
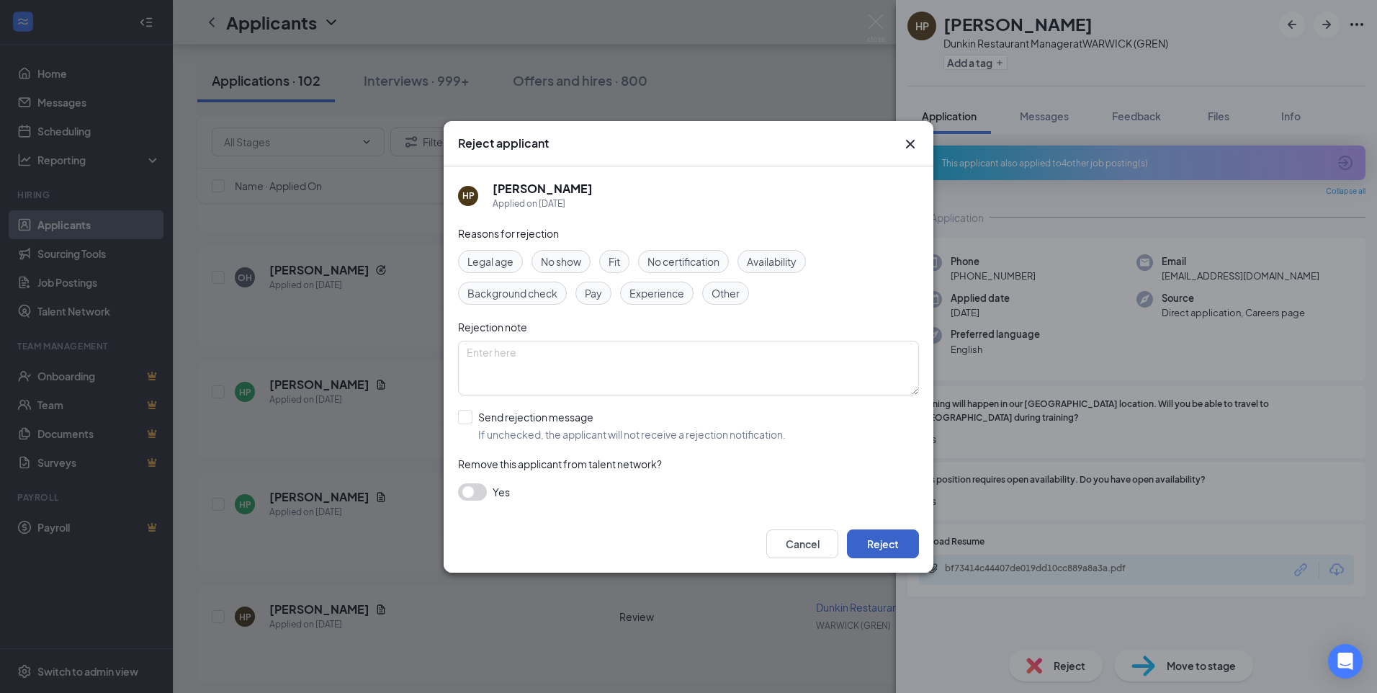
click at [900, 537] on button "Reject" at bounding box center [883, 543] width 72 height 29
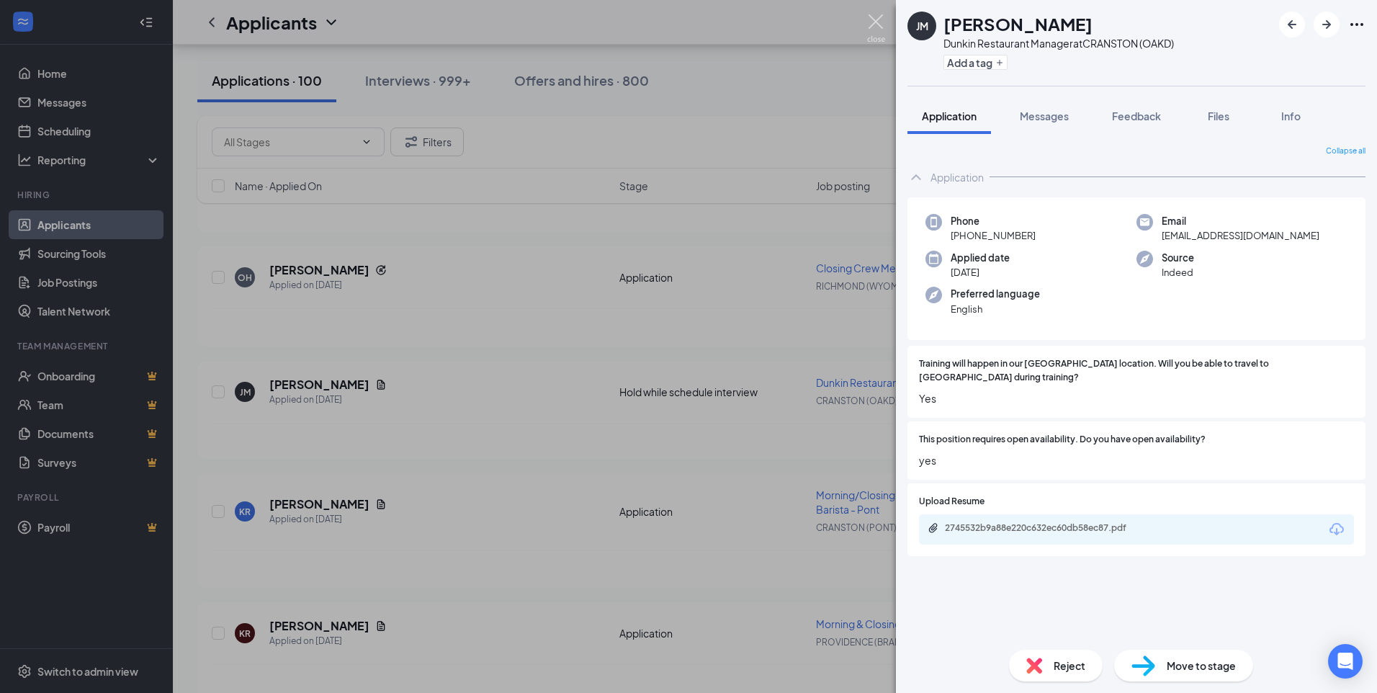
drag, startPoint x: 879, startPoint y: 28, endPoint x: 846, endPoint y: 236, distance: 210.2
click at [879, 28] on img at bounding box center [876, 28] width 18 height 28
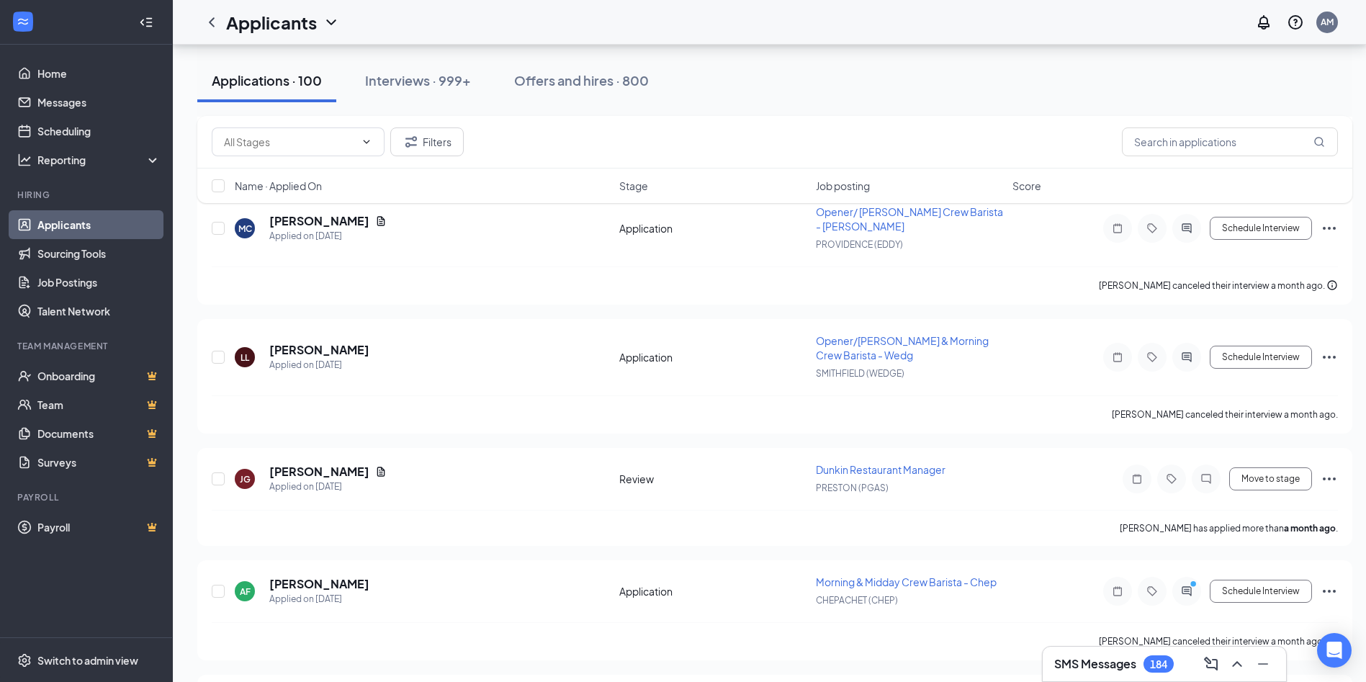
scroll to position [10761, 0]
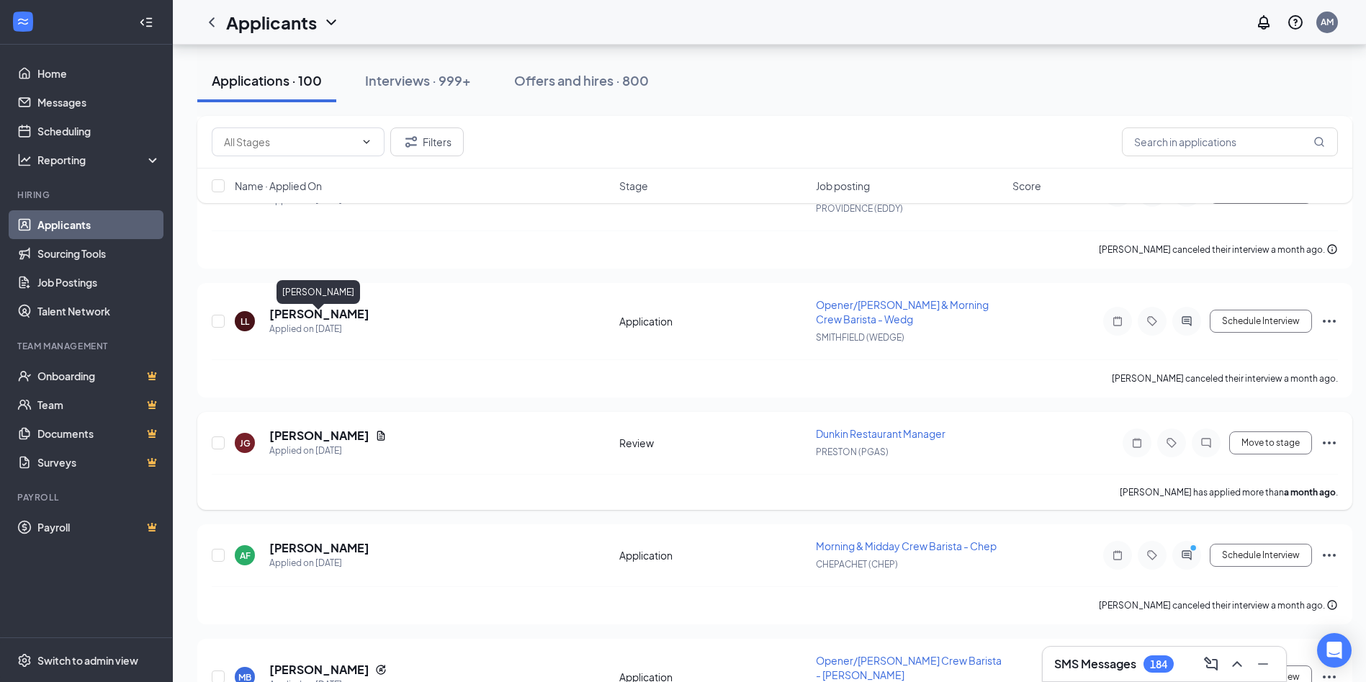
click at [341, 428] on h5 "[PERSON_NAME]" at bounding box center [319, 436] width 100 height 16
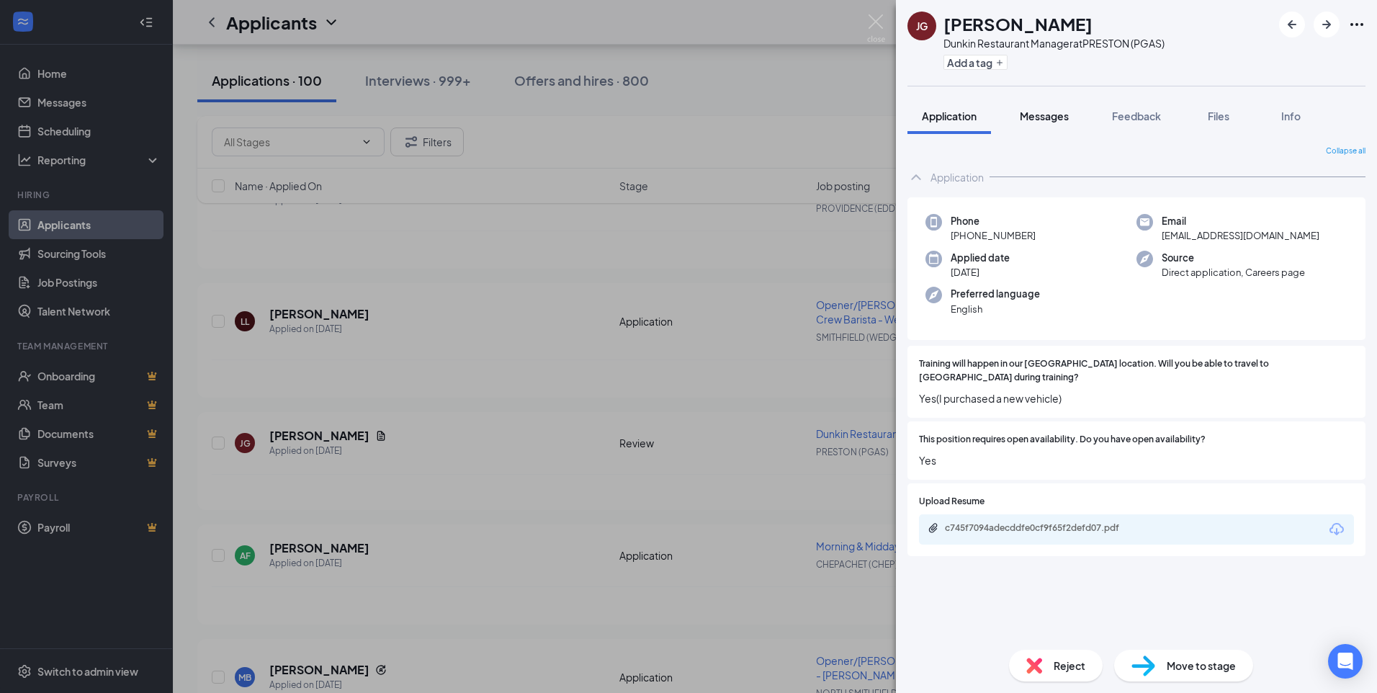
click at [1061, 115] on span "Messages" at bounding box center [1044, 115] width 49 height 13
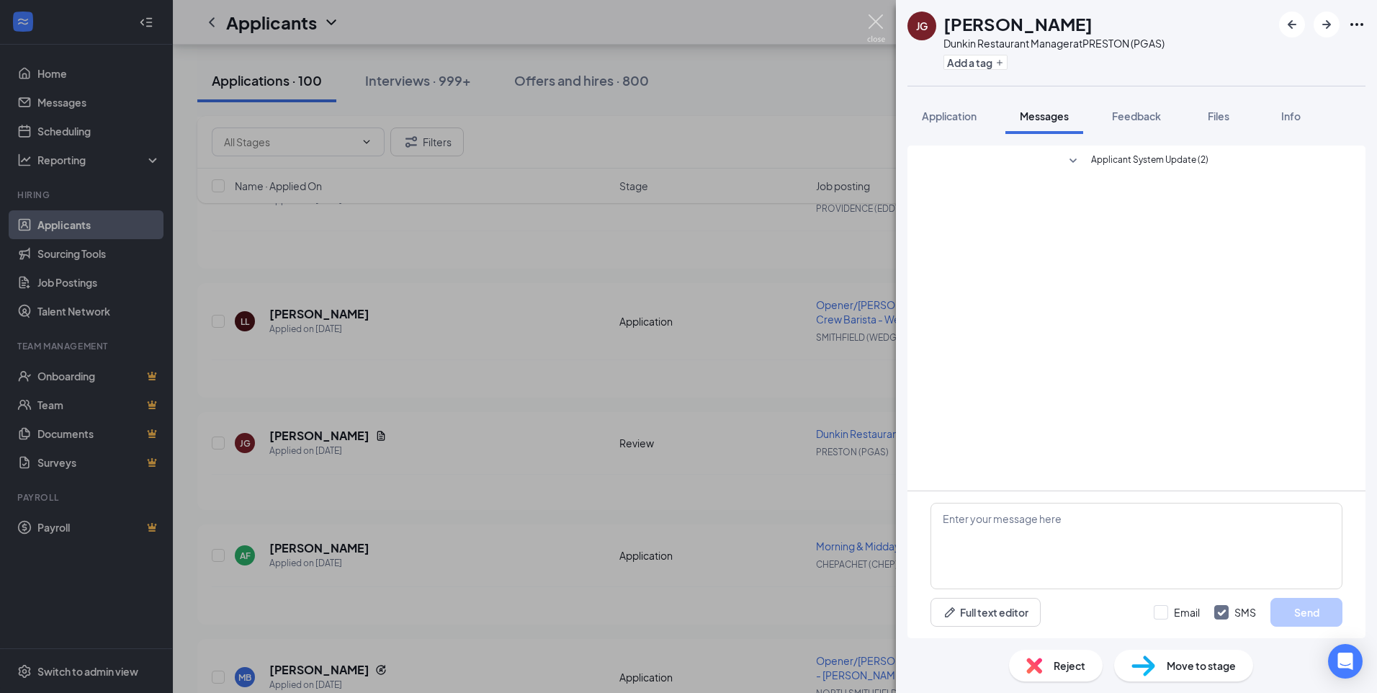
click at [878, 16] on img at bounding box center [876, 28] width 18 height 28
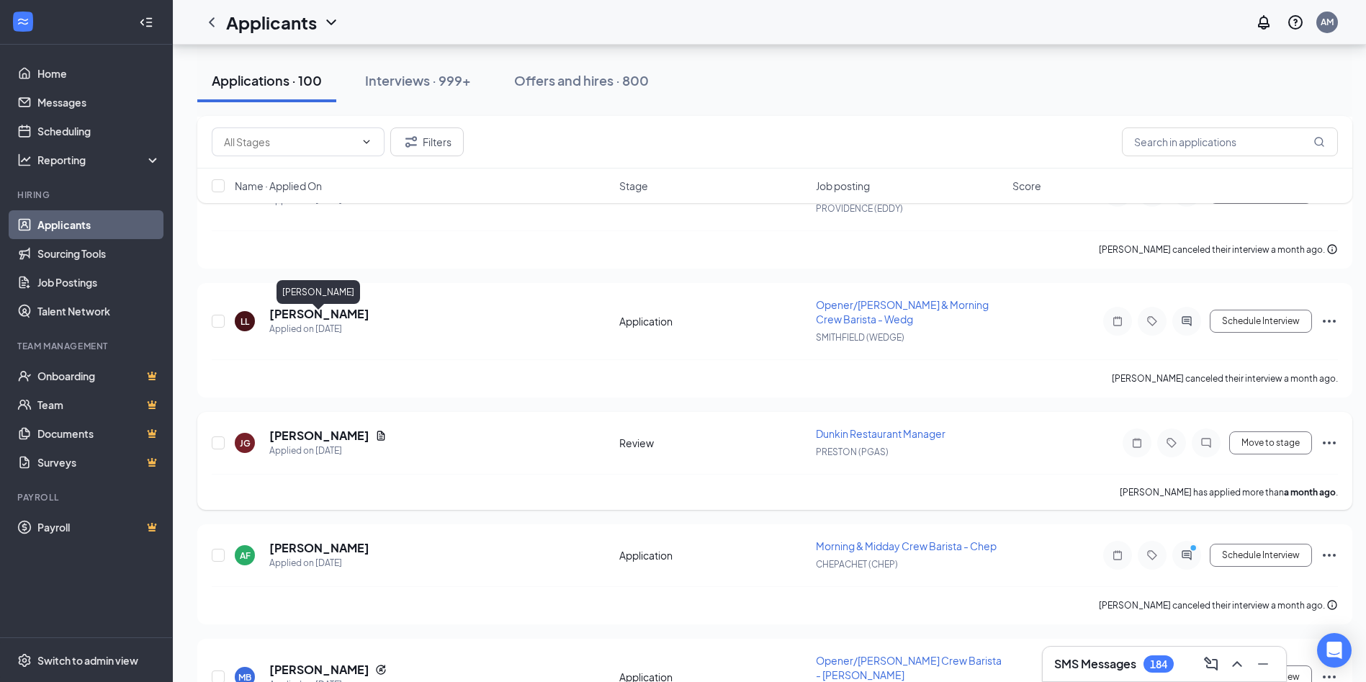
click at [322, 428] on h5 "[PERSON_NAME]" at bounding box center [319, 436] width 100 height 16
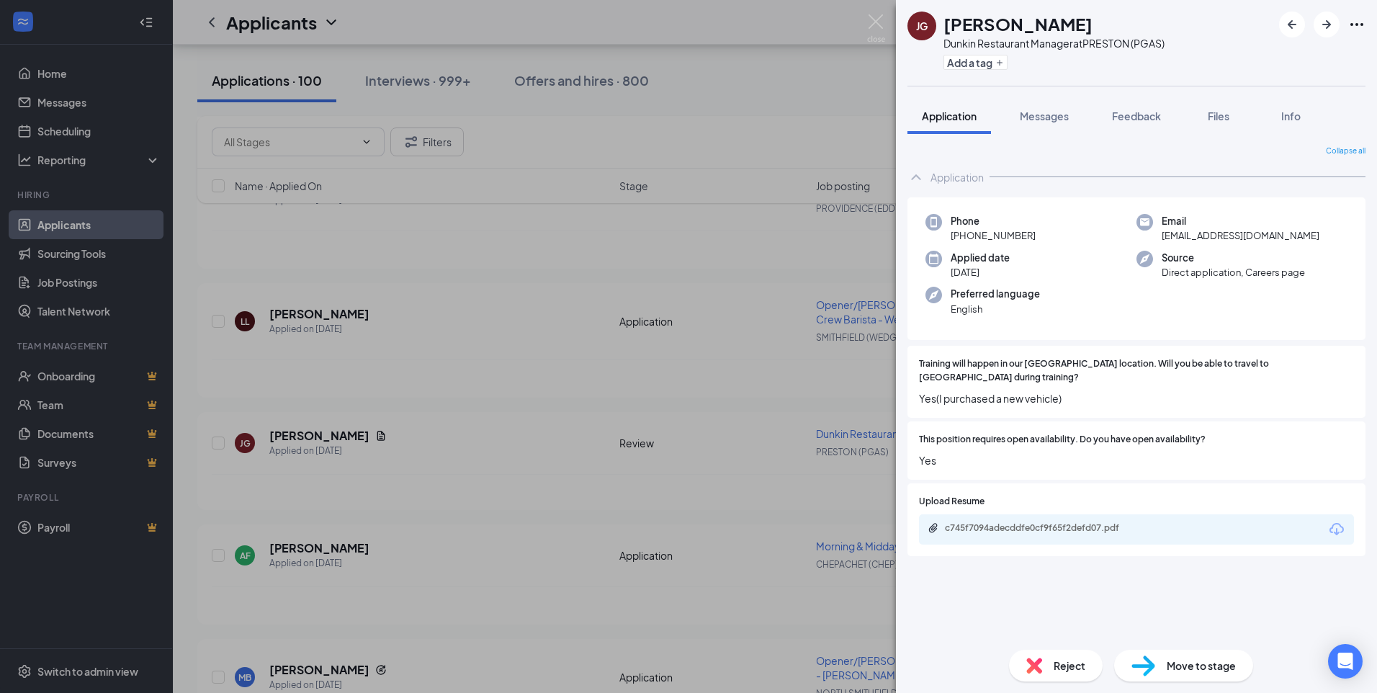
click at [1067, 666] on span "Reject" at bounding box center [1070, 666] width 32 height 16
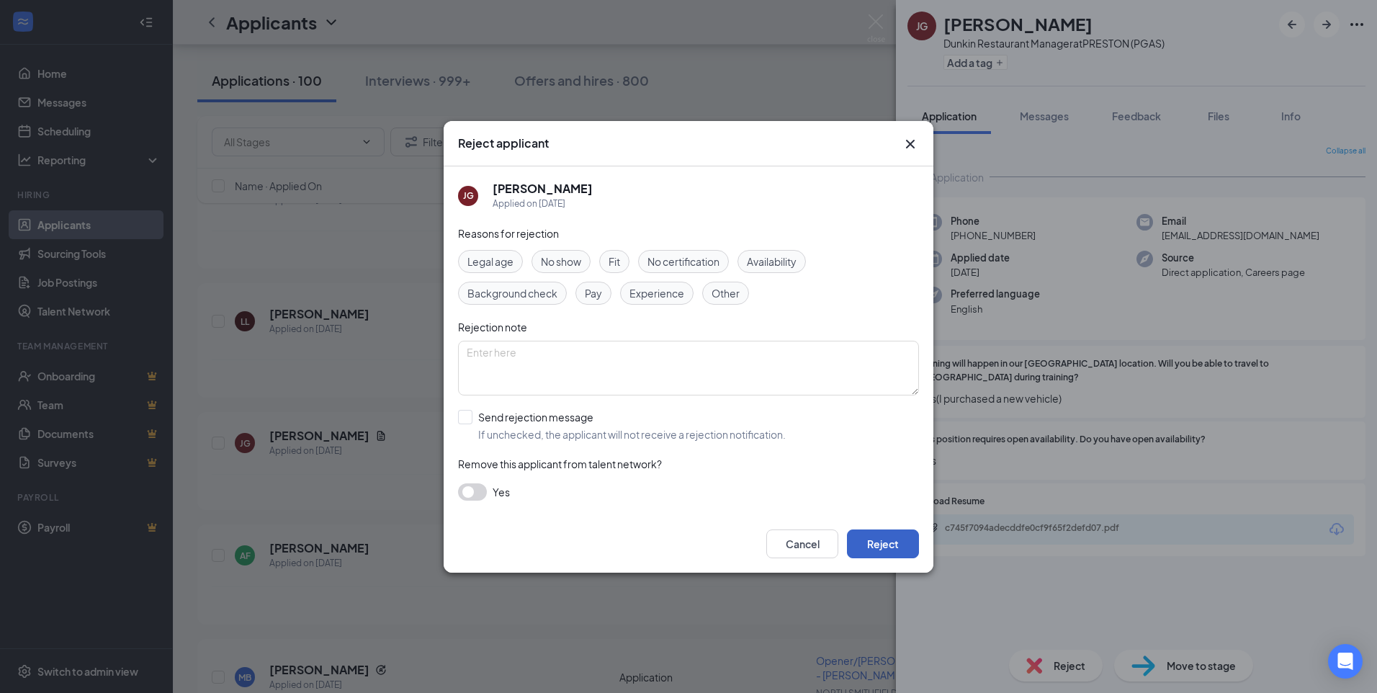
click at [894, 545] on button "Reject" at bounding box center [883, 543] width 72 height 29
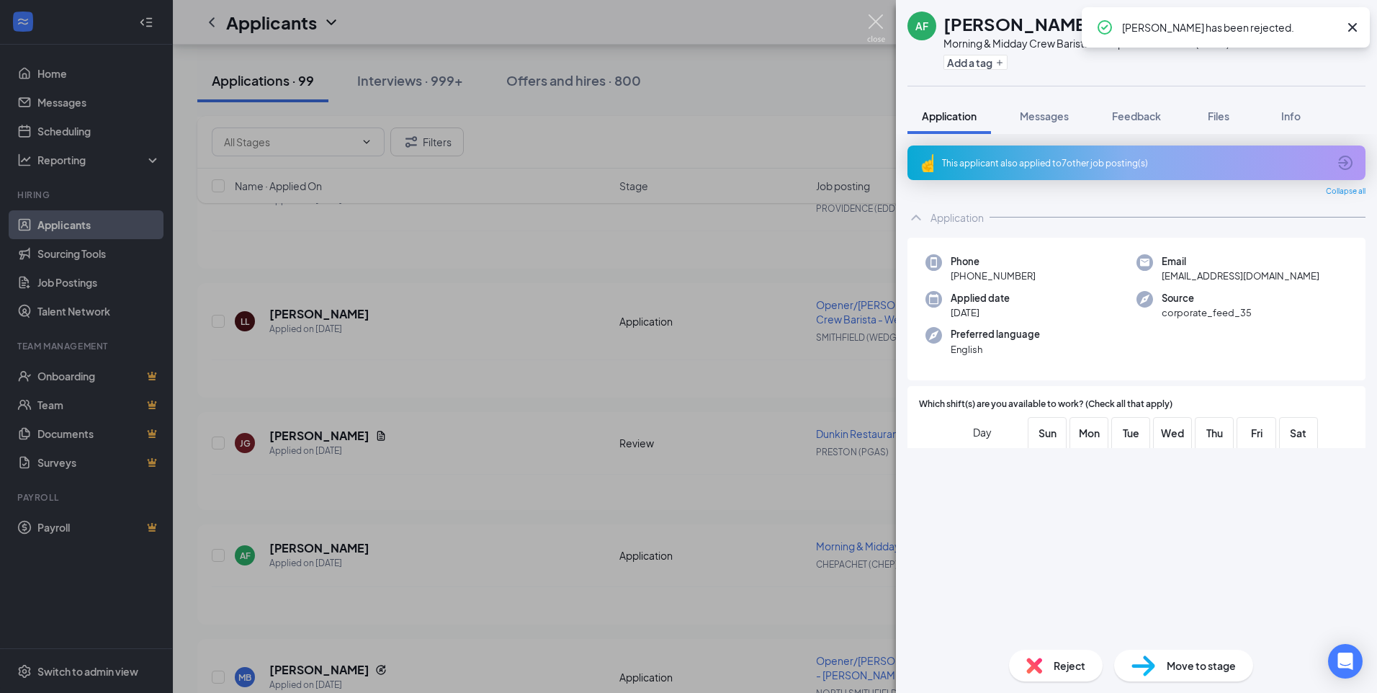
click at [874, 34] on img at bounding box center [876, 28] width 18 height 28
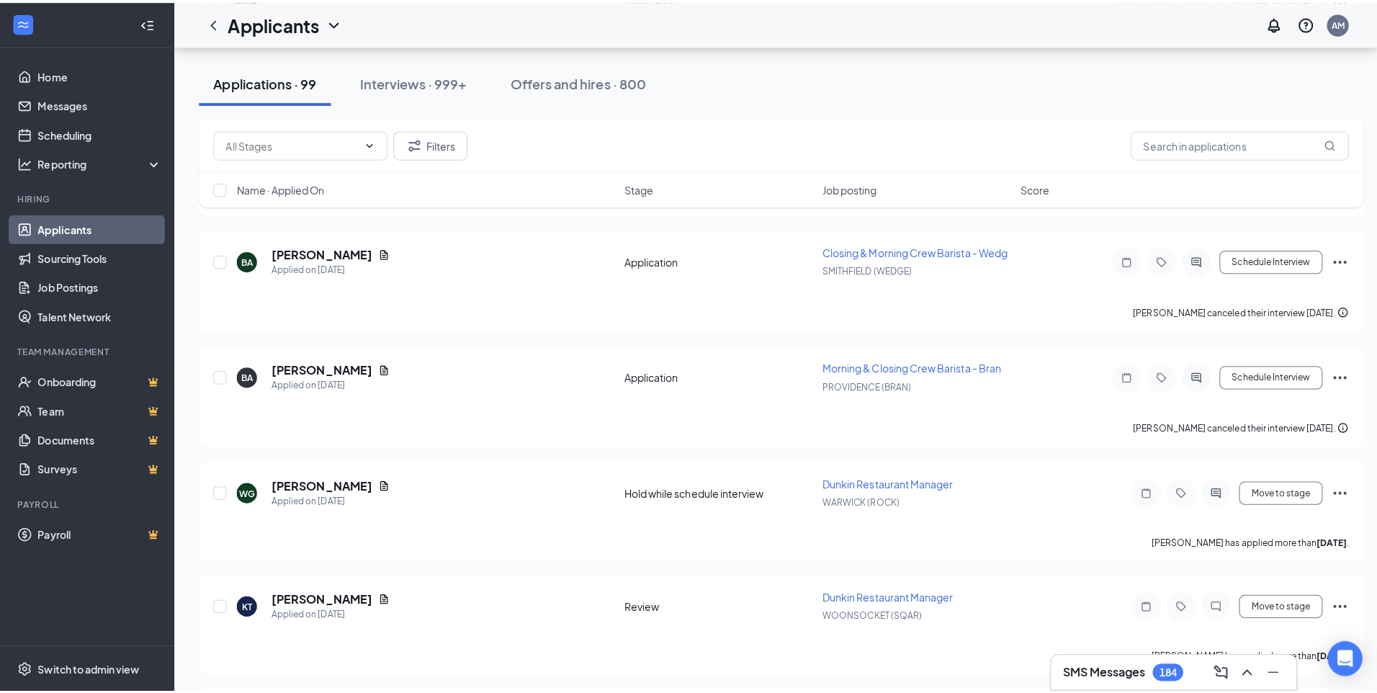
scroll to position [12852, 0]
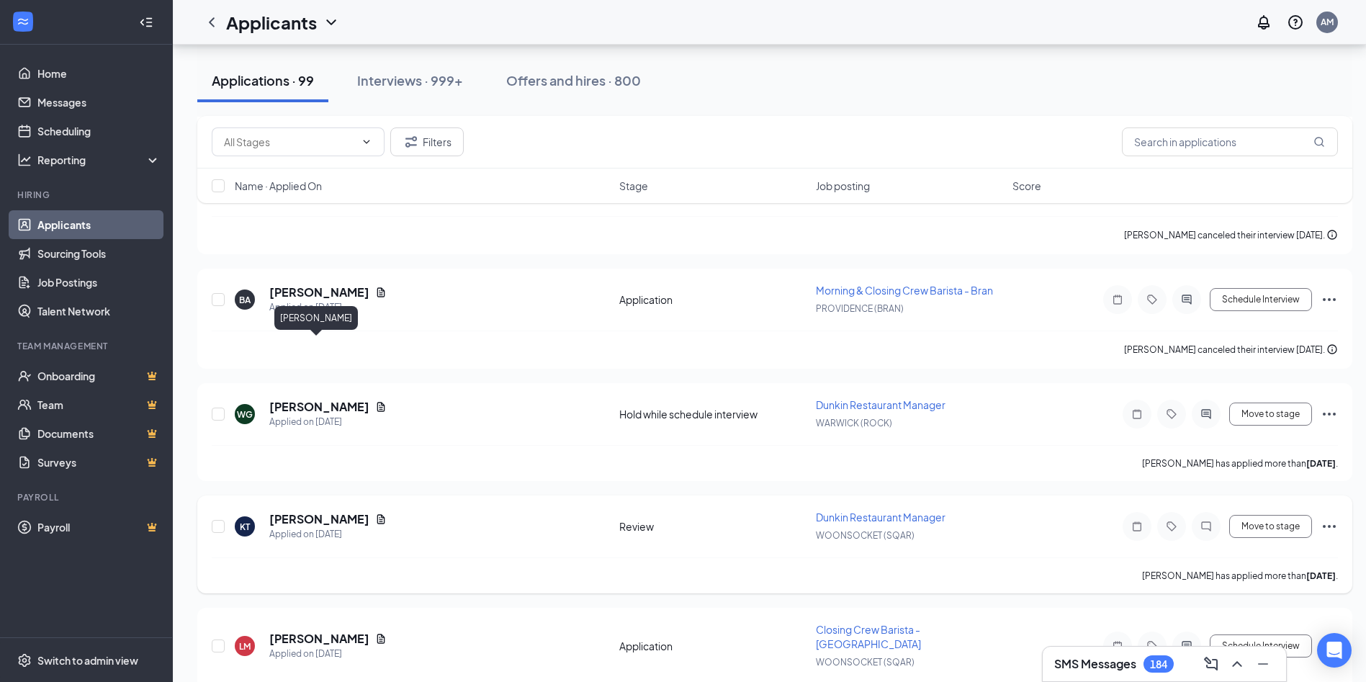
click at [326, 511] on h5 "[PERSON_NAME]" at bounding box center [319, 519] width 100 height 16
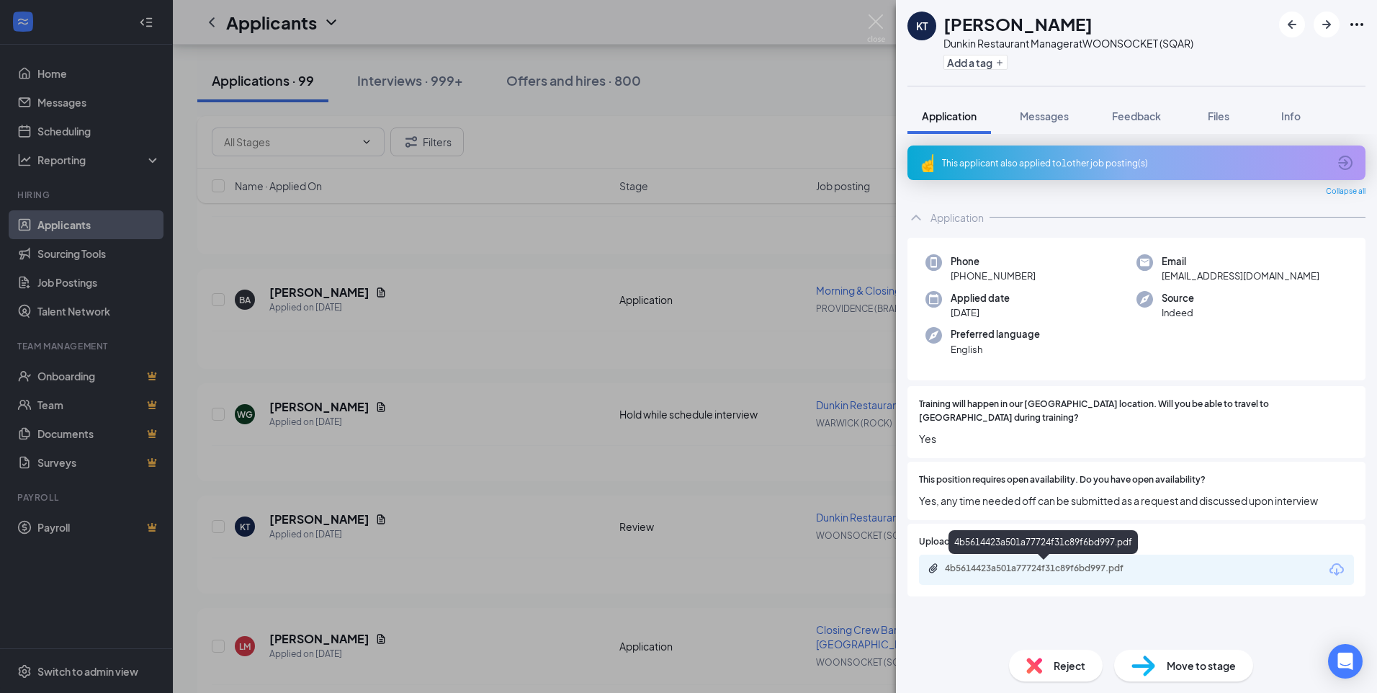
click at [1111, 573] on div "4b5614423a501a77724f31c89f6bd997.pdf" at bounding box center [1046, 569] width 202 height 12
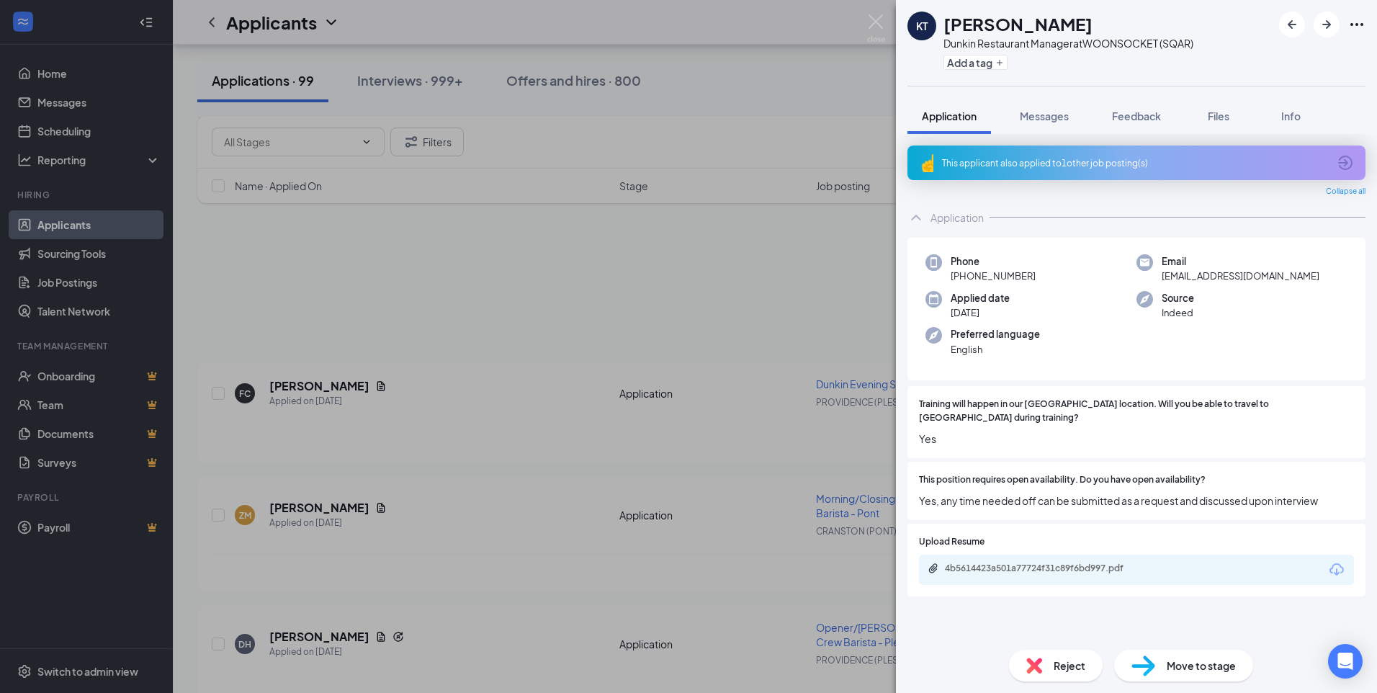
click at [1057, 660] on span "Reject" at bounding box center [1070, 666] width 32 height 16
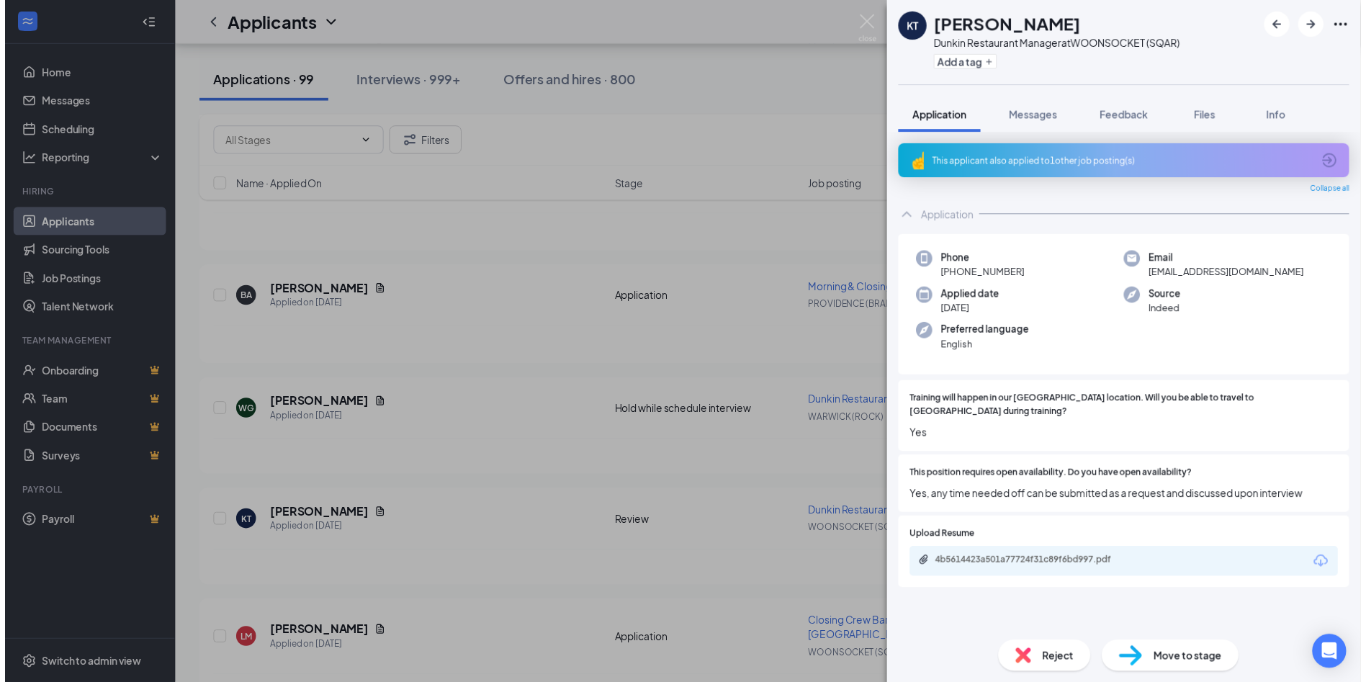
scroll to position [12852, 0]
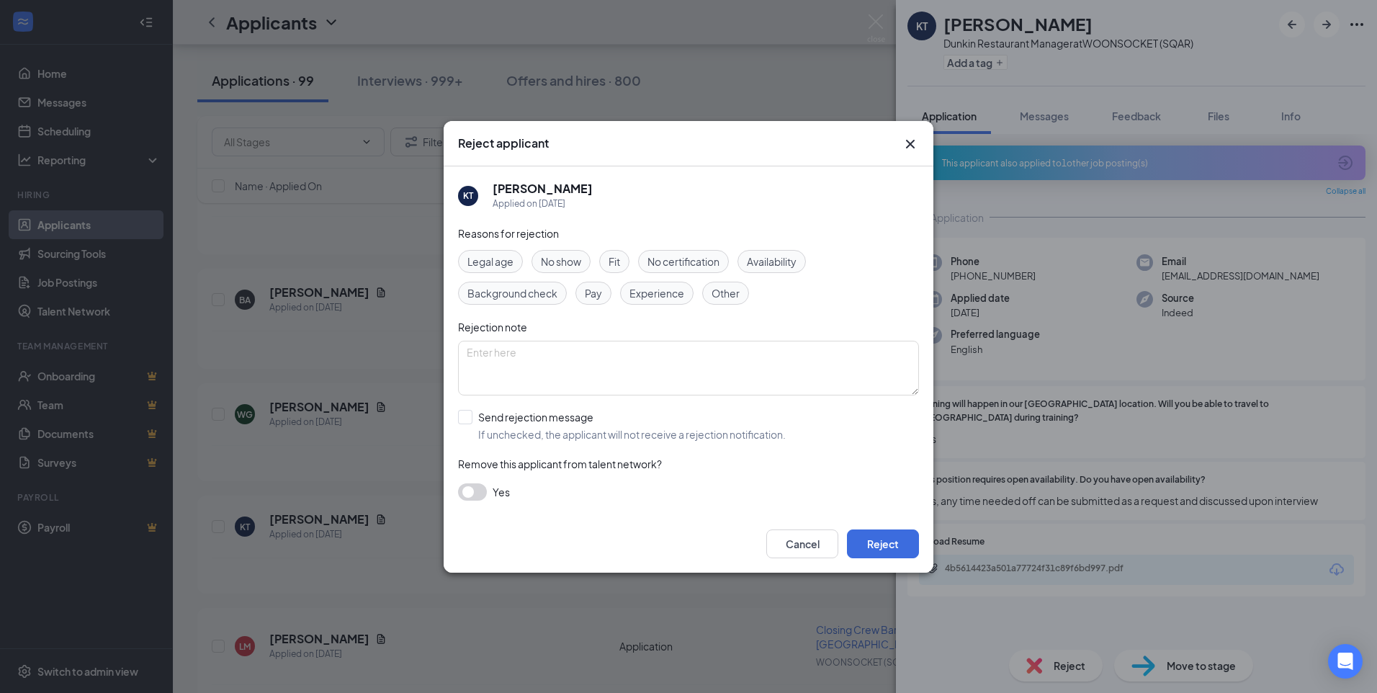
click at [728, 296] on span "Other" at bounding box center [726, 293] width 28 height 16
click at [885, 547] on button "Reject" at bounding box center [883, 543] width 72 height 29
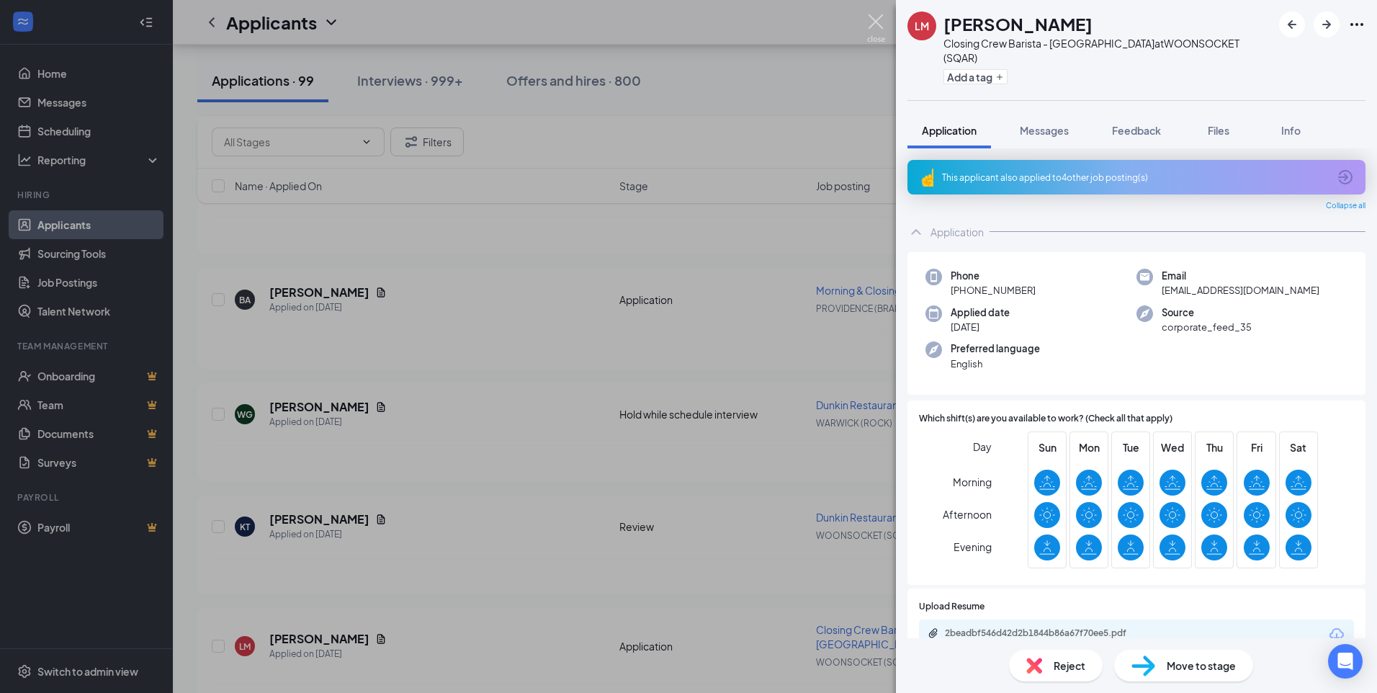
click at [876, 14] on img at bounding box center [876, 28] width 18 height 28
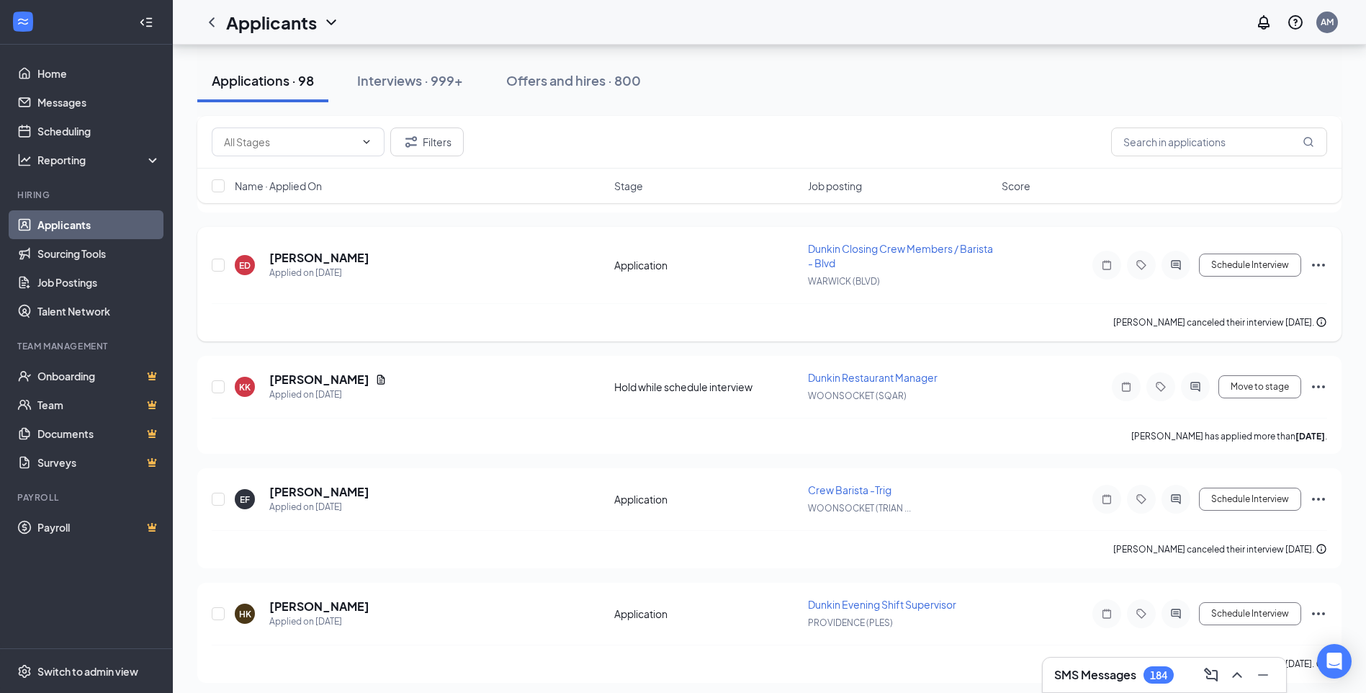
scroll to position [3173, 0]
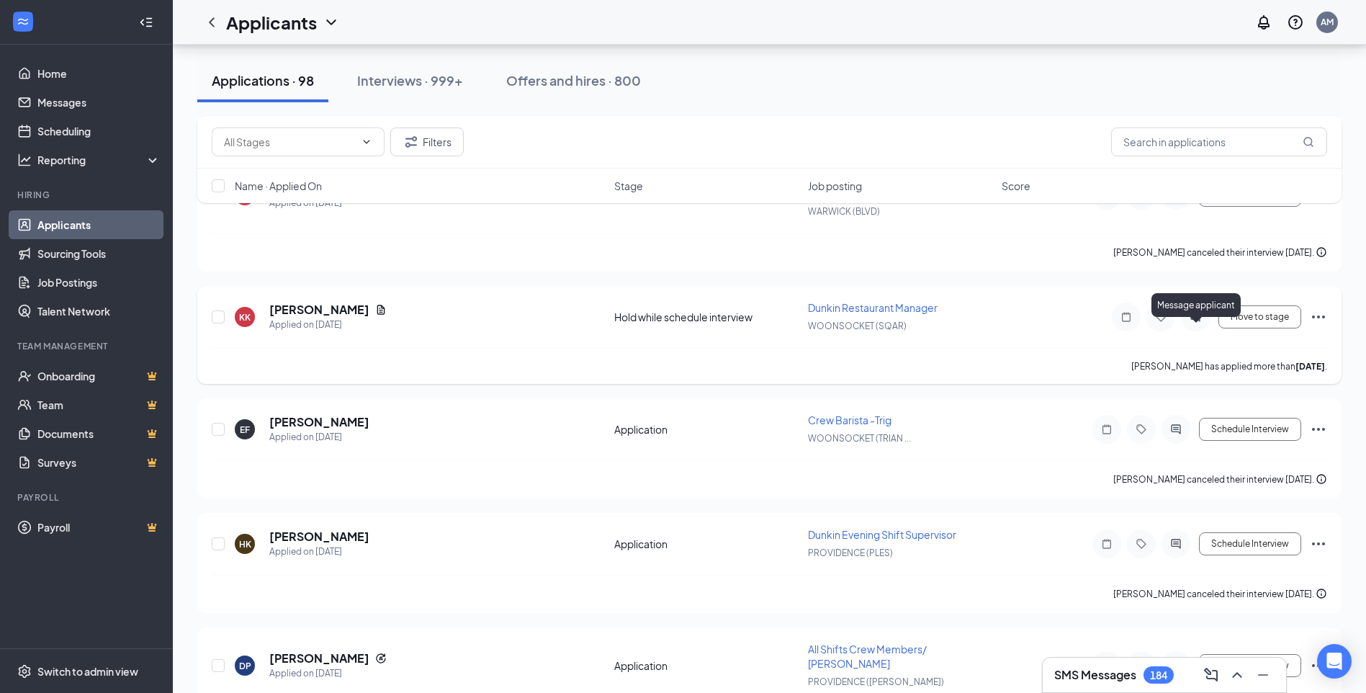
click at [1199, 321] on icon "ActiveChat" at bounding box center [1195, 316] width 9 height 9
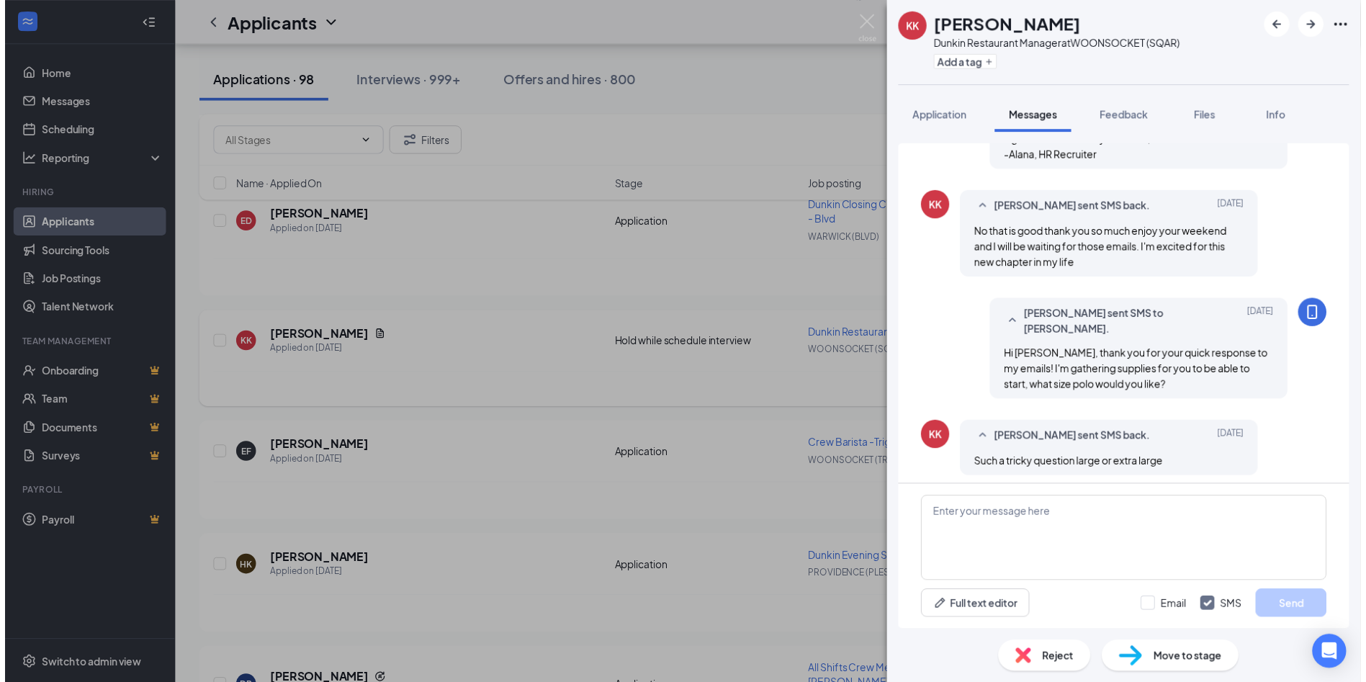
scroll to position [995, 0]
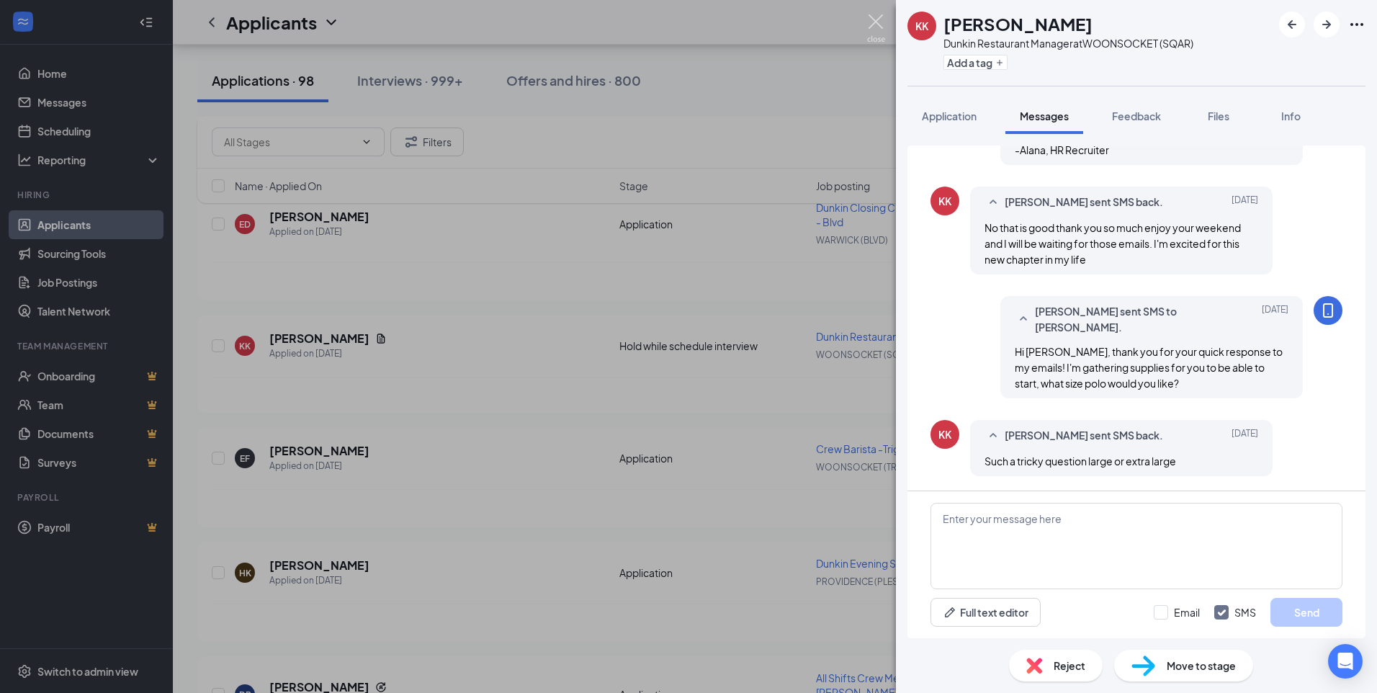
click at [872, 24] on img at bounding box center [876, 28] width 18 height 28
